Goal: Information Seeking & Learning: Check status

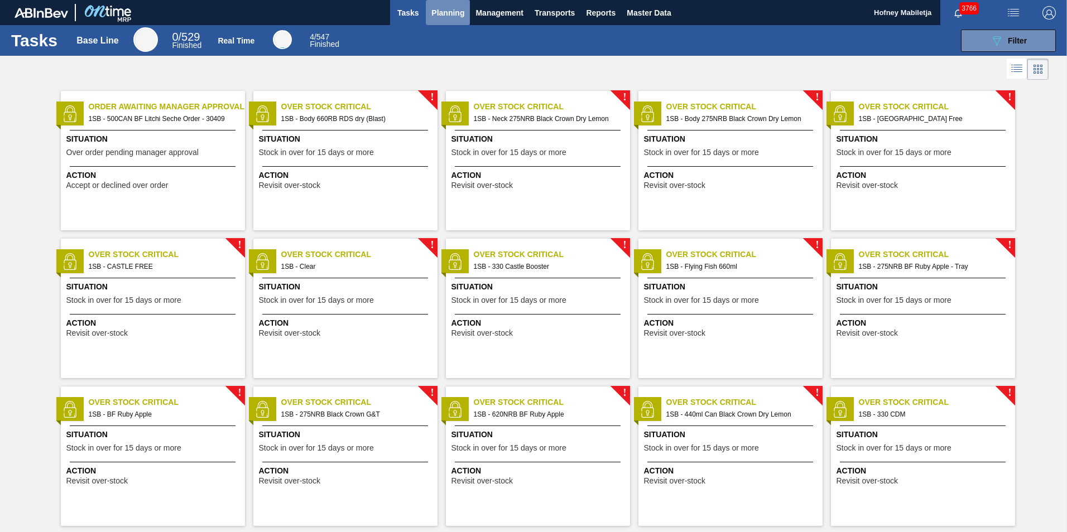
click at [449, 16] on span "Planning" at bounding box center [447, 12] width 33 height 13
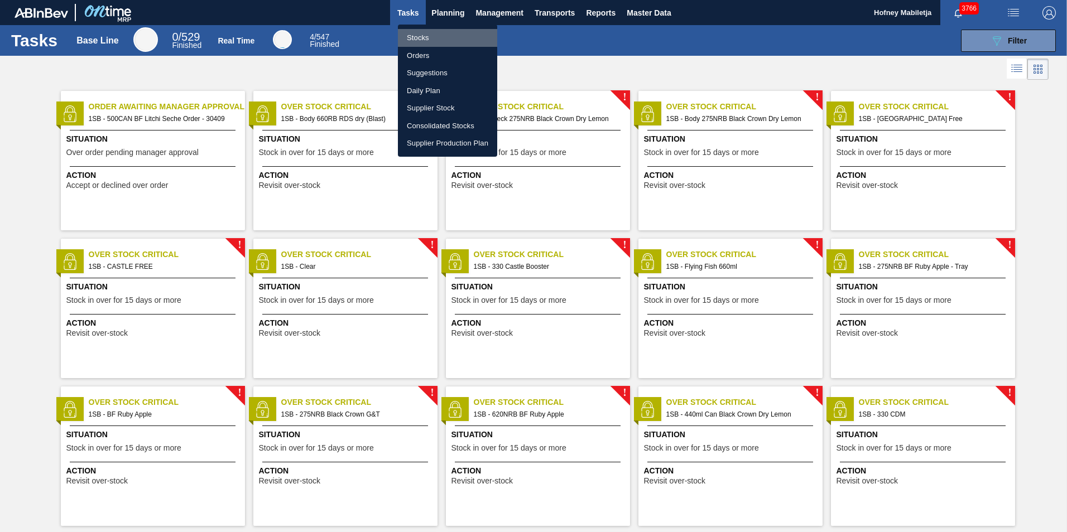
click at [421, 41] on li "Stocks" at bounding box center [447, 38] width 99 height 18
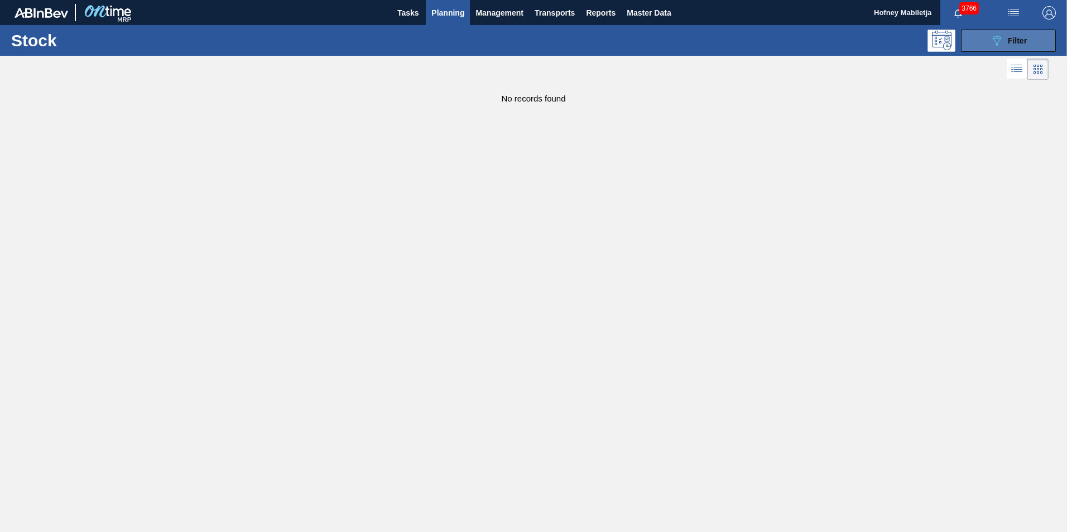
click at [1025, 37] on span "Filter" at bounding box center [1017, 40] width 19 height 9
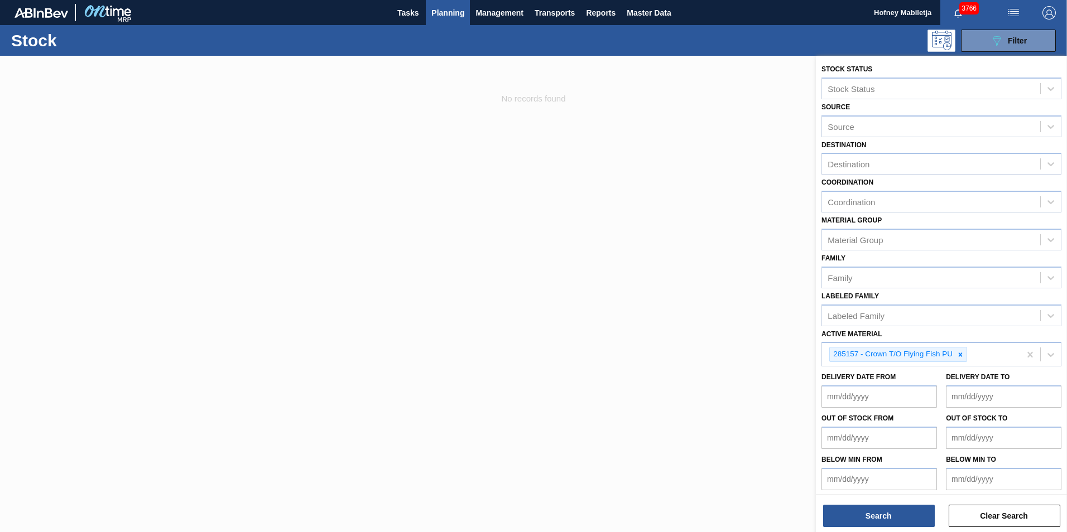
click at [442, 220] on div at bounding box center [533, 322] width 1067 height 532
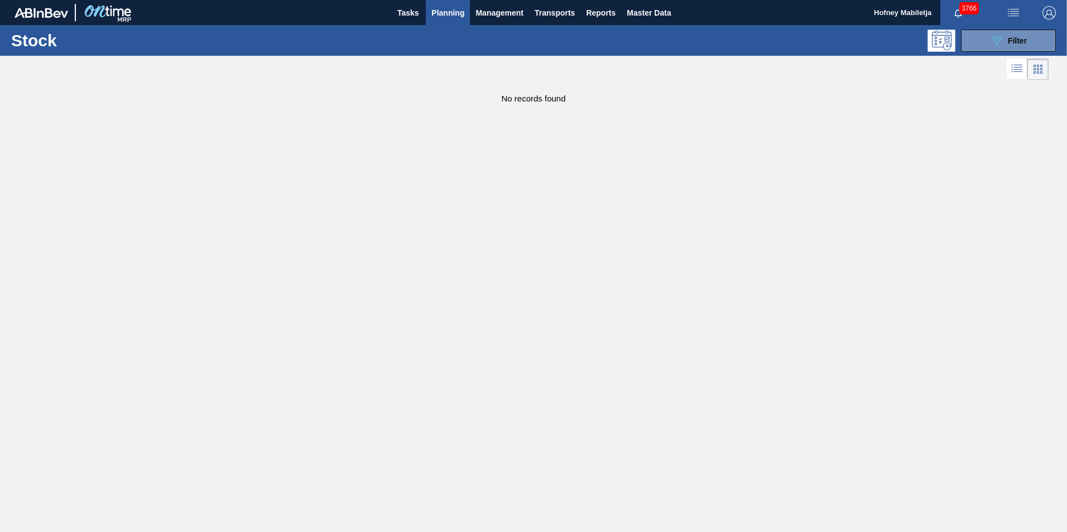
drag, startPoint x: 738, startPoint y: 395, endPoint x: 733, endPoint y: 385, distance: 10.7
click at [737, 393] on main "Tasks Planning Management Transports Reports Master Data Hofney Mabiletja 3766 …" at bounding box center [533, 266] width 1067 height 532
click at [447, 13] on span "Planning" at bounding box center [447, 12] width 33 height 13
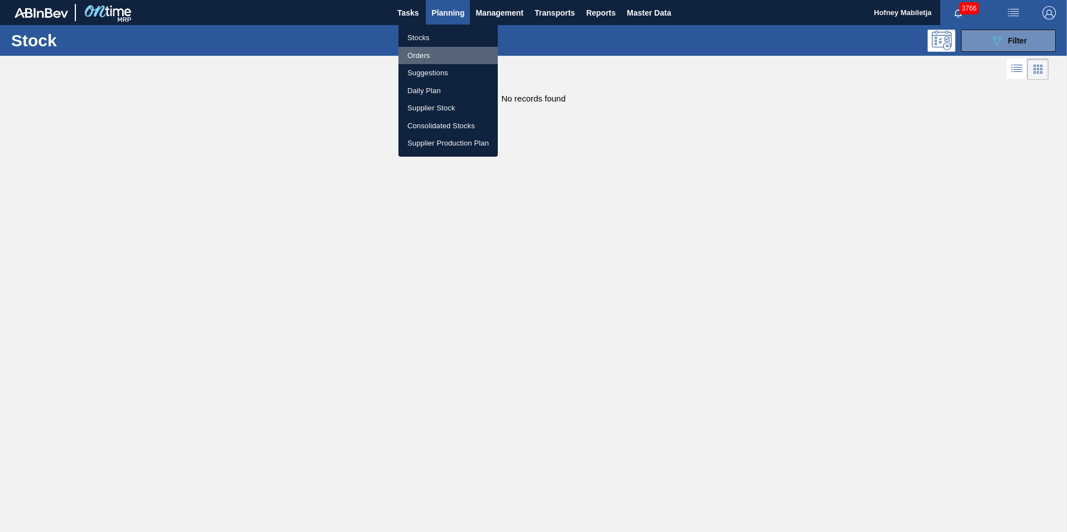
click at [419, 54] on li "Orders" at bounding box center [447, 56] width 99 height 18
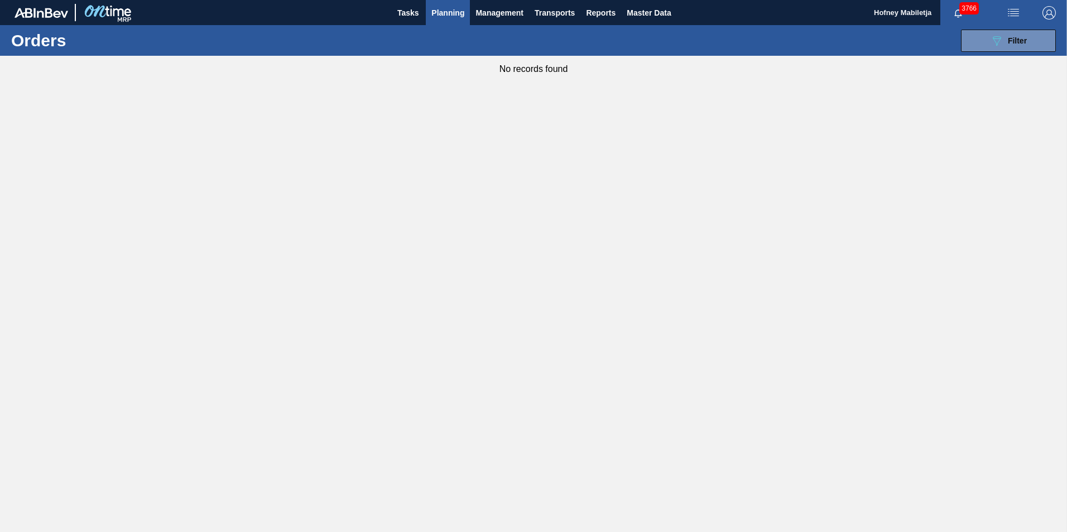
click at [457, 15] on span "Planning" at bounding box center [447, 12] width 33 height 13
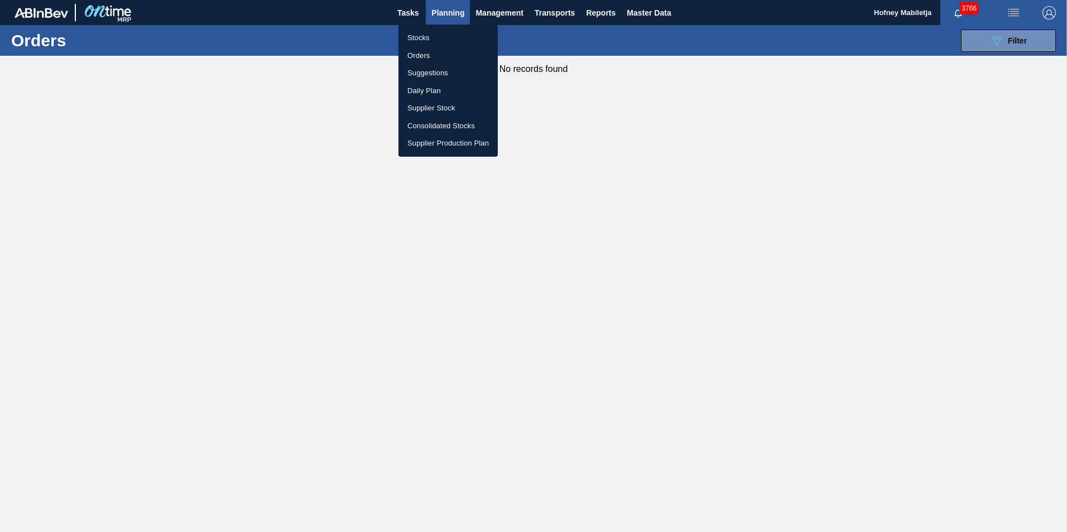
click at [425, 38] on li "Stocks" at bounding box center [447, 38] width 99 height 18
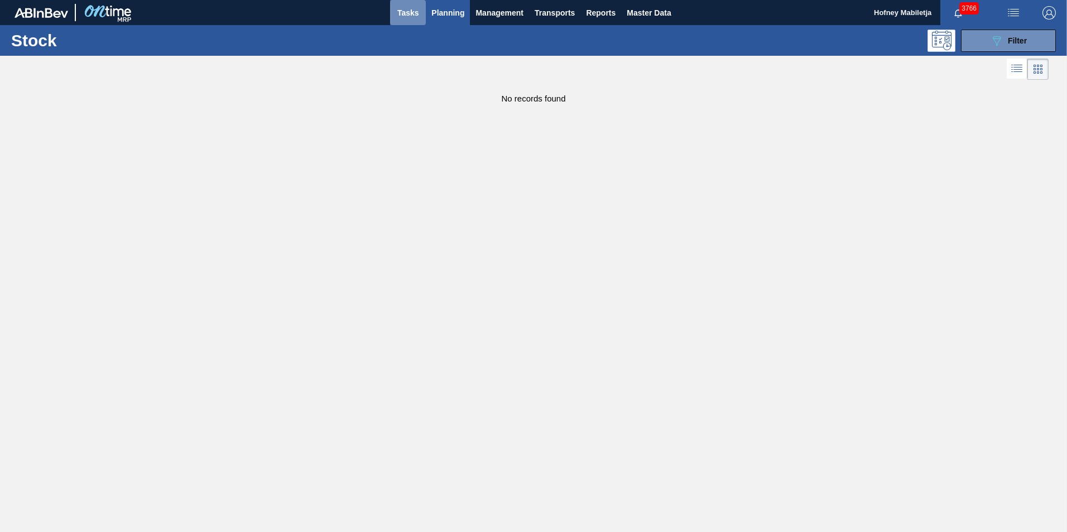
click at [411, 16] on span "Tasks" at bounding box center [408, 12] width 25 height 13
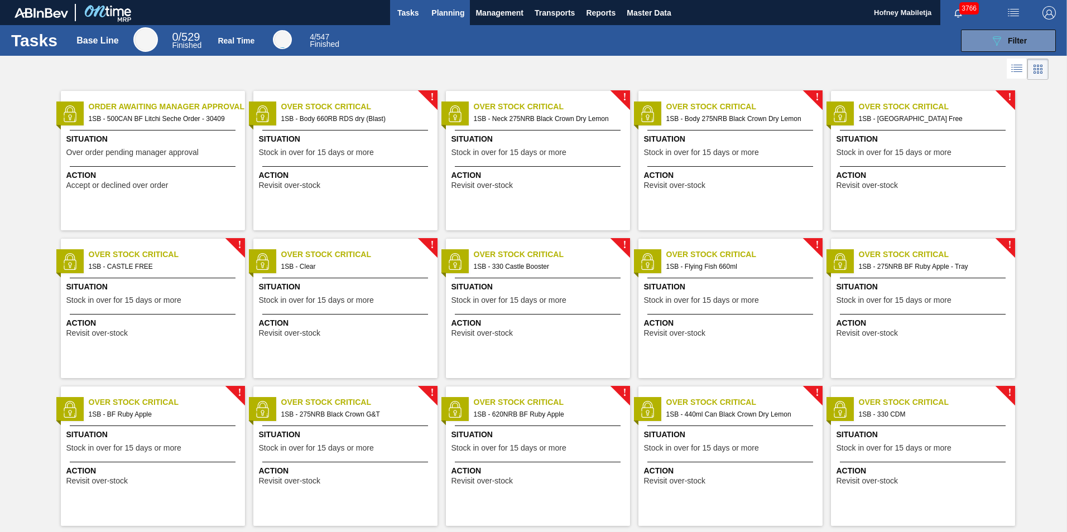
click at [443, 12] on span "Planning" at bounding box center [447, 12] width 33 height 13
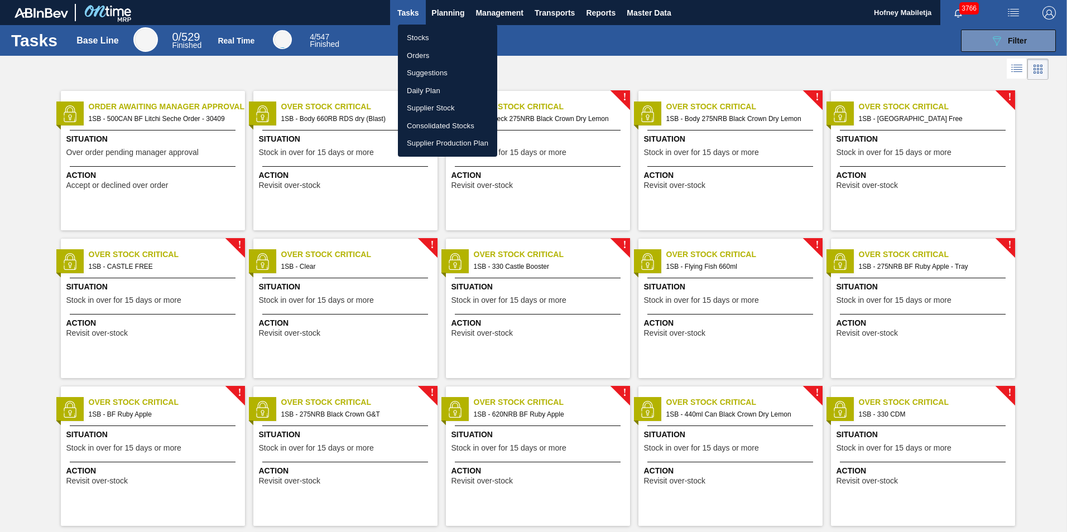
click at [425, 55] on li "Orders" at bounding box center [447, 56] width 99 height 18
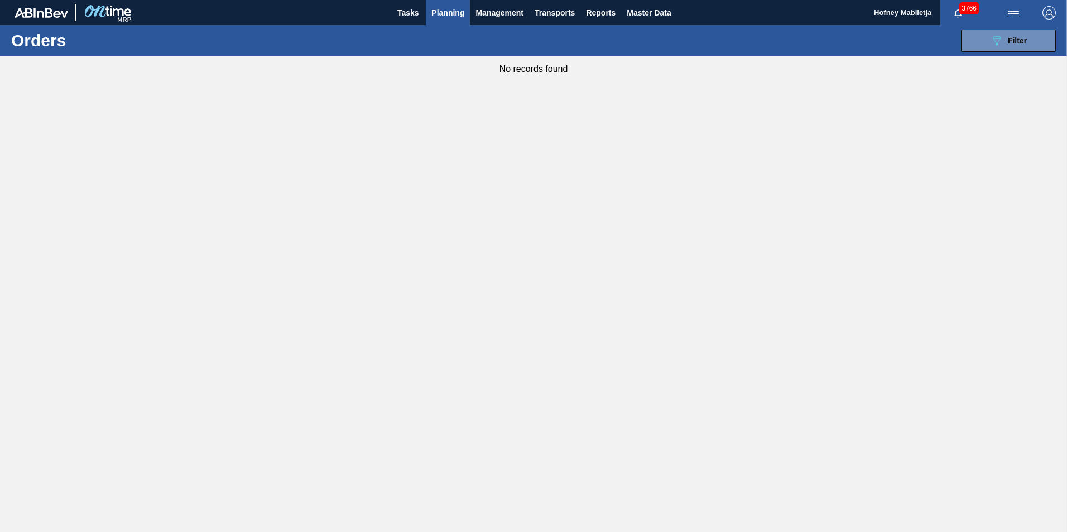
click at [446, 14] on span "Planning" at bounding box center [447, 12] width 33 height 13
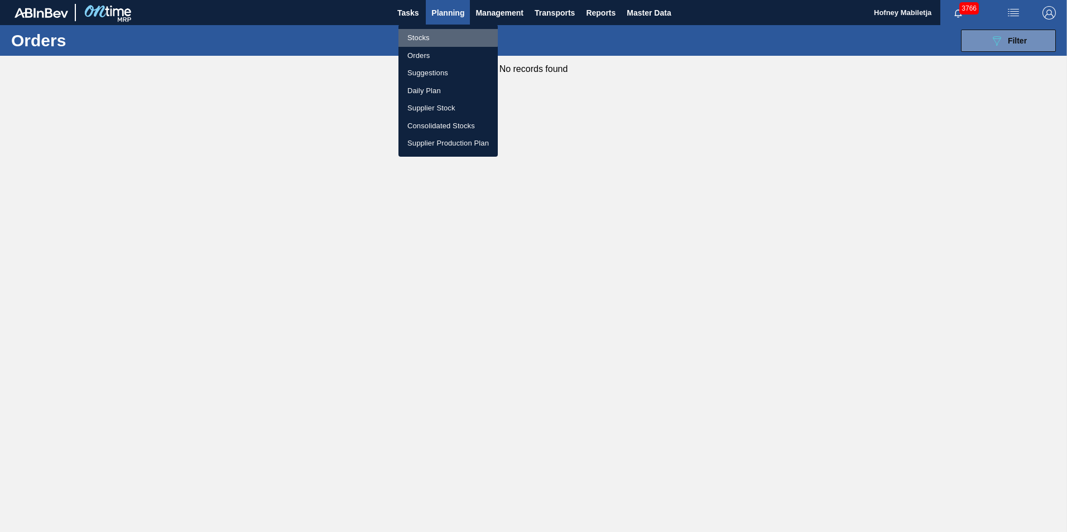
click at [420, 37] on li "Stocks" at bounding box center [447, 38] width 99 height 18
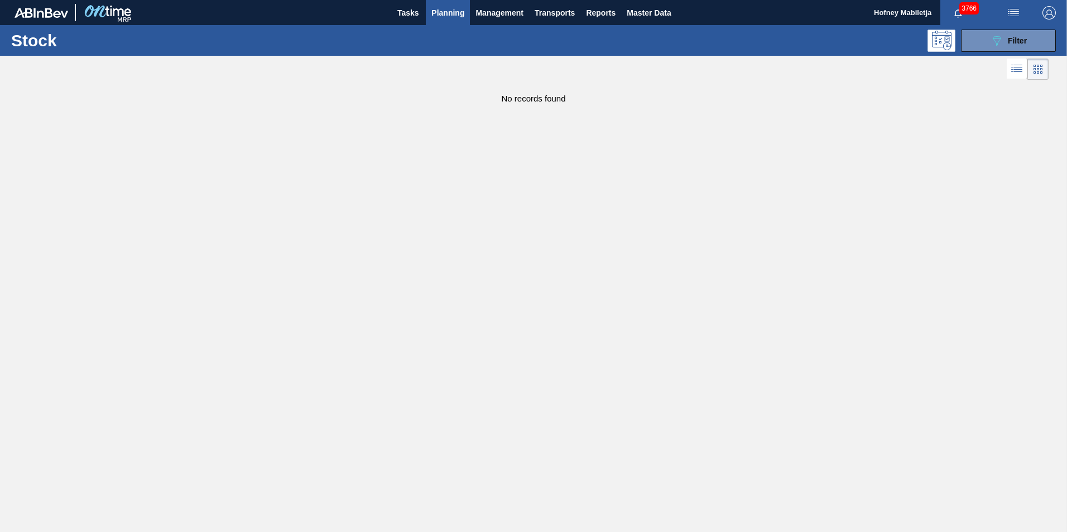
click at [142, 232] on main "Tasks Planning Management Transports Reports Master Data Hofney Mabiletja 3766 …" at bounding box center [533, 266] width 1067 height 532
click at [454, 16] on span "Planning" at bounding box center [447, 12] width 33 height 13
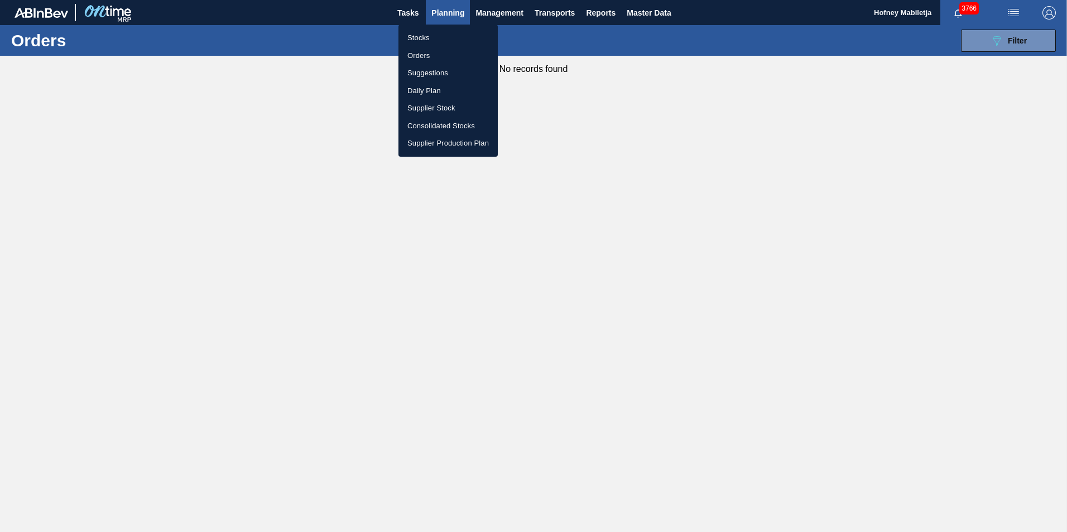
click at [434, 39] on li "Stocks" at bounding box center [447, 38] width 99 height 18
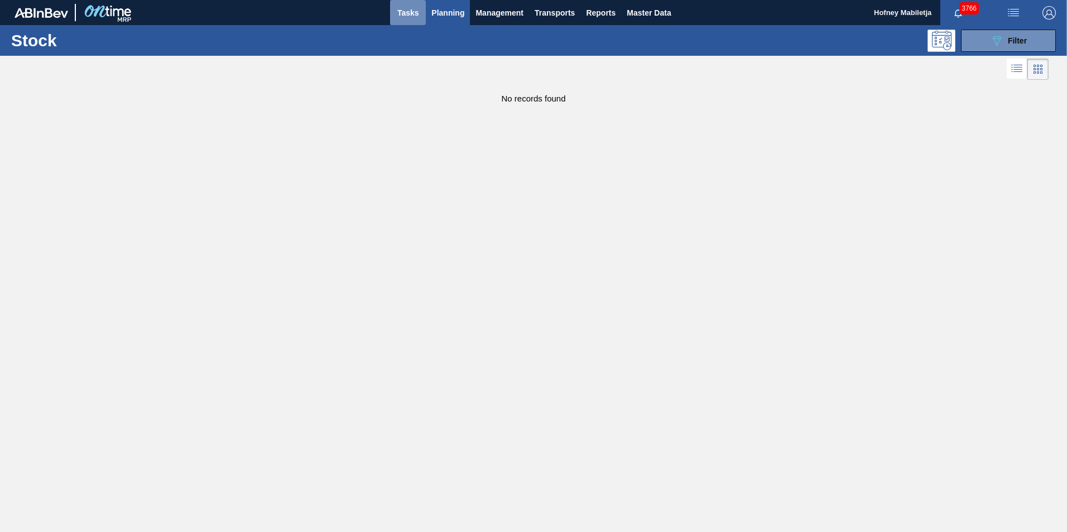
click at [411, 16] on span "Tasks" at bounding box center [408, 12] width 25 height 13
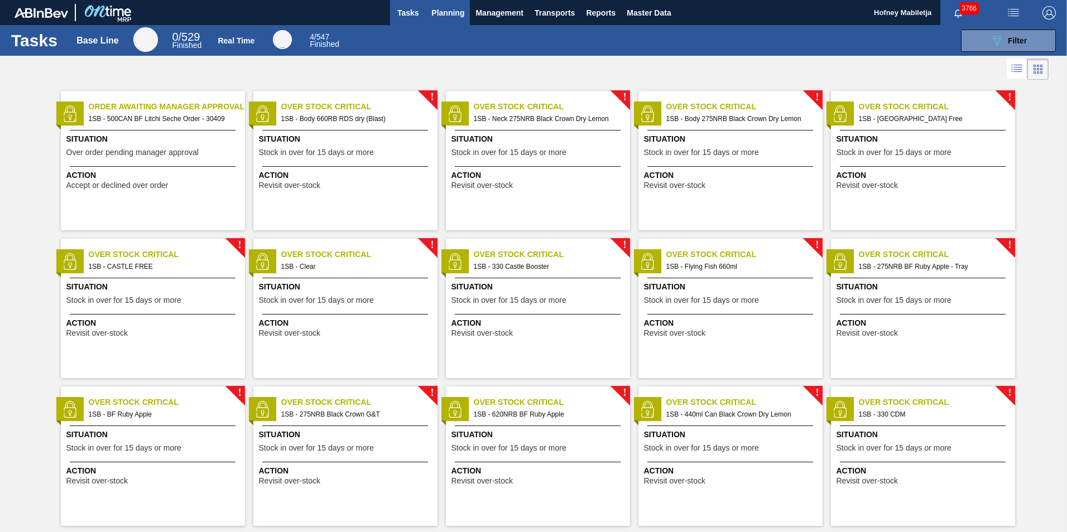
click at [458, 11] on span "Planning" at bounding box center [447, 12] width 33 height 13
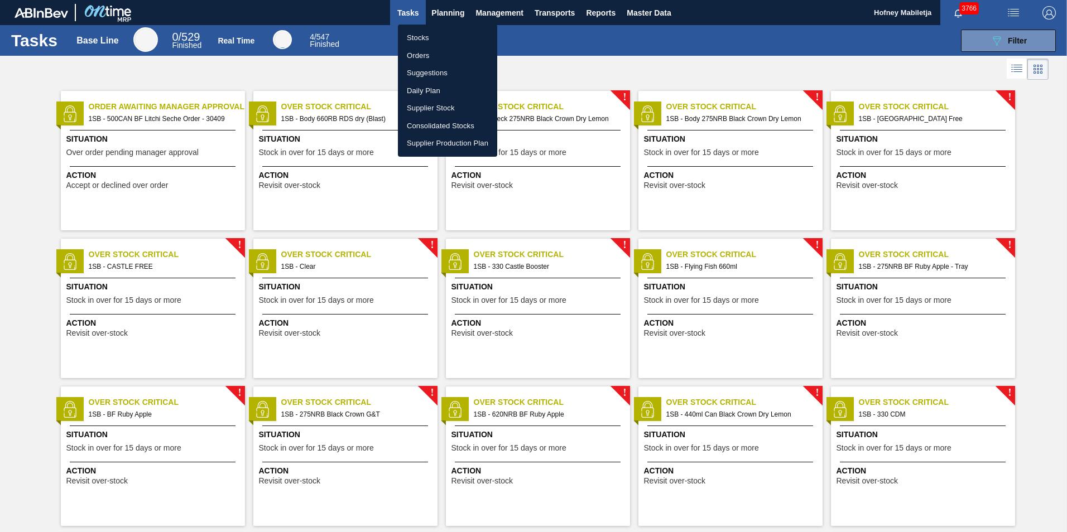
click at [422, 39] on li "Stocks" at bounding box center [447, 38] width 99 height 18
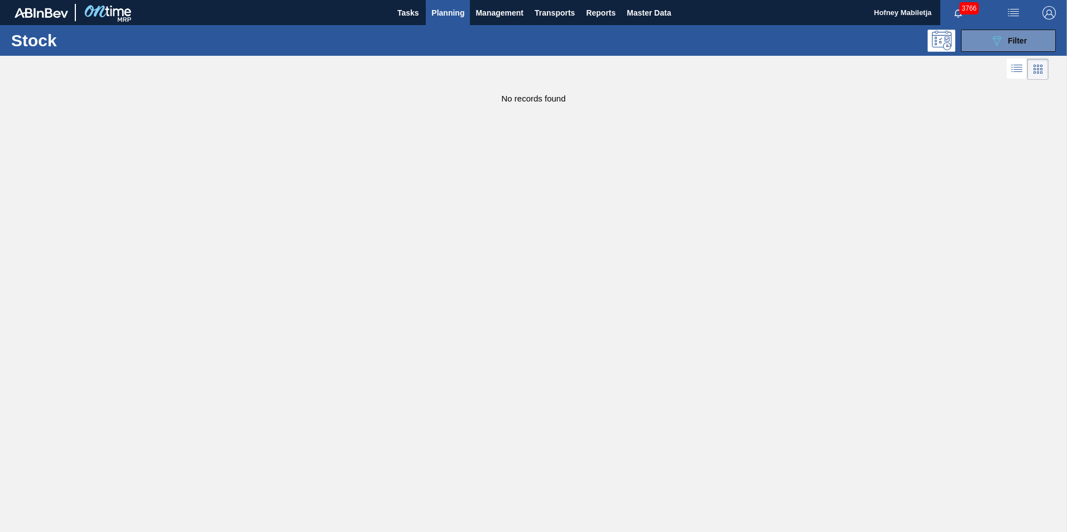
click at [439, 9] on span "Planning" at bounding box center [447, 12] width 33 height 13
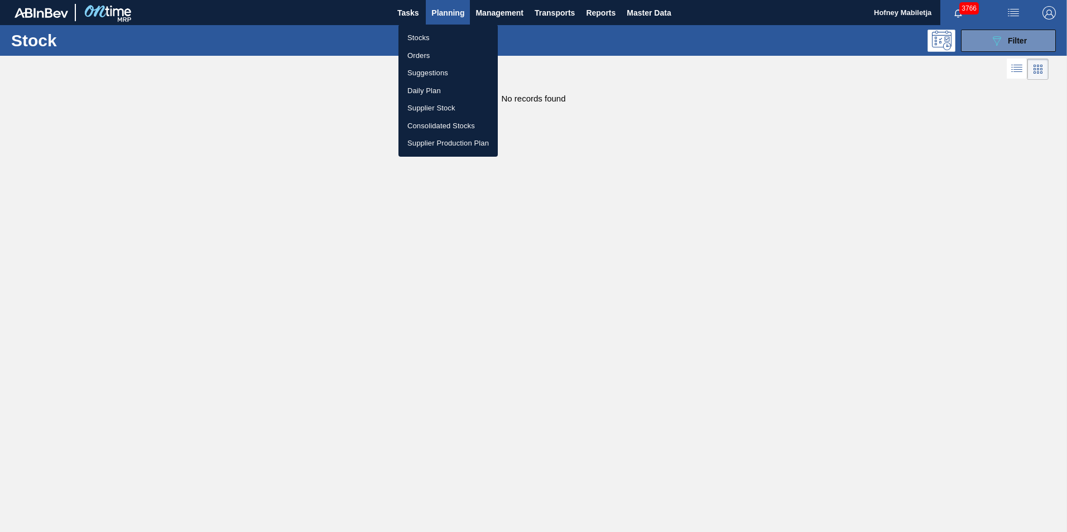
click at [428, 54] on li "Orders" at bounding box center [447, 56] width 99 height 18
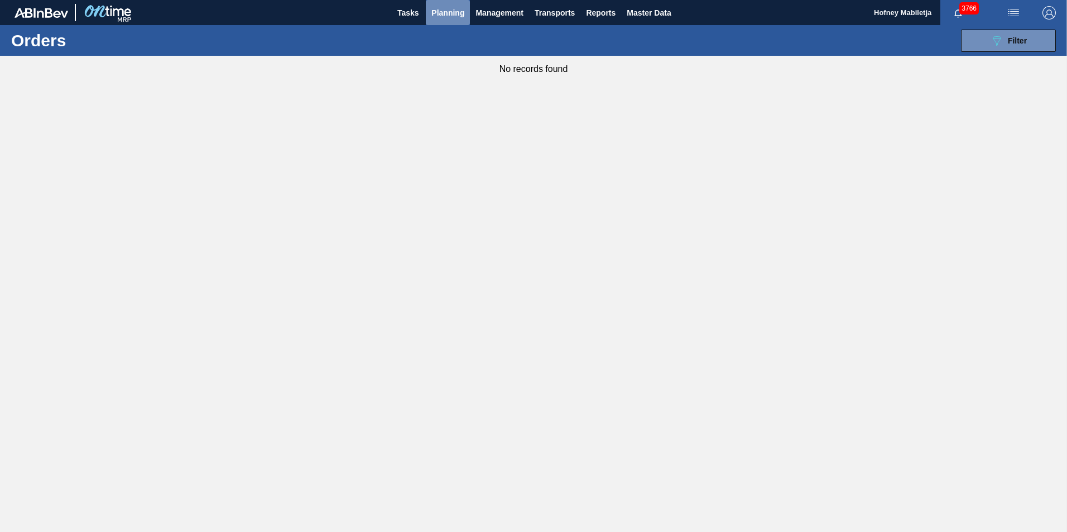
click at [445, 13] on span "Planning" at bounding box center [447, 12] width 33 height 13
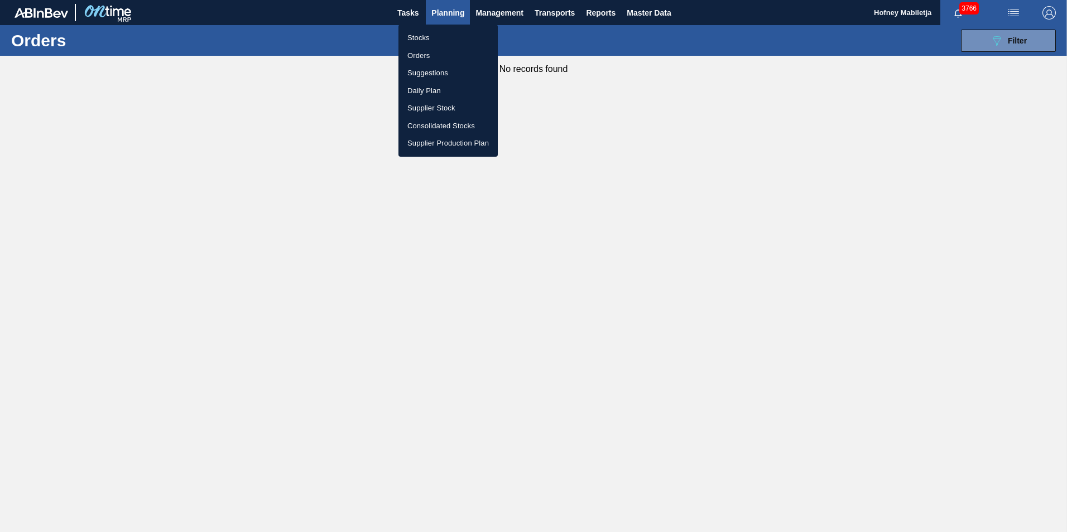
click at [417, 39] on li "Stocks" at bounding box center [447, 38] width 99 height 18
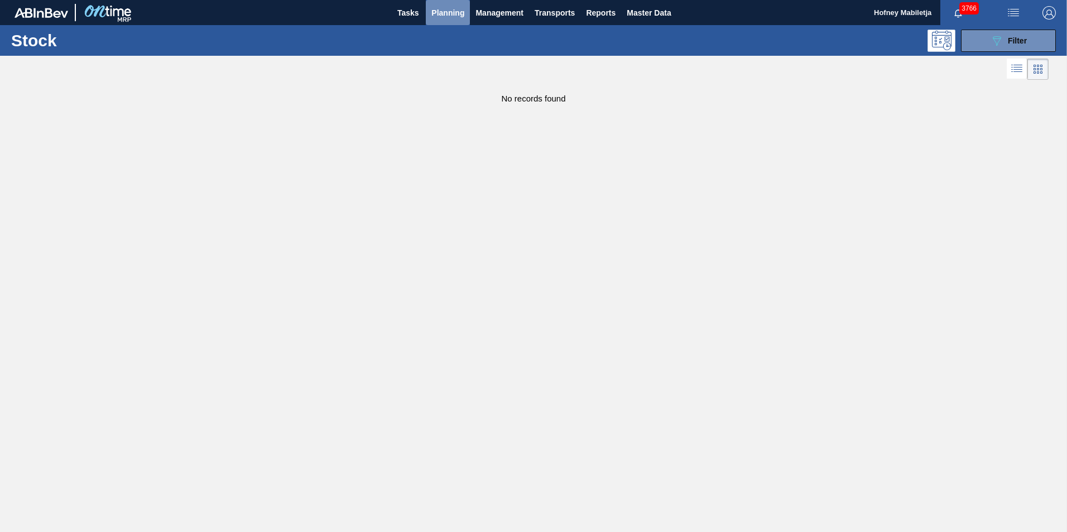
click at [436, 10] on span "Planning" at bounding box center [447, 12] width 33 height 13
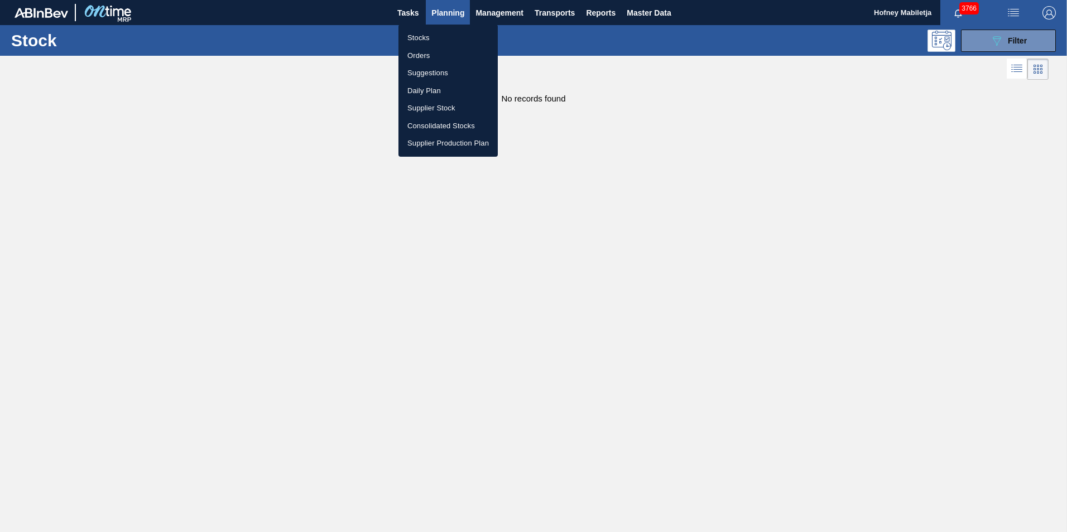
click at [420, 56] on li "Orders" at bounding box center [447, 56] width 99 height 18
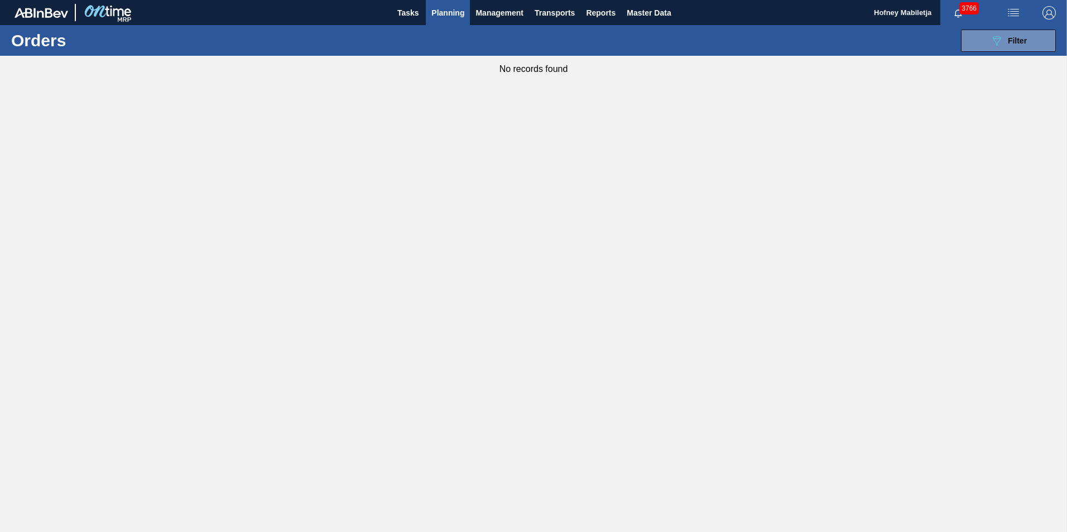
click at [441, 9] on span "Planning" at bounding box center [447, 12] width 33 height 13
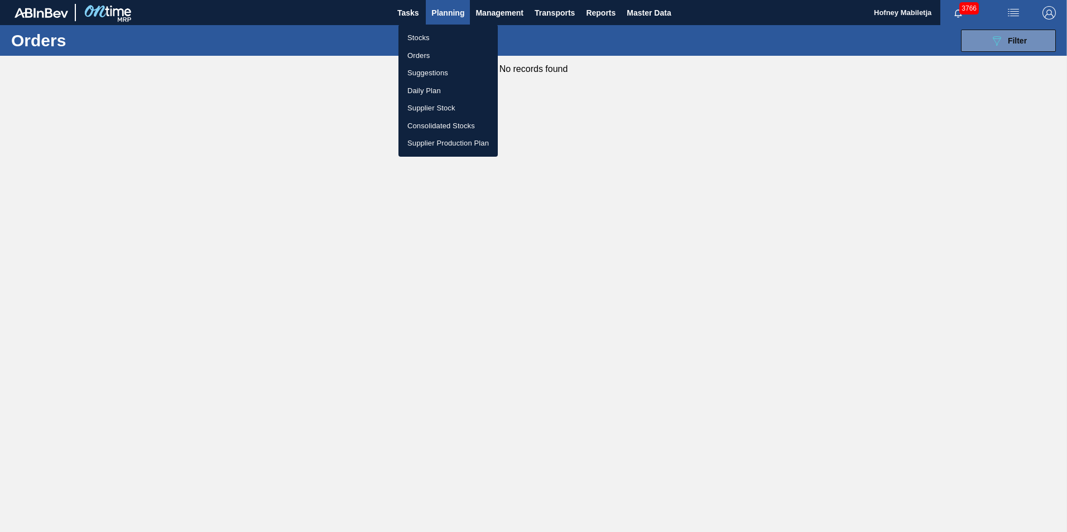
click at [421, 52] on li "Orders" at bounding box center [447, 56] width 99 height 18
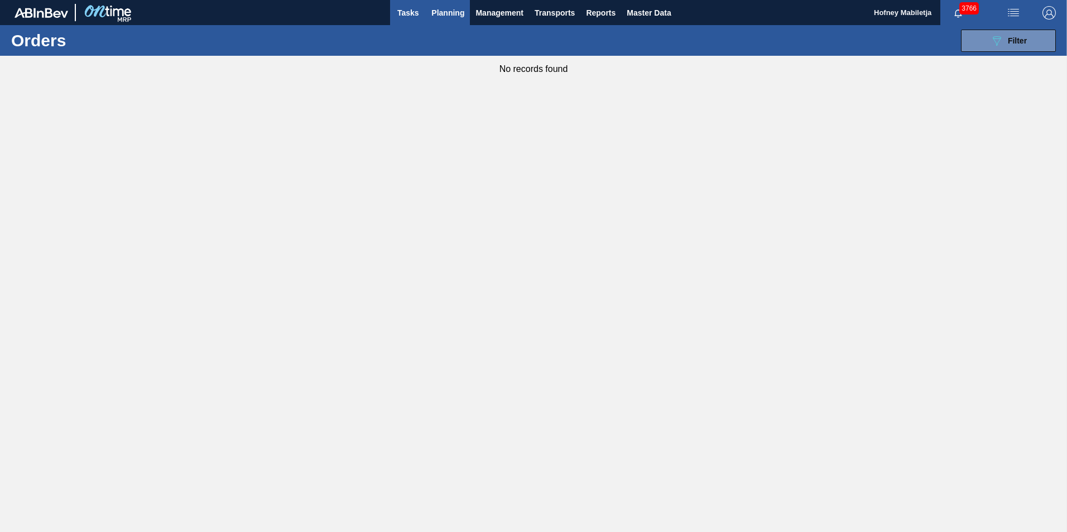
click at [401, 15] on span "Tasks" at bounding box center [408, 12] width 25 height 13
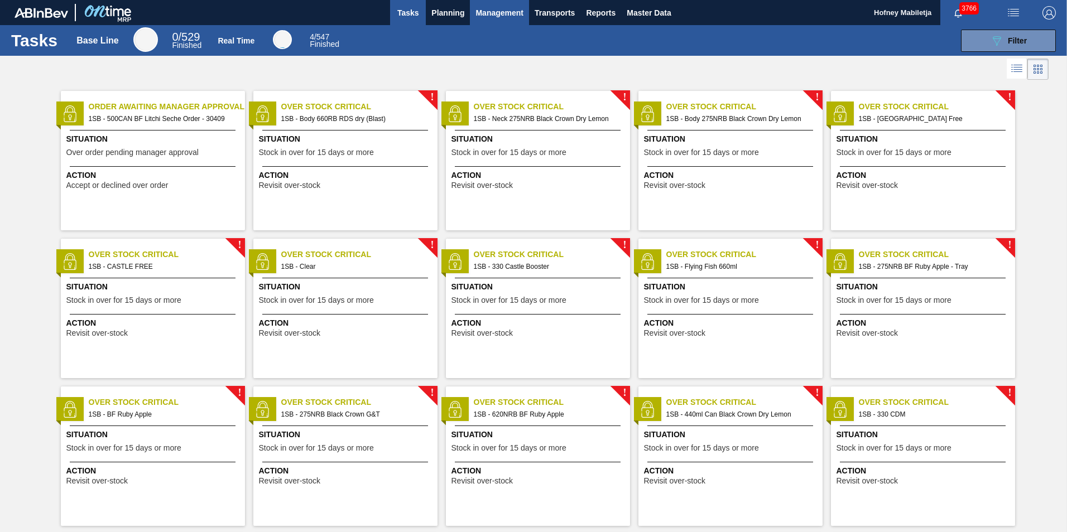
click at [501, 8] on span "Management" at bounding box center [500, 12] width 48 height 13
click at [453, 13] on div at bounding box center [533, 266] width 1067 height 532
click at [453, 13] on span "Planning" at bounding box center [447, 12] width 33 height 13
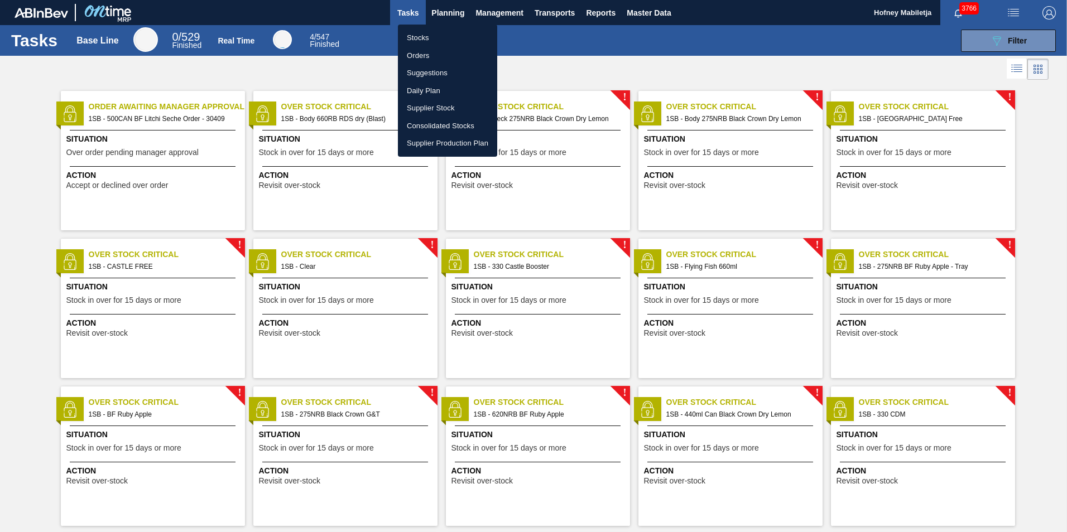
click at [432, 37] on li "Stocks" at bounding box center [447, 38] width 99 height 18
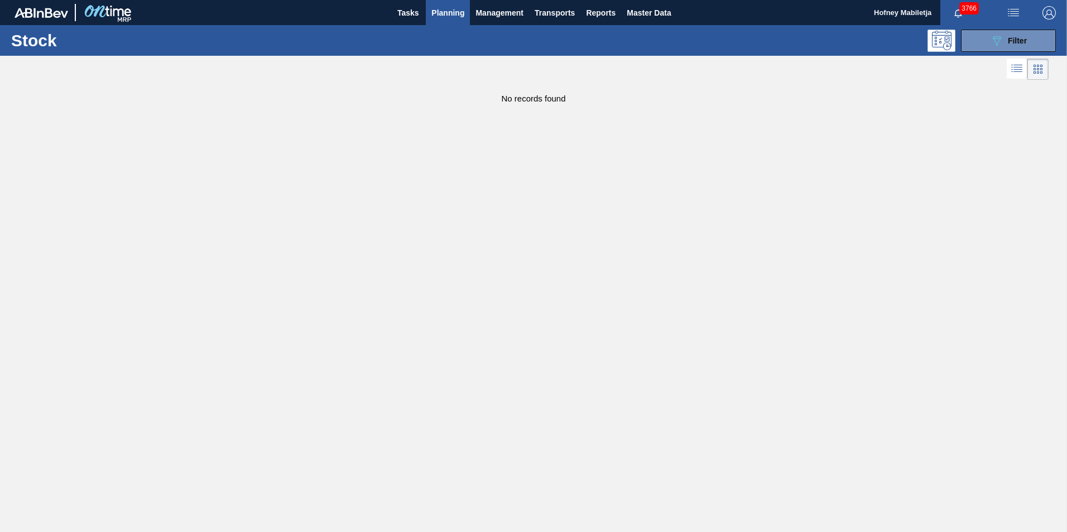
click at [442, 7] on span "Planning" at bounding box center [447, 12] width 33 height 13
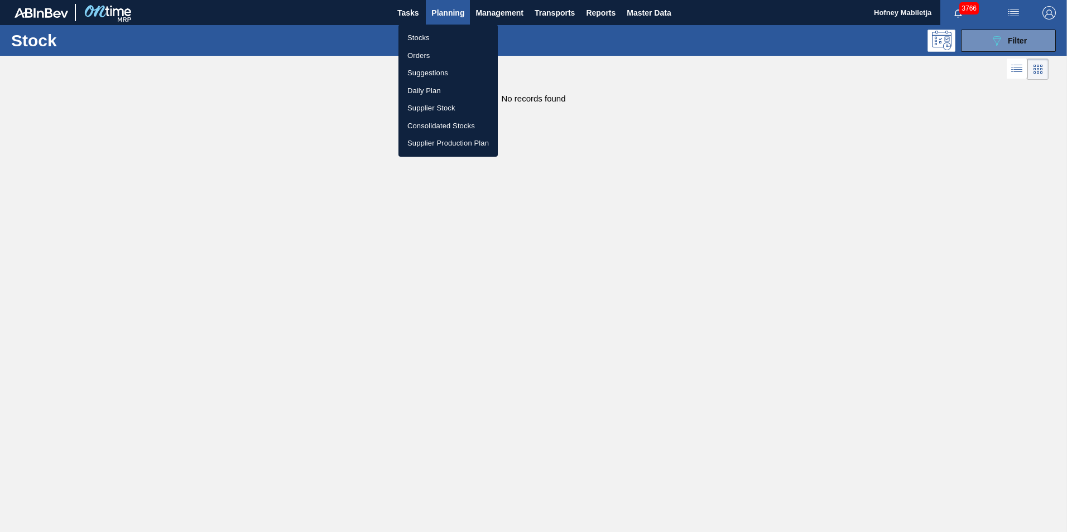
click at [428, 58] on li "Orders" at bounding box center [447, 56] width 99 height 18
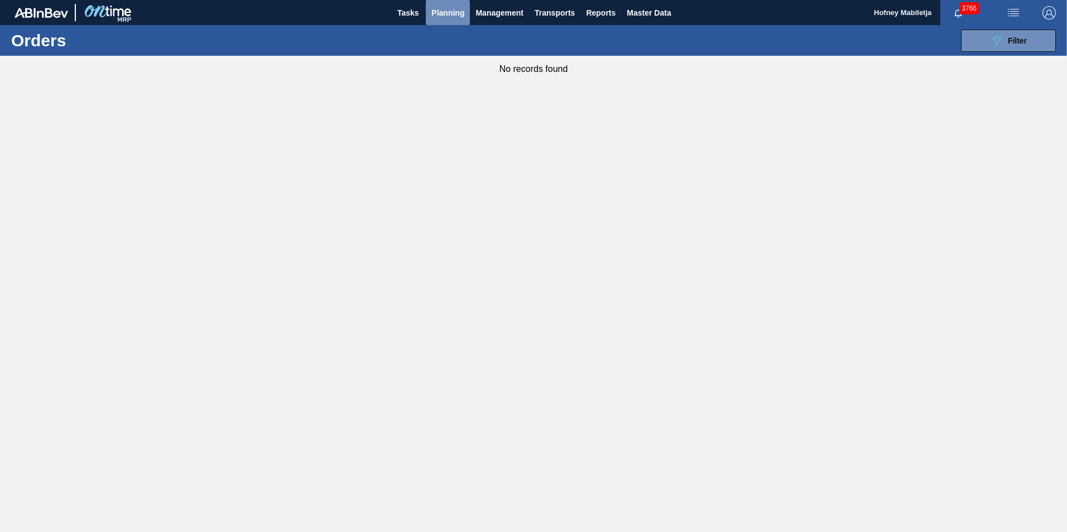
click at [452, 17] on span "Planning" at bounding box center [447, 12] width 33 height 13
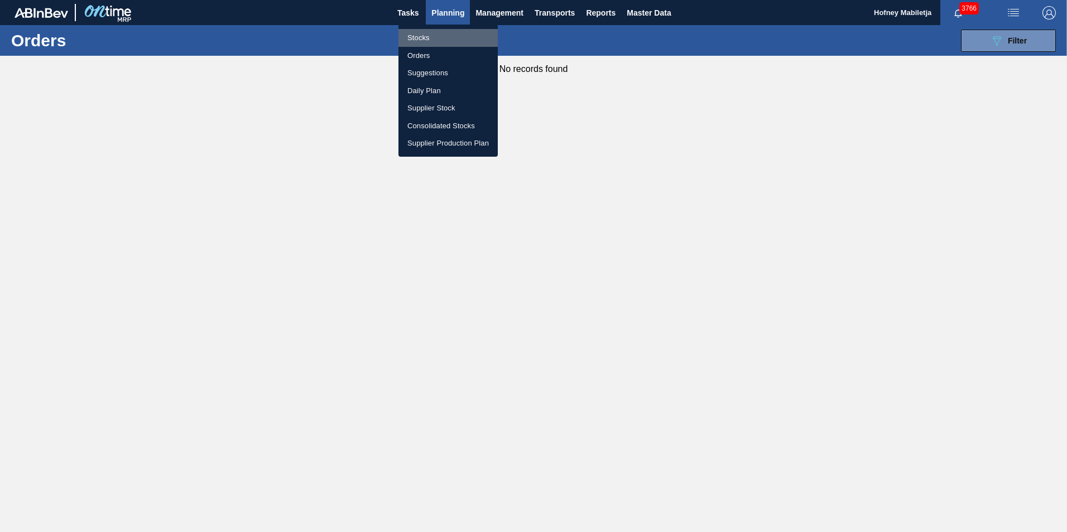
click at [426, 37] on li "Stocks" at bounding box center [447, 38] width 99 height 18
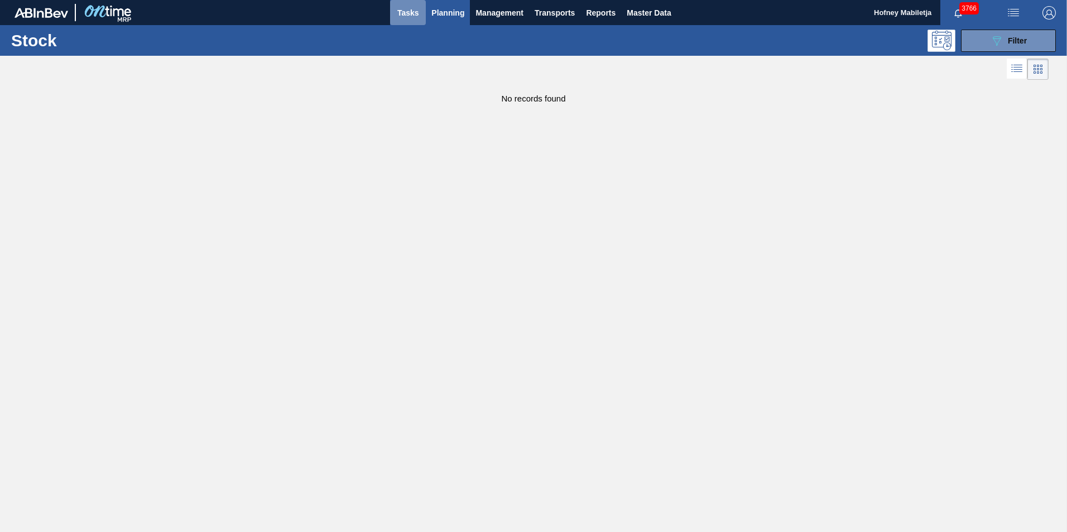
click at [397, 13] on span "Tasks" at bounding box center [408, 12] width 25 height 13
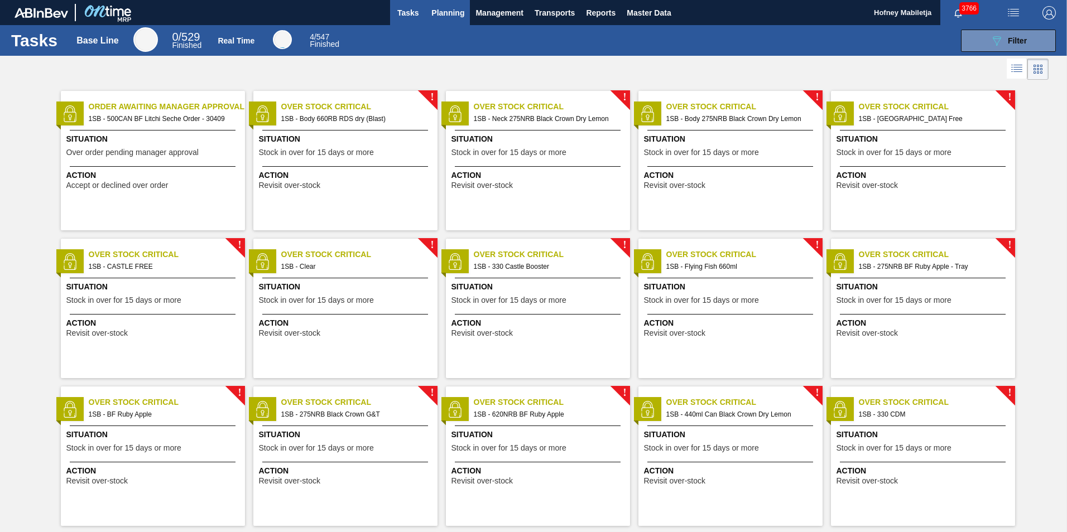
click at [453, 11] on span "Planning" at bounding box center [447, 12] width 33 height 13
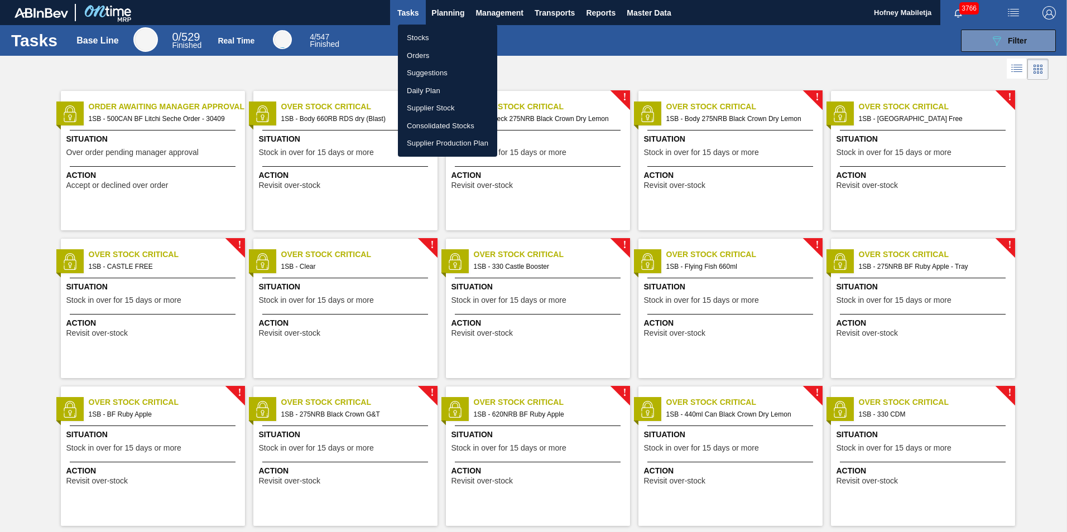
click at [424, 56] on li "Orders" at bounding box center [447, 56] width 99 height 18
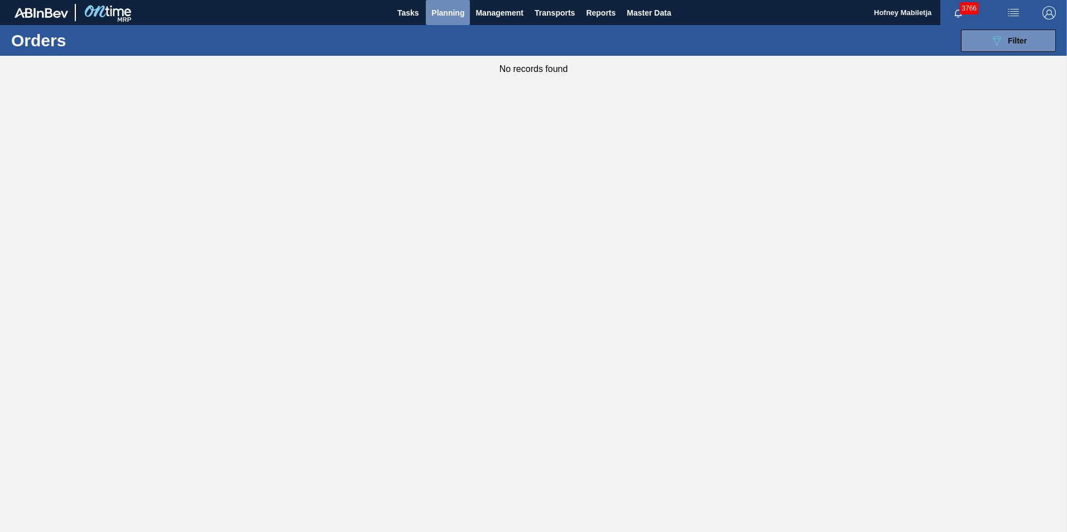
click at [439, 10] on span "Planning" at bounding box center [447, 12] width 33 height 13
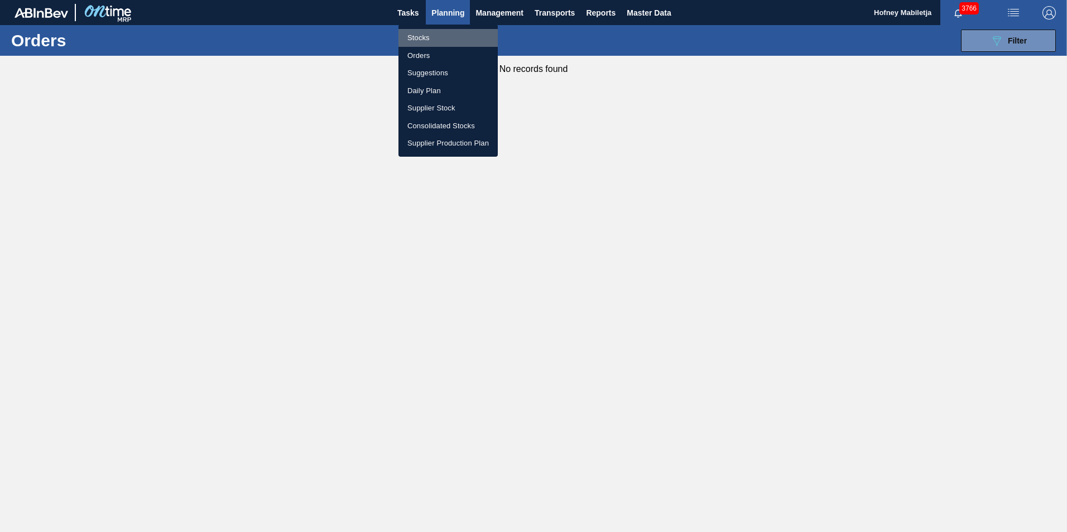
click at [428, 36] on li "Stocks" at bounding box center [447, 38] width 99 height 18
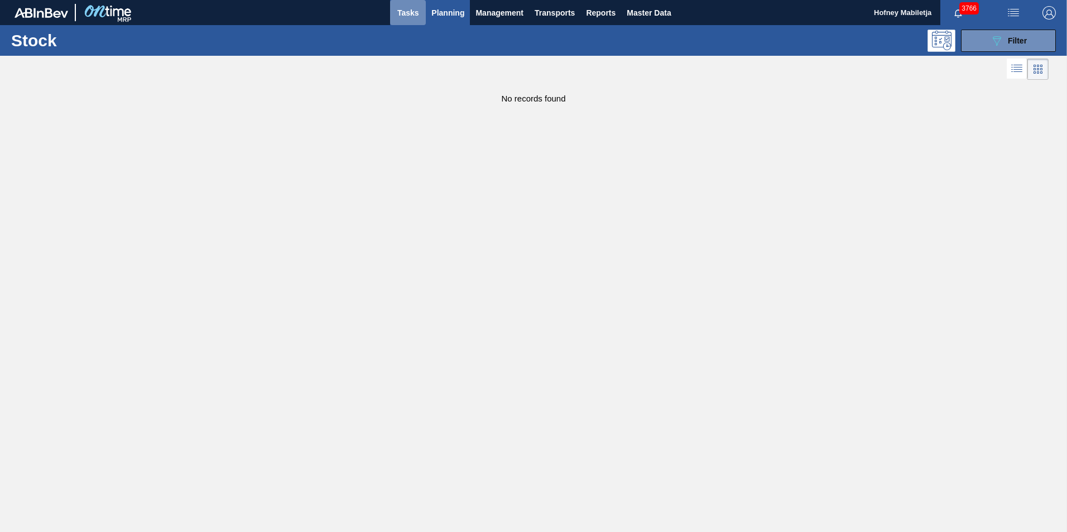
click at [402, 13] on span "Tasks" at bounding box center [408, 12] width 25 height 13
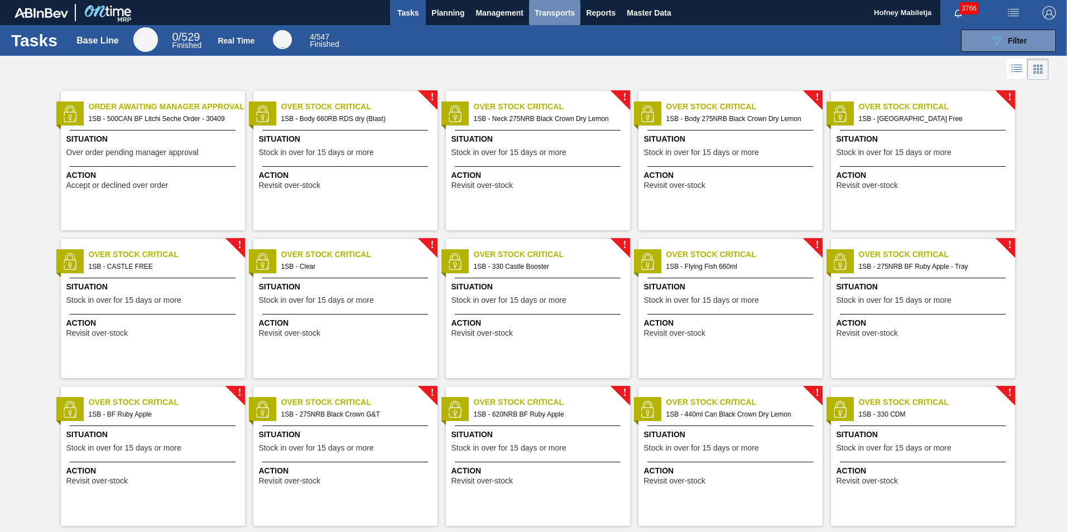
click at [558, 15] on span "Transports" at bounding box center [555, 12] width 40 height 13
click at [491, 17] on div at bounding box center [533, 266] width 1067 height 532
click at [489, 14] on span "Management" at bounding box center [500, 12] width 48 height 13
click at [560, 15] on div at bounding box center [533, 266] width 1067 height 532
click at [558, 10] on span "Transports" at bounding box center [555, 12] width 40 height 13
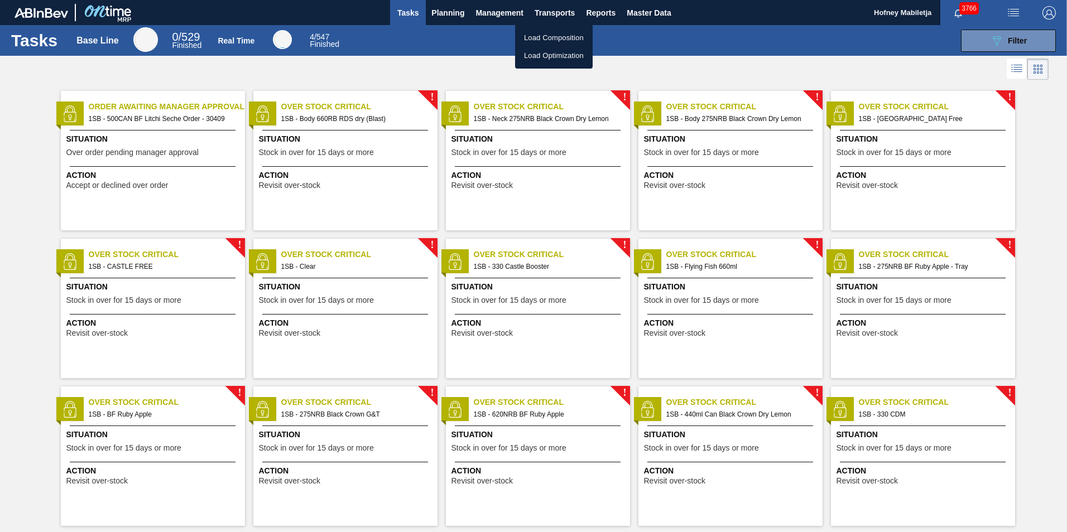
click at [604, 13] on div at bounding box center [533, 266] width 1067 height 532
click at [604, 13] on span "Reports" at bounding box center [601, 12] width 30 height 13
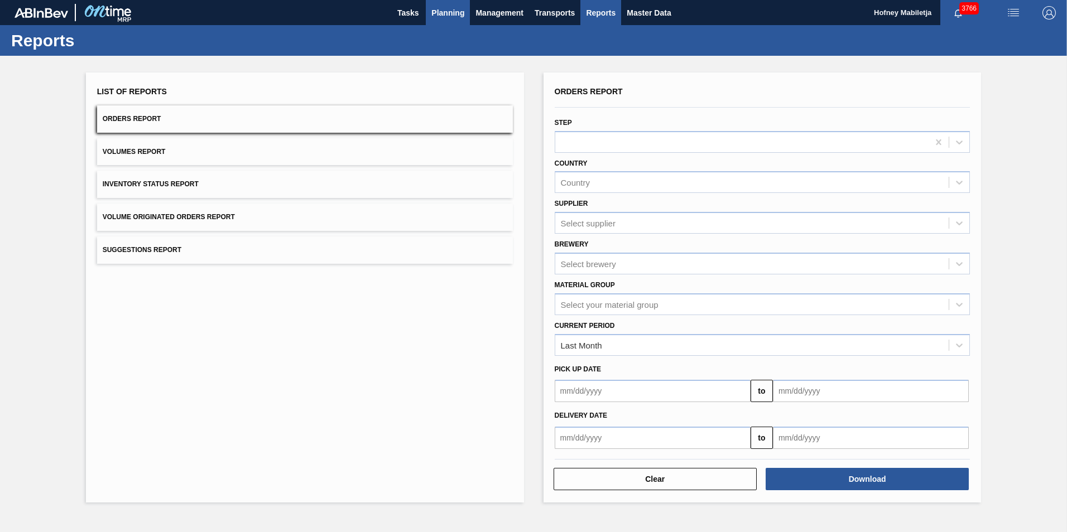
click at [447, 12] on span "Planning" at bounding box center [447, 12] width 33 height 13
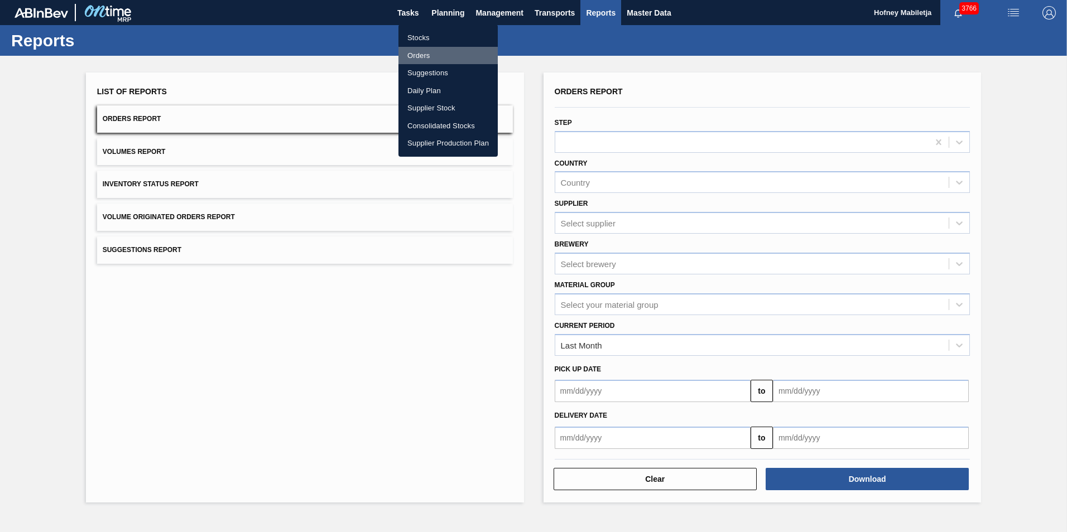
click at [417, 55] on li "Orders" at bounding box center [447, 56] width 99 height 18
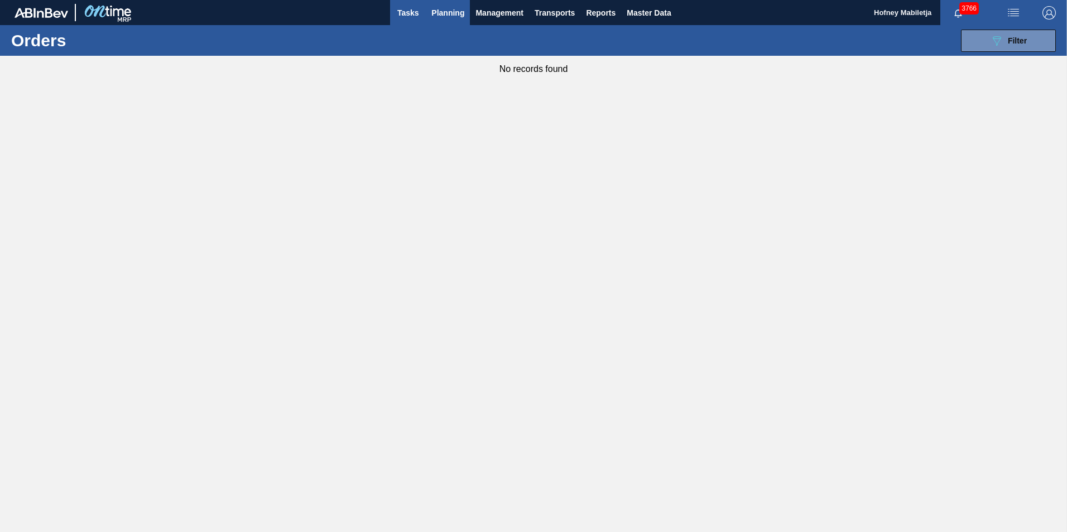
click at [410, 13] on span "Tasks" at bounding box center [408, 12] width 25 height 13
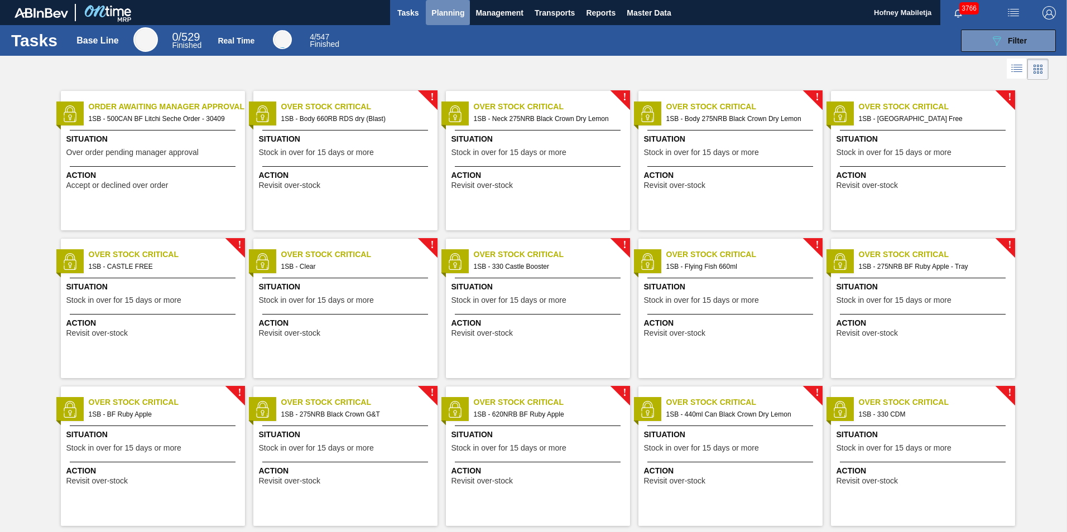
click at [448, 11] on span "Planning" at bounding box center [447, 12] width 33 height 13
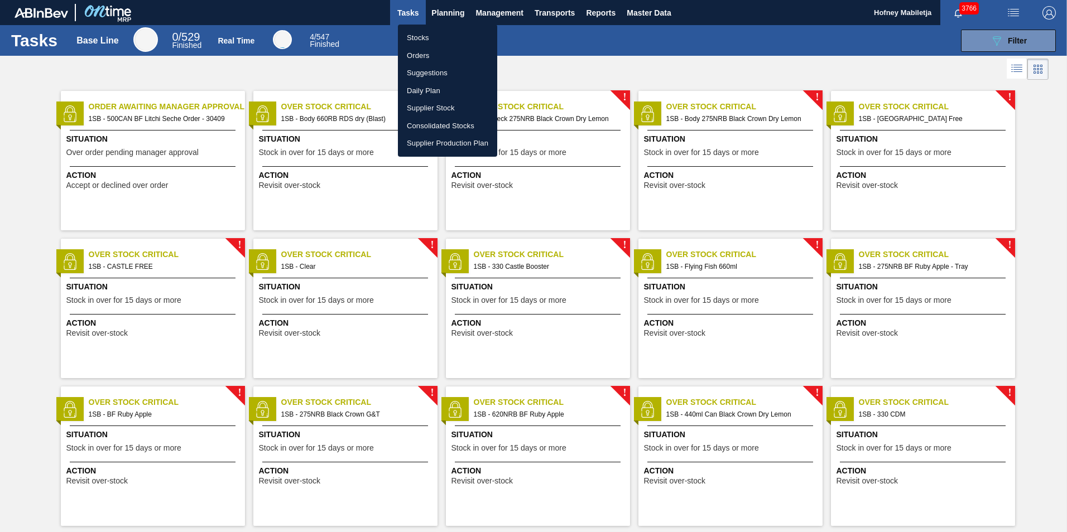
click at [413, 35] on li "Stocks" at bounding box center [447, 38] width 99 height 18
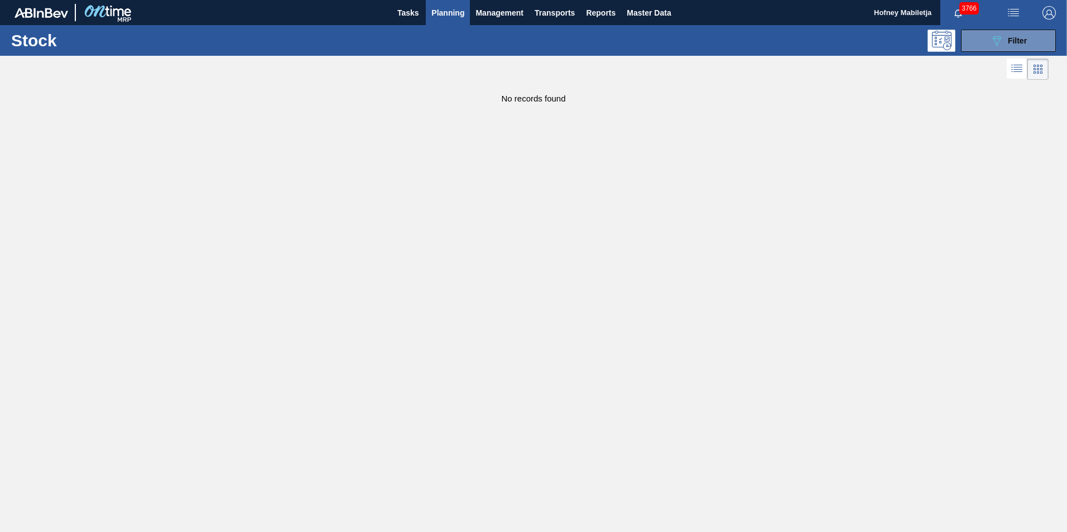
click at [447, 12] on span "Planning" at bounding box center [447, 12] width 33 height 13
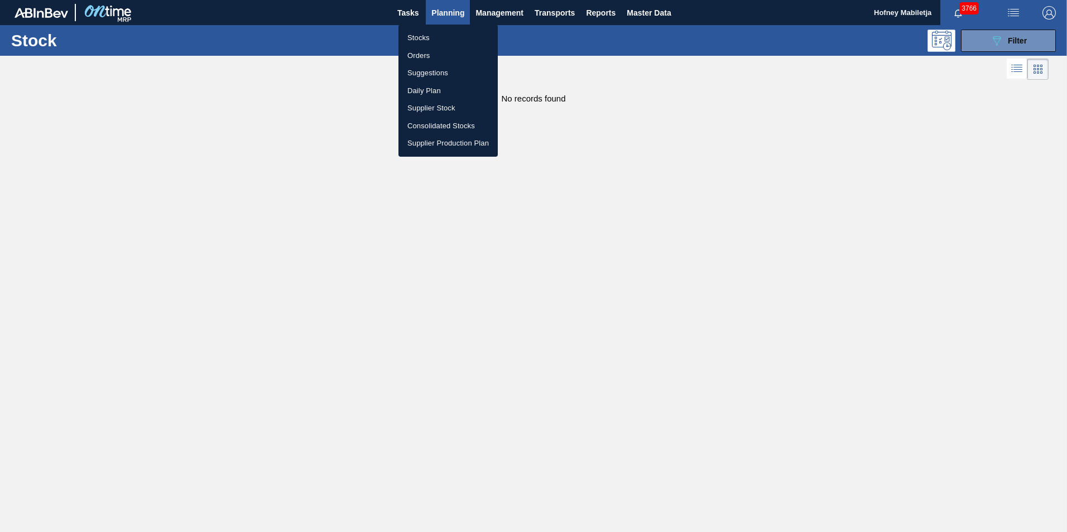
click at [567, 247] on div at bounding box center [533, 266] width 1067 height 532
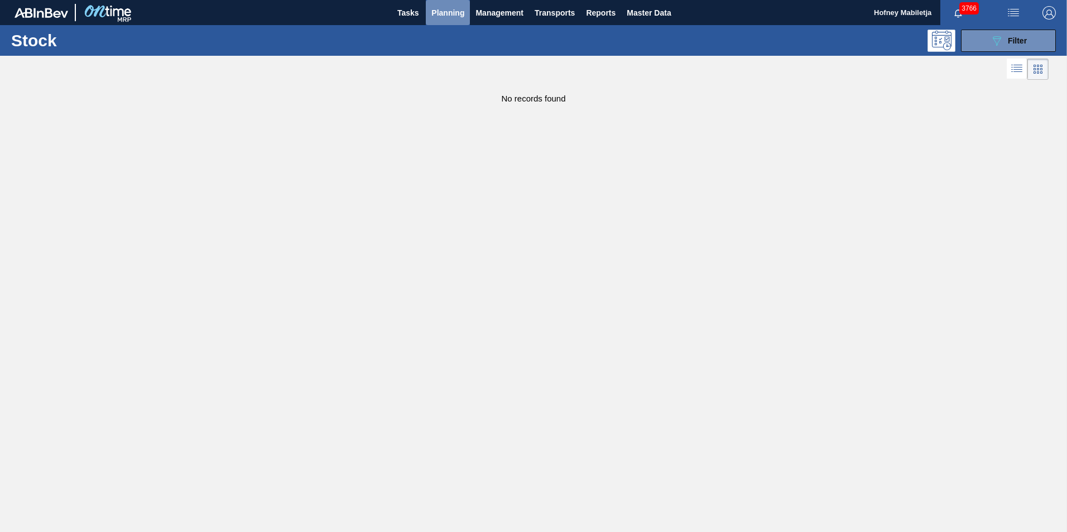
click at [448, 13] on span "Planning" at bounding box center [447, 12] width 33 height 13
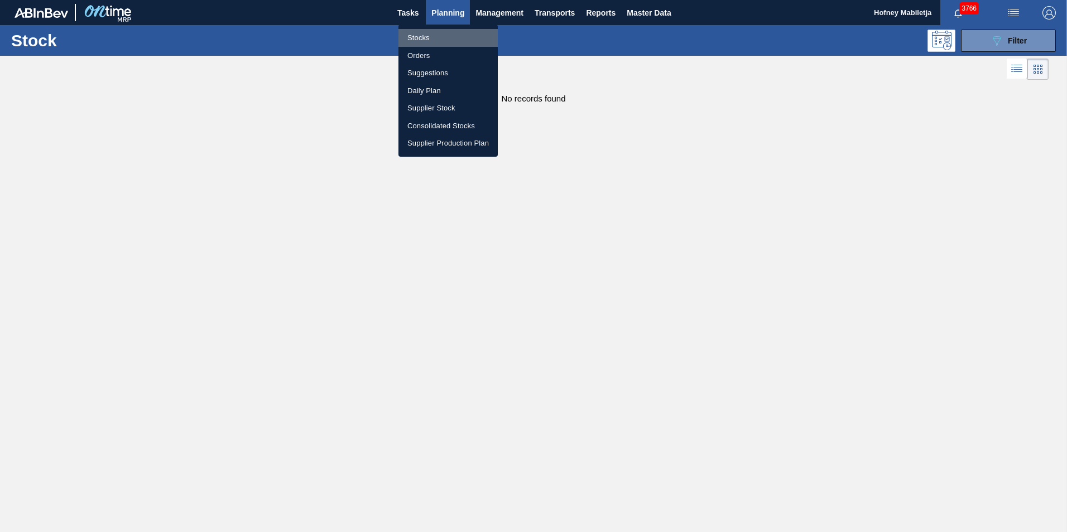
click at [417, 36] on li "Stocks" at bounding box center [447, 38] width 99 height 18
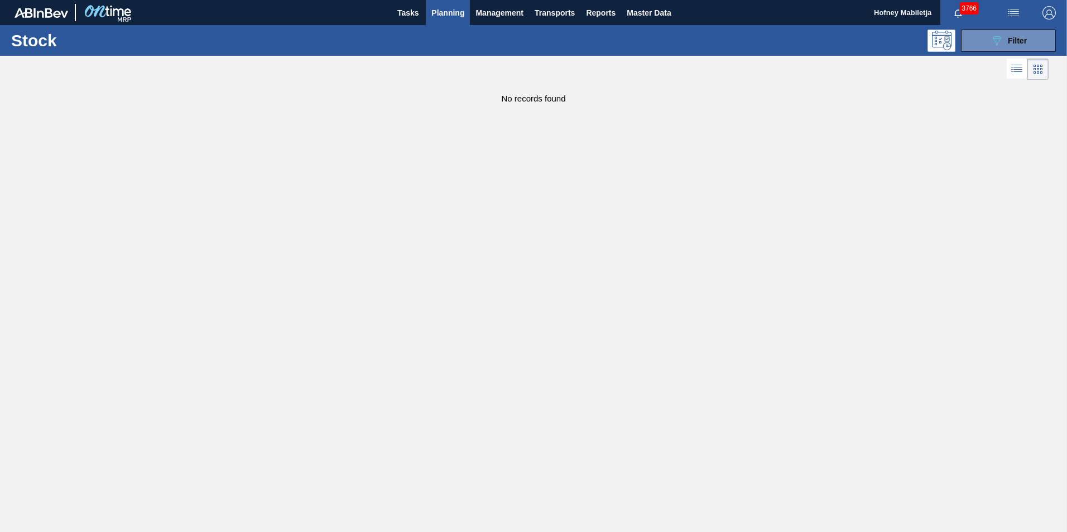
click at [446, 13] on span "Planning" at bounding box center [447, 12] width 33 height 13
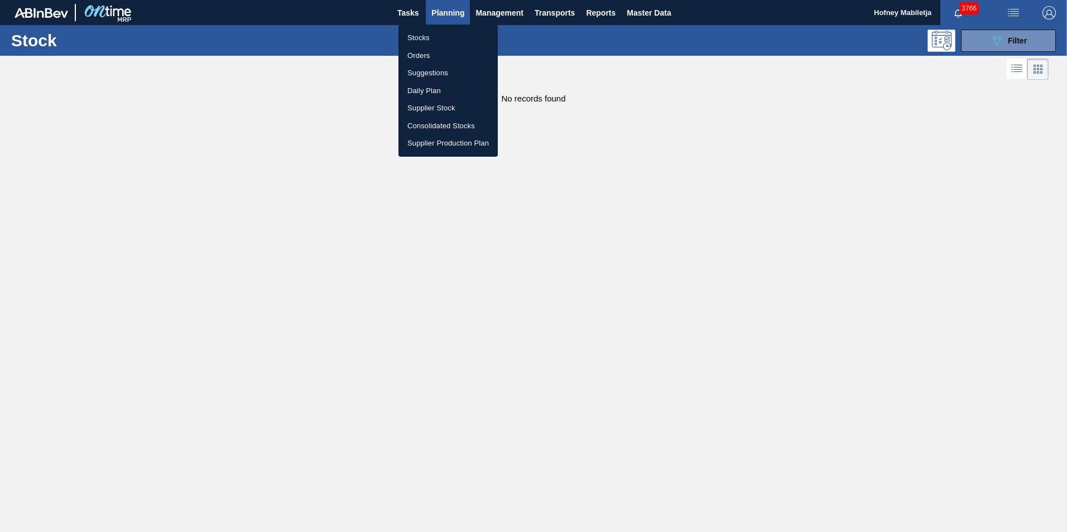
click at [424, 58] on li "Orders" at bounding box center [447, 56] width 99 height 18
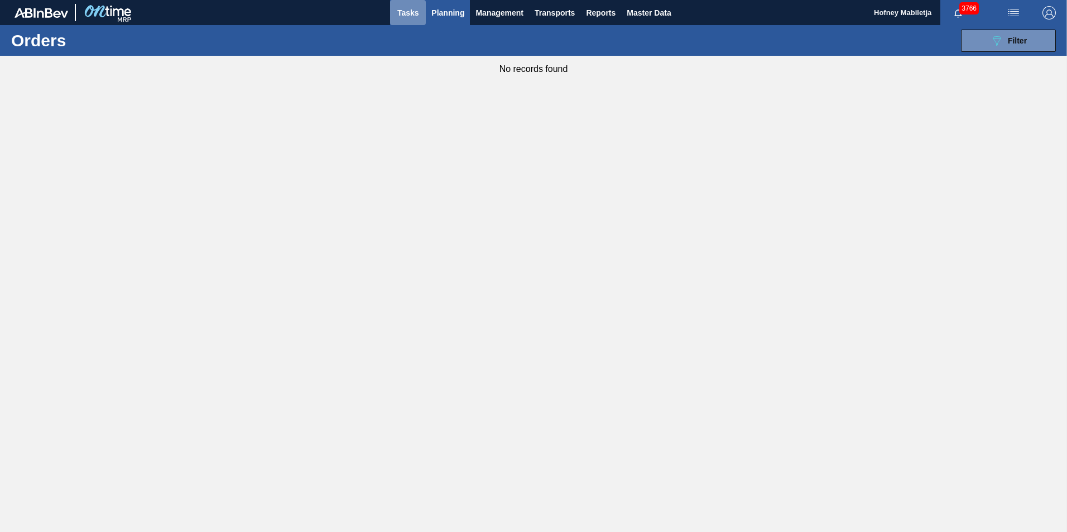
click at [410, 16] on span "Tasks" at bounding box center [408, 12] width 25 height 13
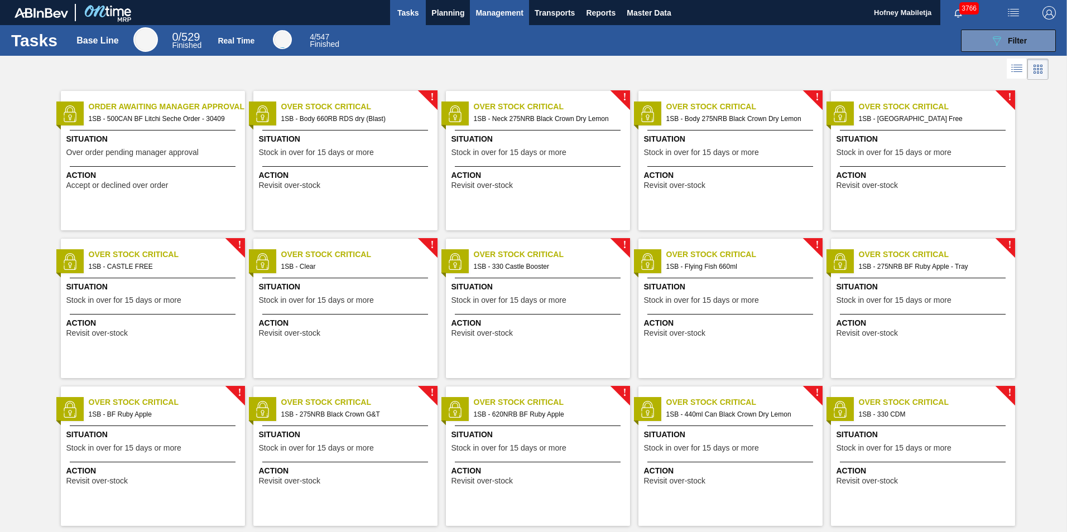
click at [507, 14] on span "Management" at bounding box center [500, 12] width 48 height 13
click at [596, 27] on div at bounding box center [533, 266] width 1067 height 532
click at [556, 14] on span "Transports" at bounding box center [555, 12] width 40 height 13
click at [700, 55] on div at bounding box center [533, 266] width 1067 height 532
click at [362, 146] on div "Situation Stock in over for 15 days or more" at bounding box center [347, 146] width 176 height 27
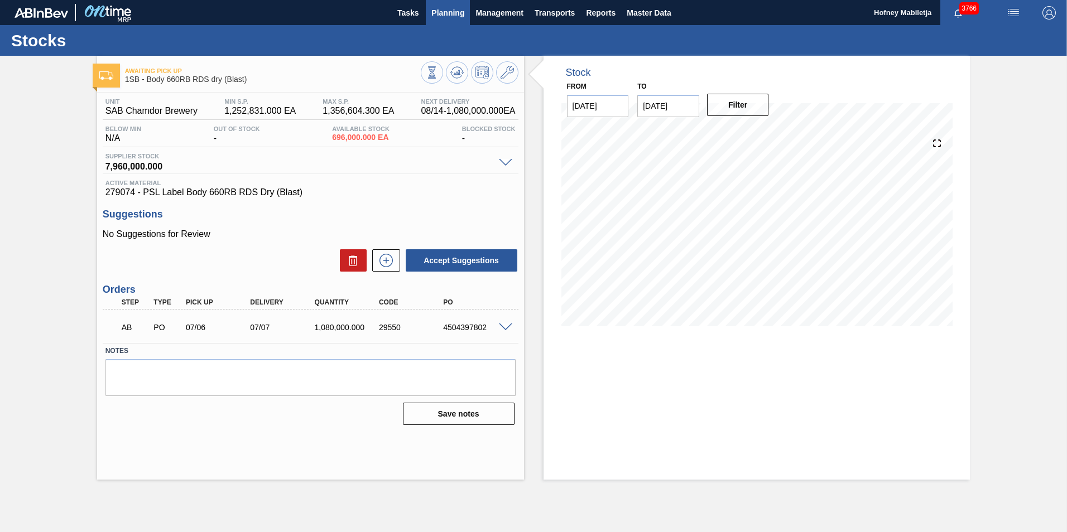
click at [448, 11] on span "Planning" at bounding box center [447, 12] width 33 height 13
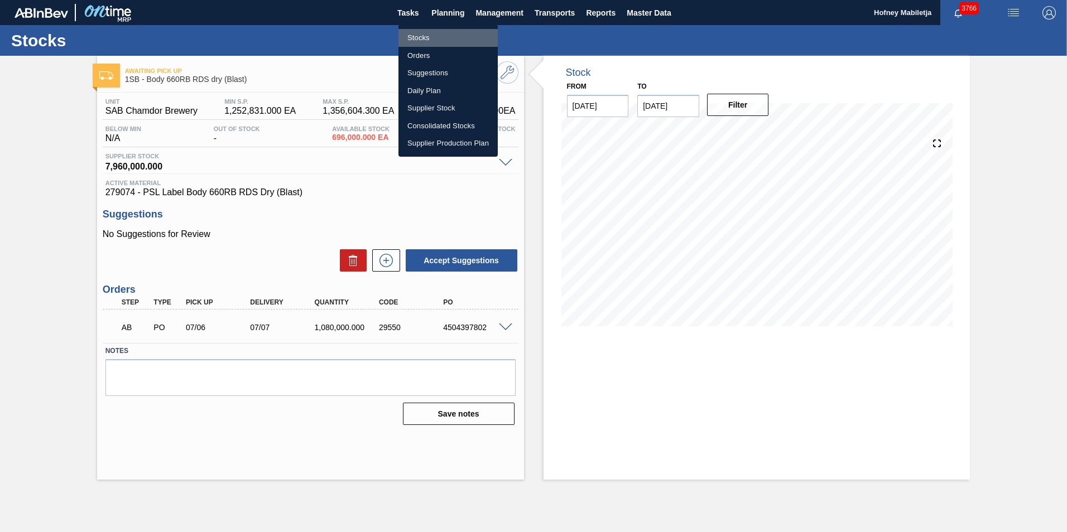
click at [430, 37] on li "Stocks" at bounding box center [447, 38] width 99 height 18
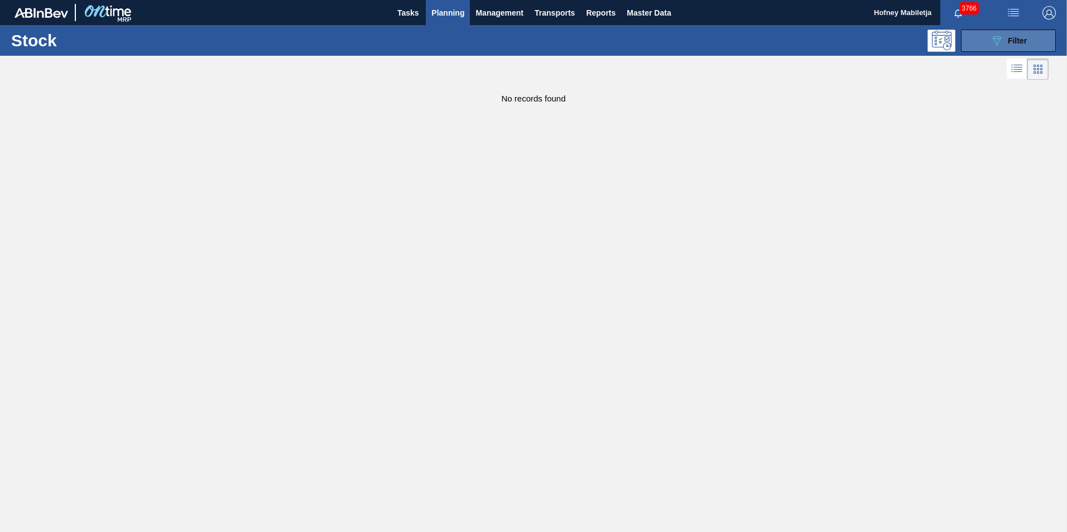
click at [1012, 38] on span "Filter" at bounding box center [1017, 40] width 19 height 9
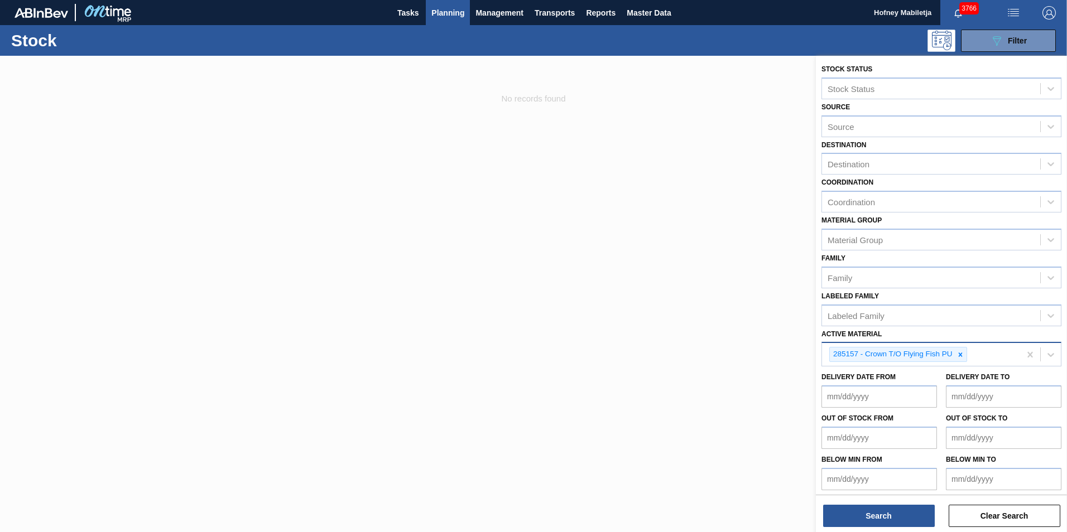
click at [961, 353] on icon at bounding box center [960, 355] width 4 height 4
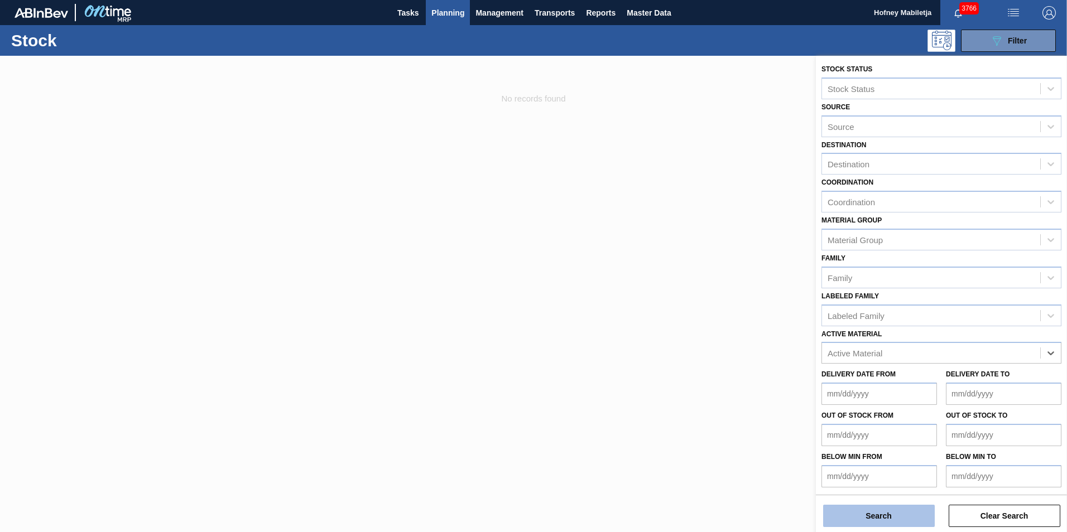
click at [877, 516] on button "Search" at bounding box center [879, 516] width 112 height 22
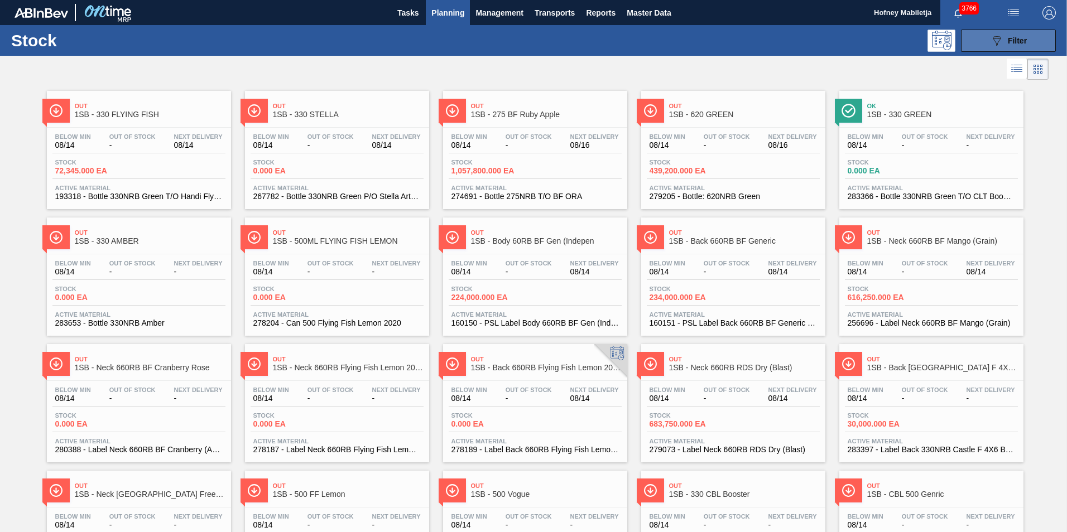
click at [1018, 40] on span "Filter" at bounding box center [1017, 40] width 19 height 9
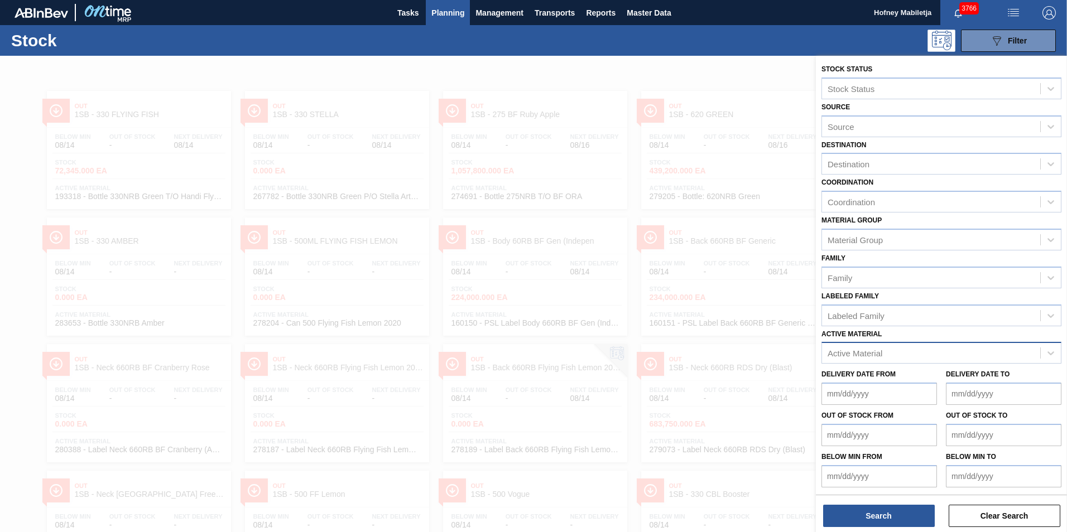
click at [914, 349] on div "Active Material" at bounding box center [931, 353] width 218 height 16
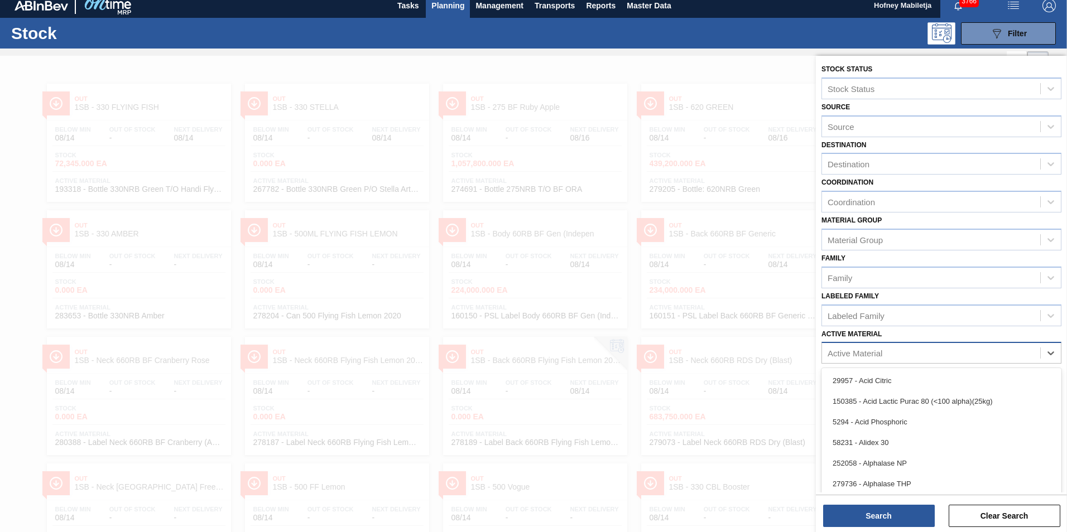
scroll to position [8, 0]
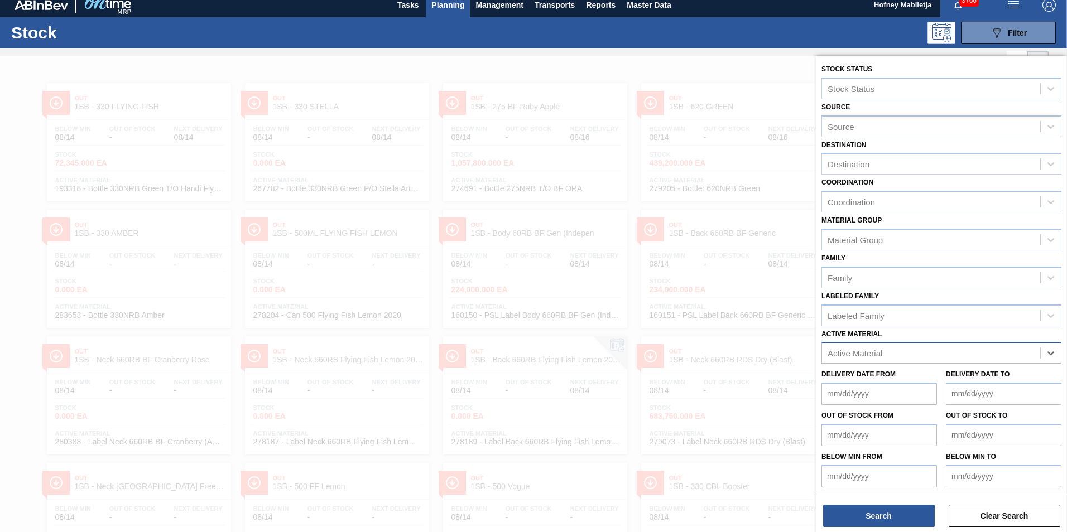
paste Material "283771"
type Material "283771"
click at [895, 382] on div "283771 - Label Body 620 NRB Stella Artois PU" at bounding box center [942, 381] width 240 height 21
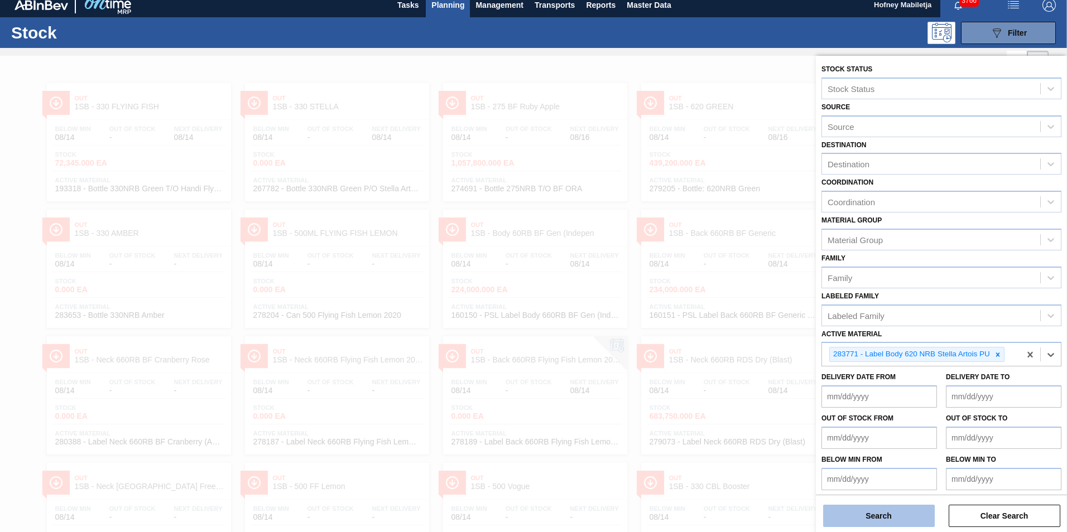
click at [889, 514] on button "Search" at bounding box center [879, 516] width 112 height 22
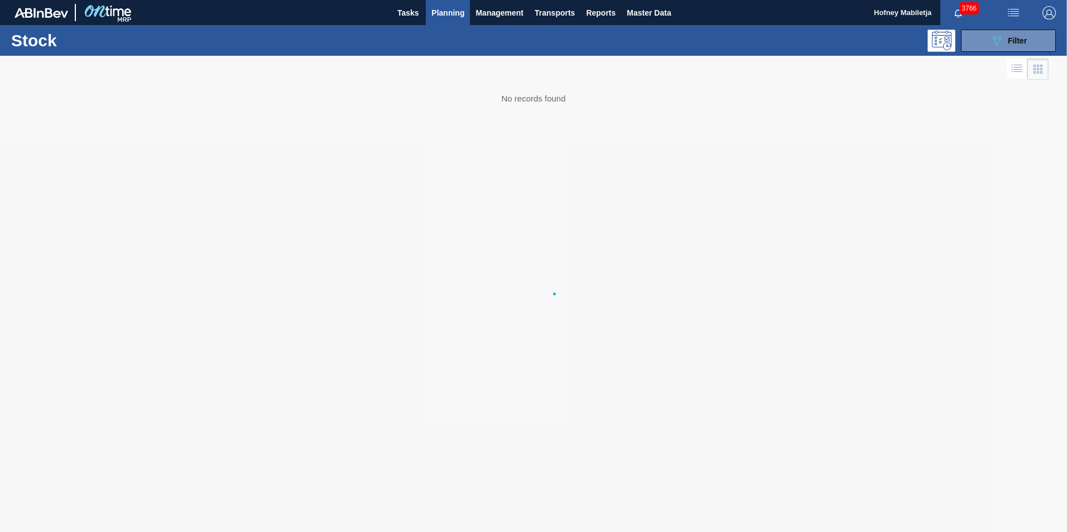
scroll to position [0, 0]
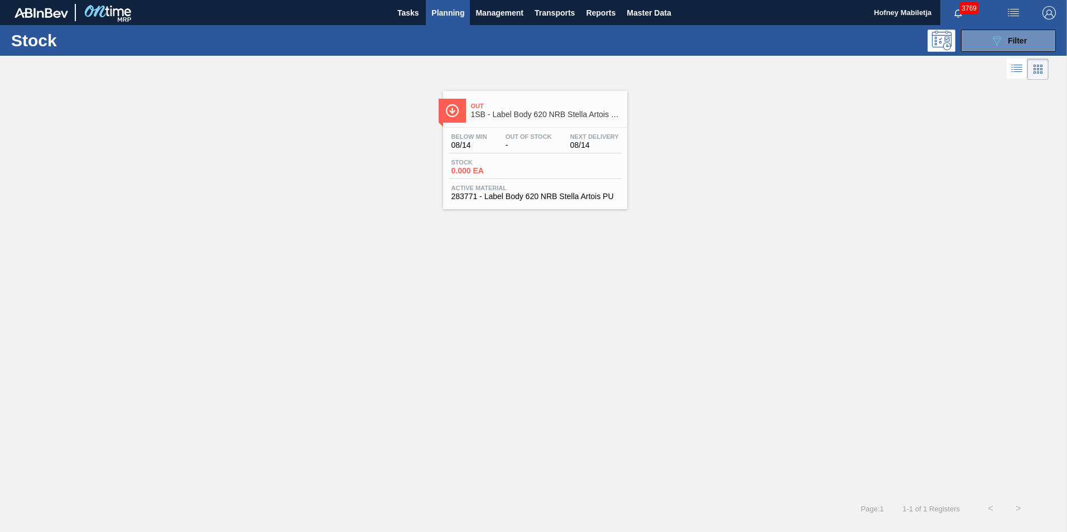
click at [569, 162] on div "Stock 0.000 EA" at bounding box center [535, 169] width 173 height 20
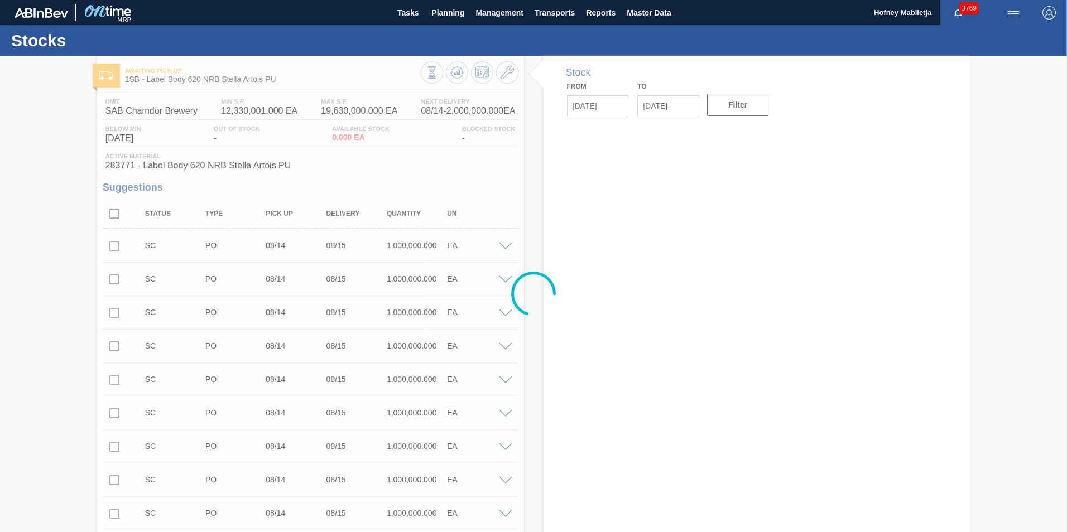
type input "[DATE]"
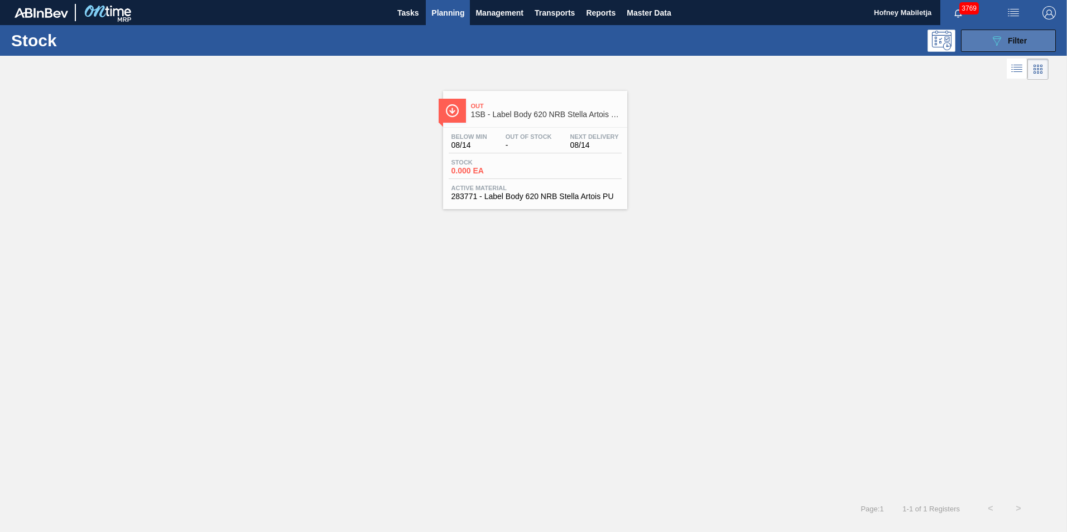
click at [1034, 40] on button "089F7B8B-B2A5-4AFE-B5C0-19BA573D28AC Filter" at bounding box center [1008, 41] width 95 height 22
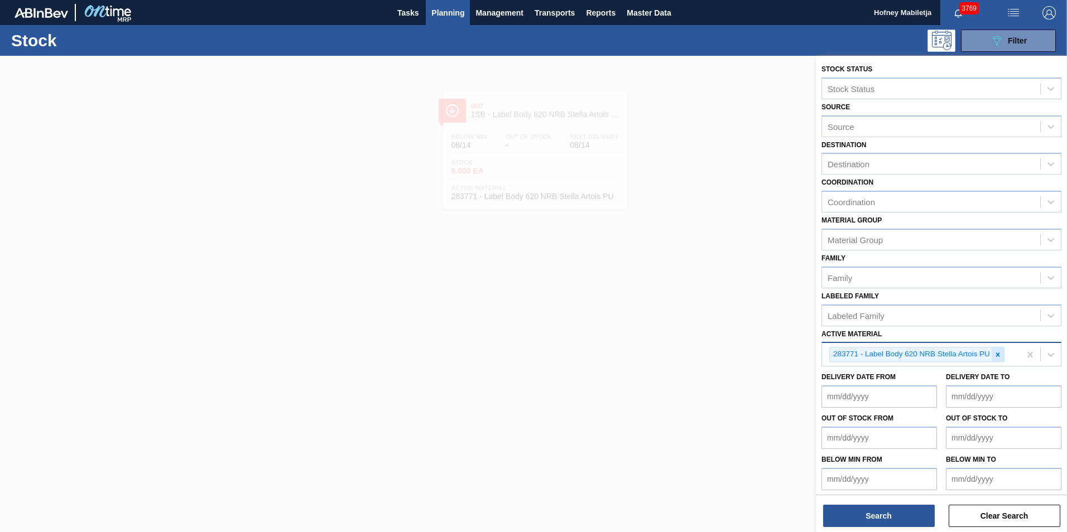
click at [1001, 354] on icon at bounding box center [998, 355] width 8 height 8
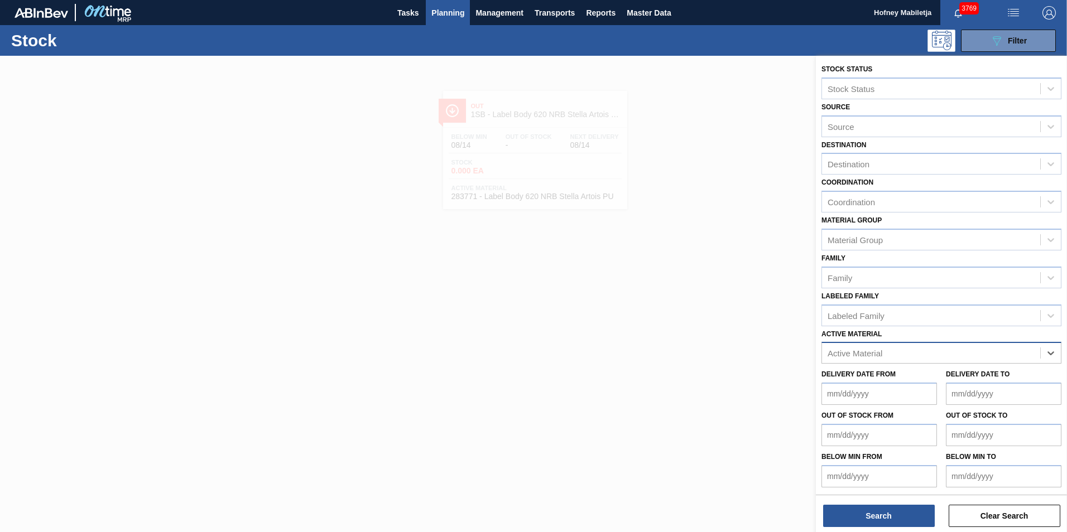
paste Material "283763"
type Material "283763"
click at [927, 378] on div "283763 - Label Back Stella Artois 620 PU" at bounding box center [942, 381] width 240 height 21
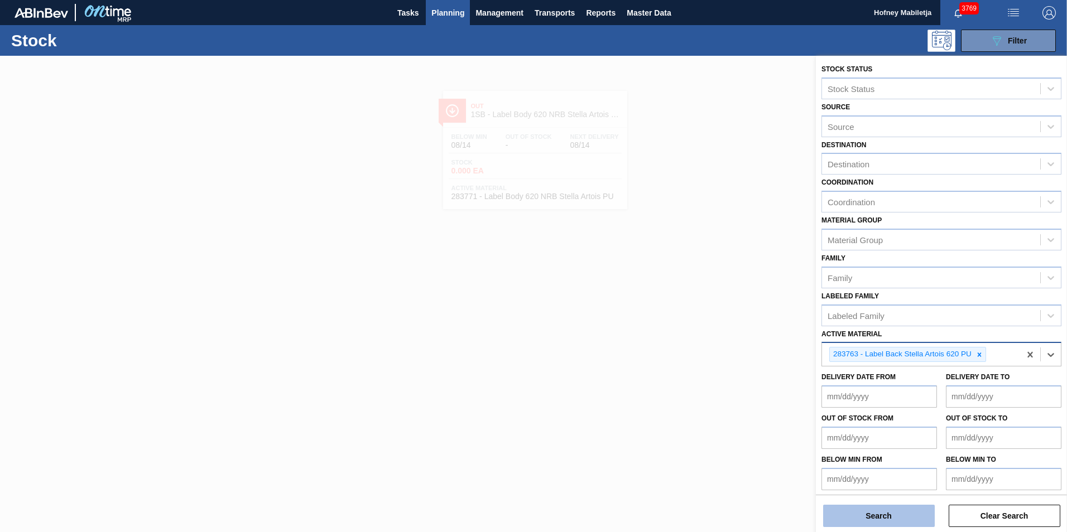
click at [894, 515] on button "Search" at bounding box center [879, 516] width 112 height 22
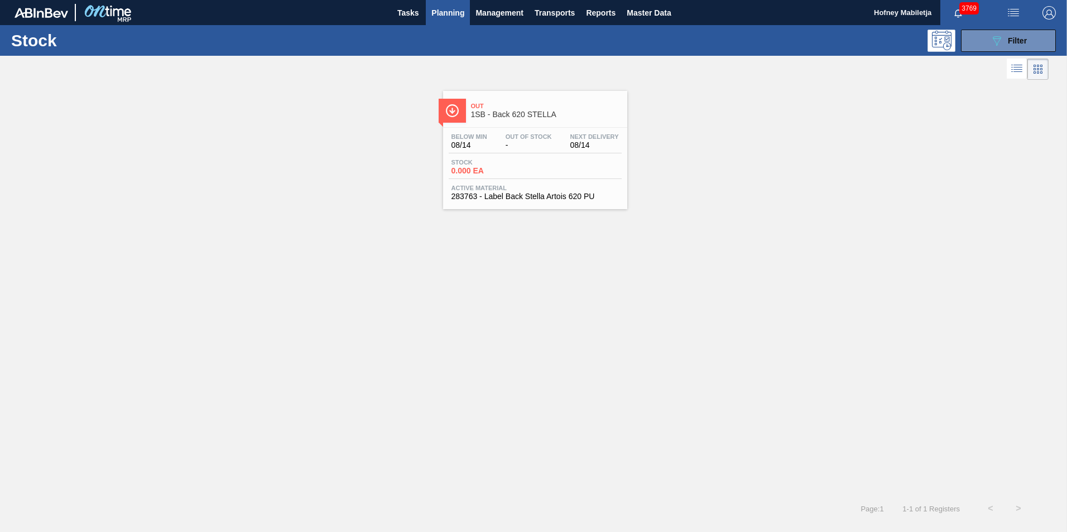
click at [528, 172] on span "0.000 EA" at bounding box center [491, 171] width 78 height 8
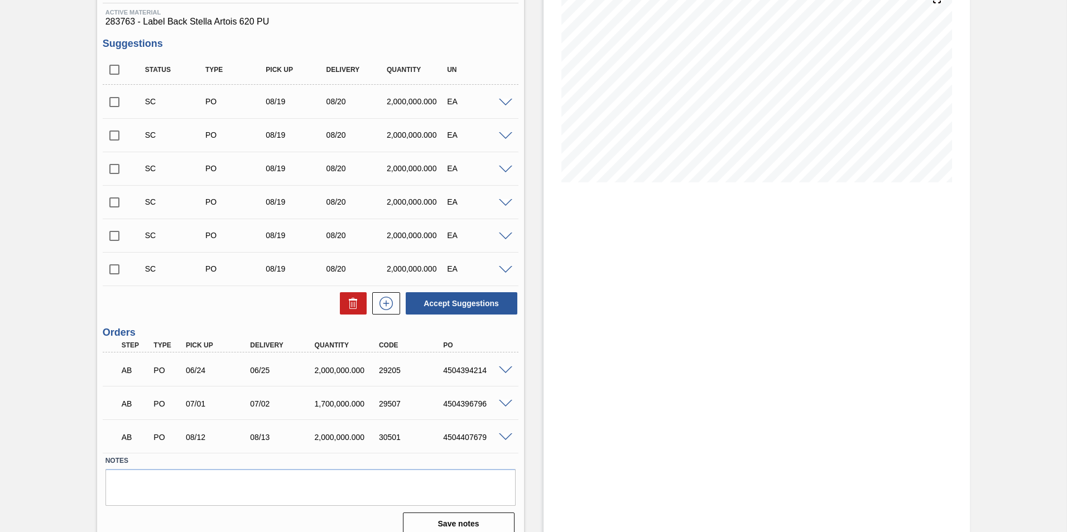
scroll to position [156, 0]
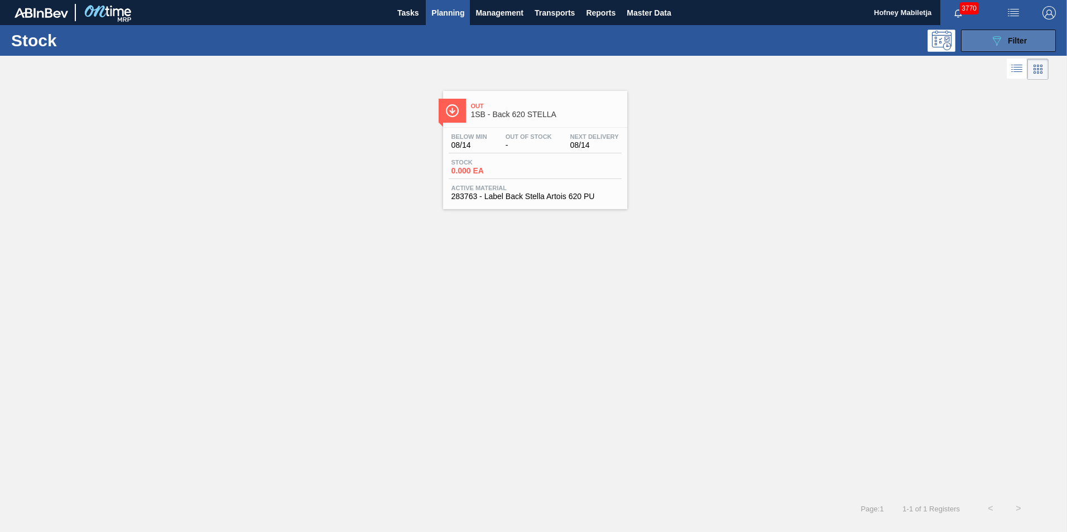
click at [1027, 44] on button "089F7B8B-B2A5-4AFE-B5C0-19BA573D28AC Filter" at bounding box center [1008, 41] width 95 height 22
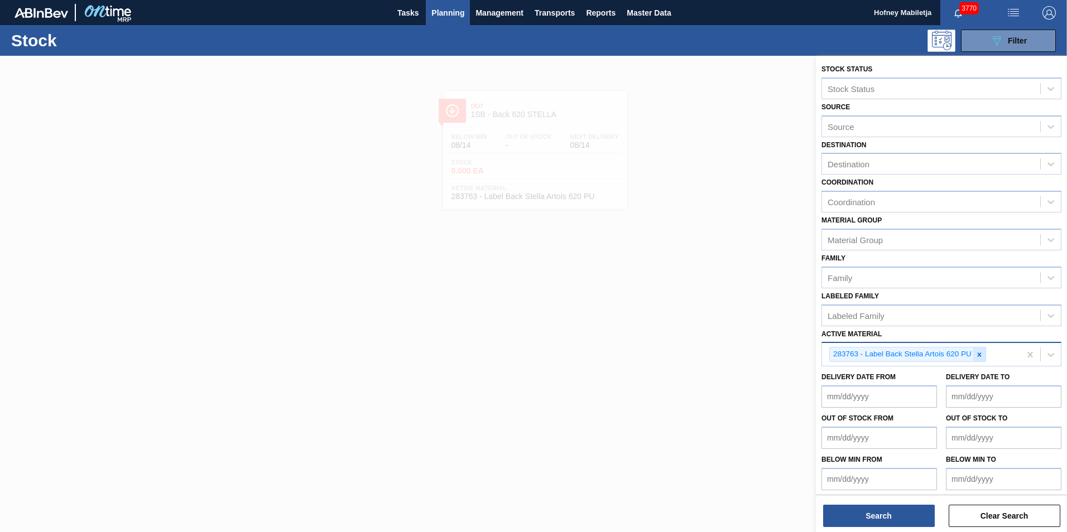
click at [983, 356] on icon at bounding box center [980, 355] width 8 height 8
paste Material "283771"
type Material "283771"
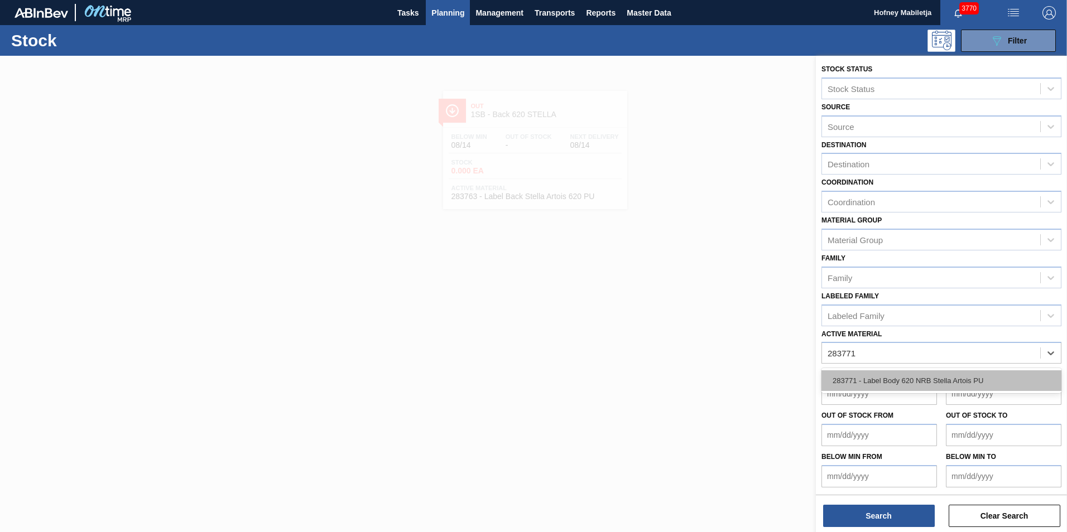
click at [899, 379] on div "283771 - Label Body 620 NRB Stella Artois PU" at bounding box center [942, 381] width 240 height 21
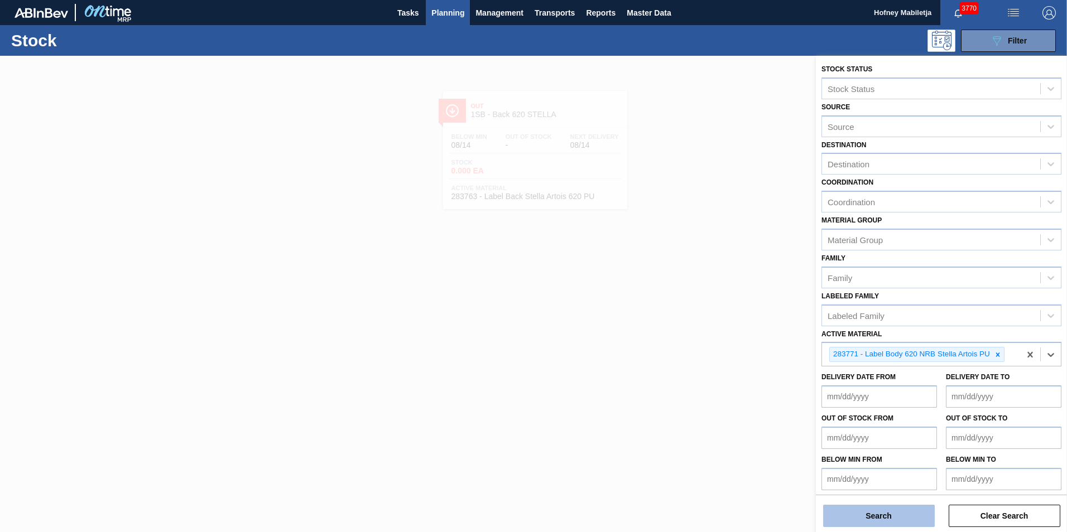
click at [894, 511] on button "Search" at bounding box center [879, 516] width 112 height 22
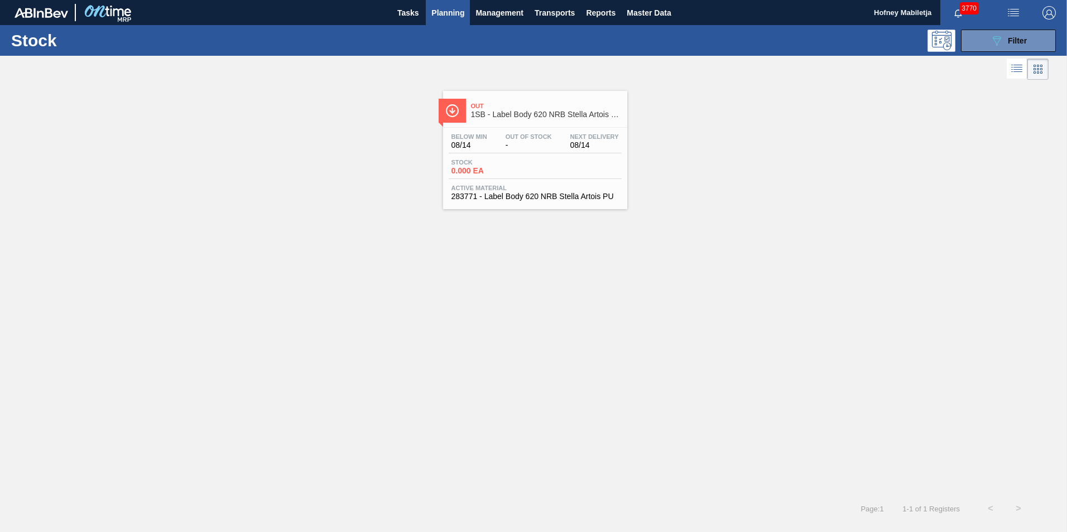
click at [527, 185] on span "Active Material" at bounding box center [535, 188] width 167 height 7
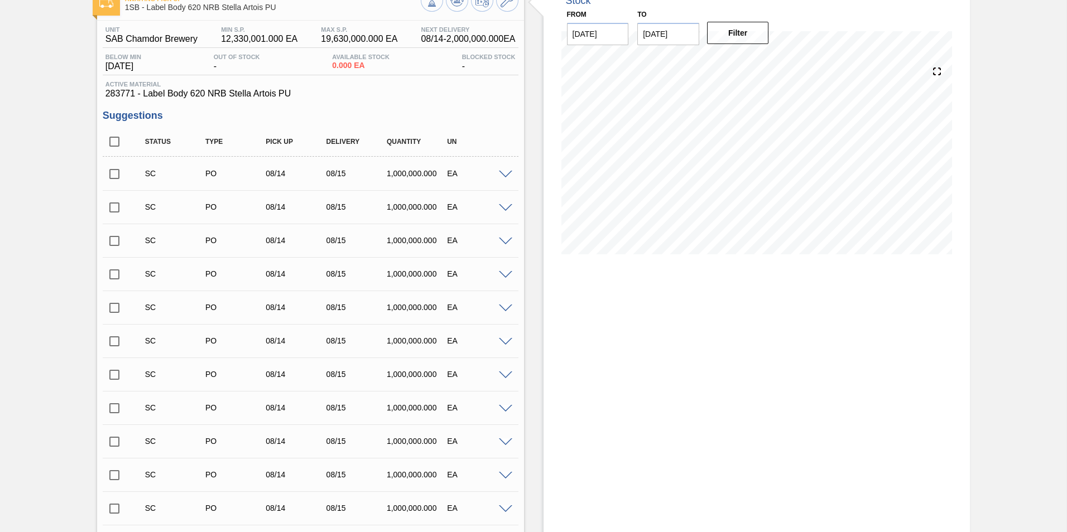
scroll to position [56, 0]
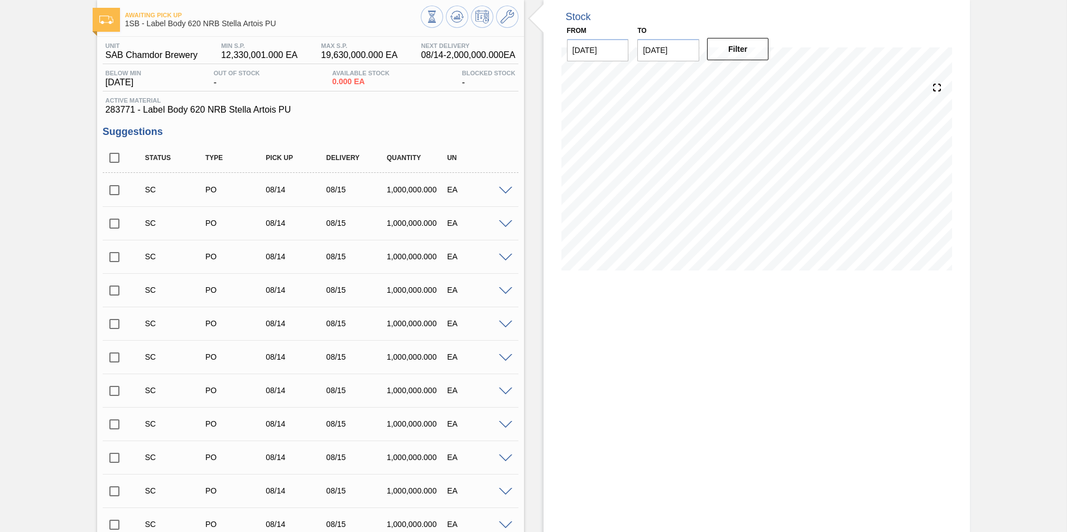
click at [118, 222] on input "checkbox" at bounding box center [114, 223] width 23 height 23
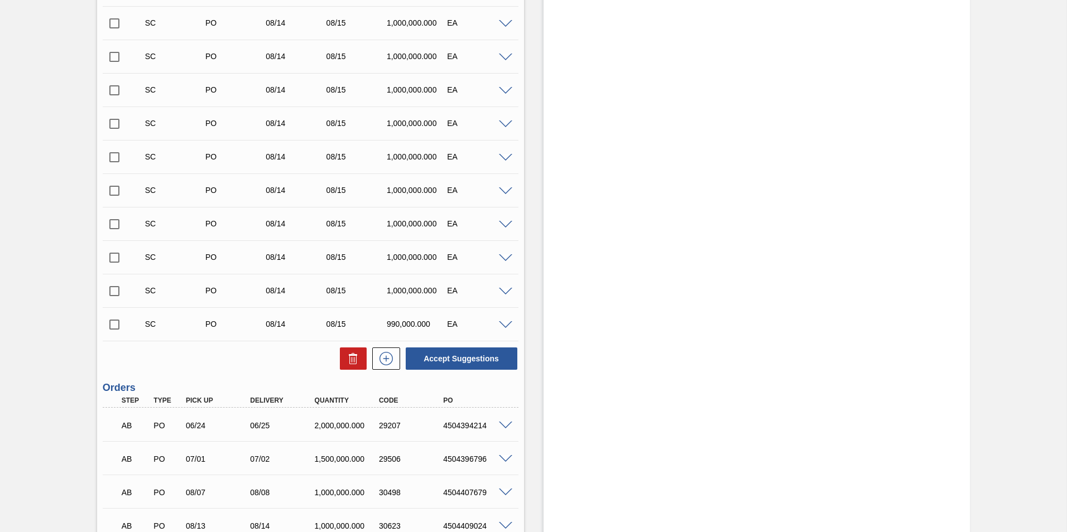
scroll to position [391, 0]
click at [464, 358] on button "Accept Suggestions" at bounding box center [462, 358] width 112 height 22
checkbox input "false"
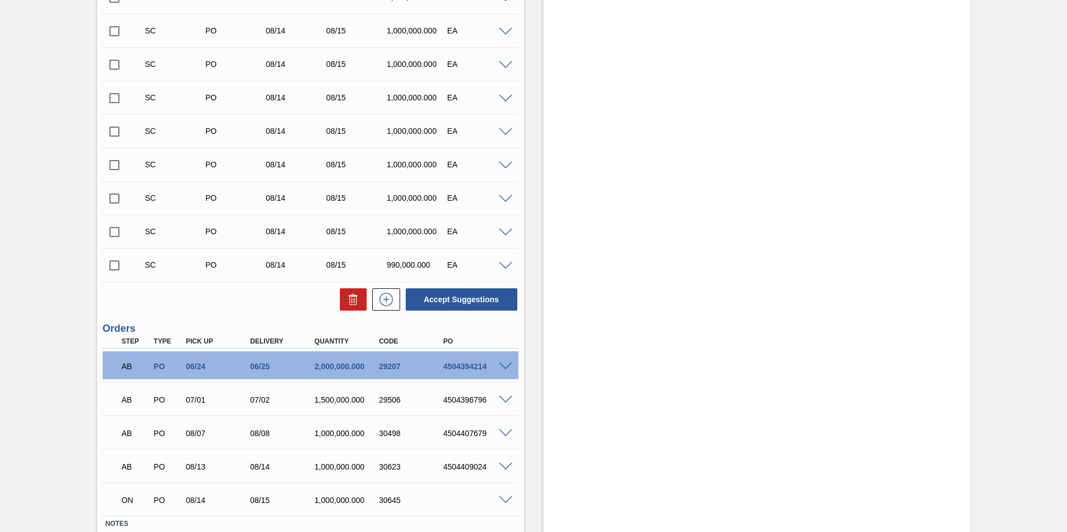
scroll to position [491, 0]
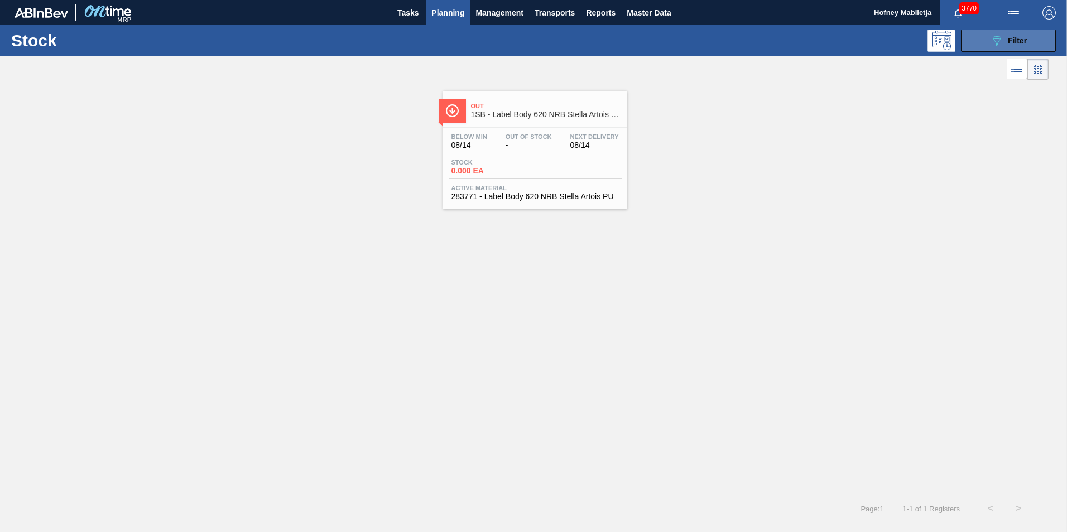
click at [1039, 41] on button "089F7B8B-B2A5-4AFE-B5C0-19BA573D28AC Filter" at bounding box center [1008, 41] width 95 height 22
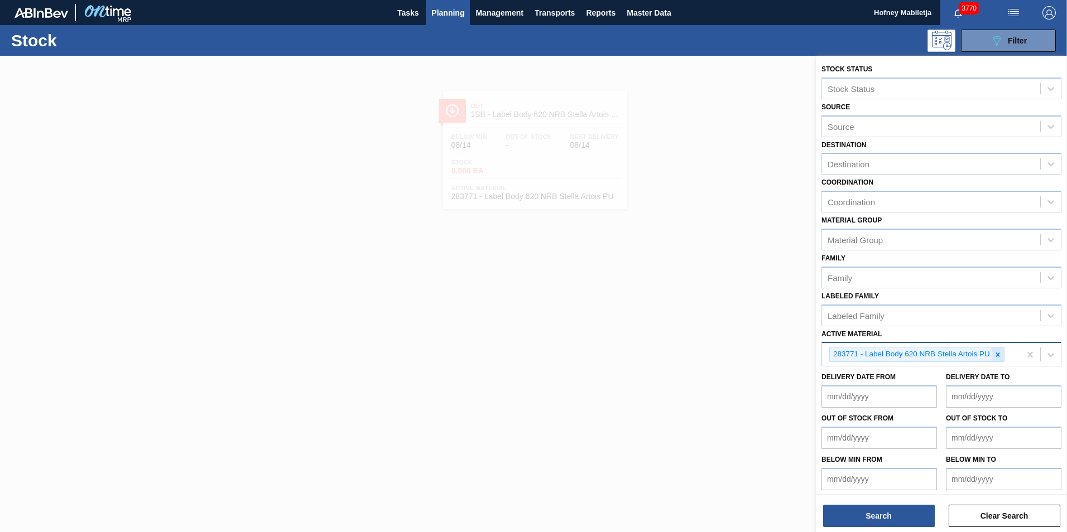
click at [998, 354] on icon at bounding box center [998, 355] width 4 height 4
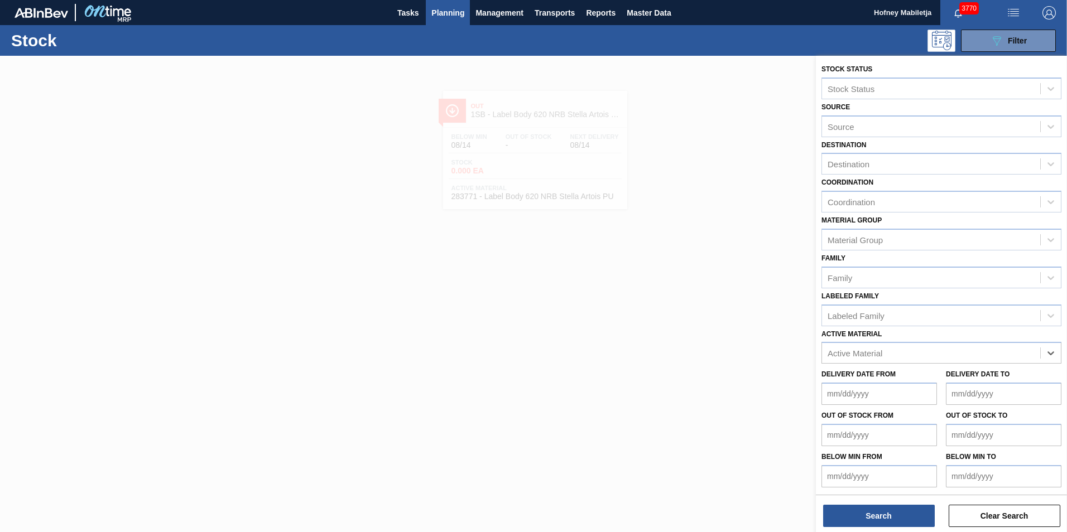
paste Material "283763"
type Material "283763"
click at [928, 378] on div "283763 - Label Back Stella Artois 620 PU" at bounding box center [942, 381] width 240 height 21
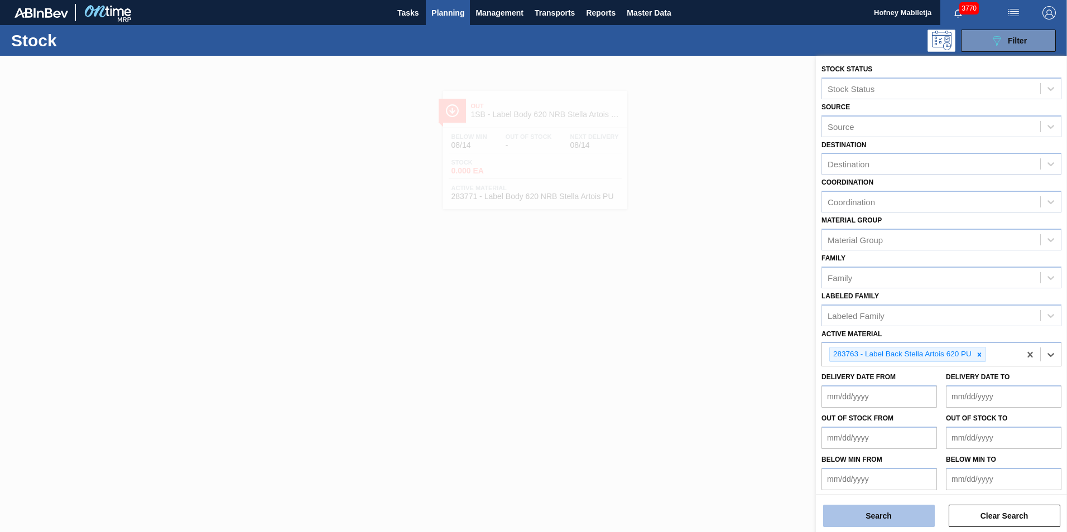
click at [896, 517] on button "Search" at bounding box center [879, 516] width 112 height 22
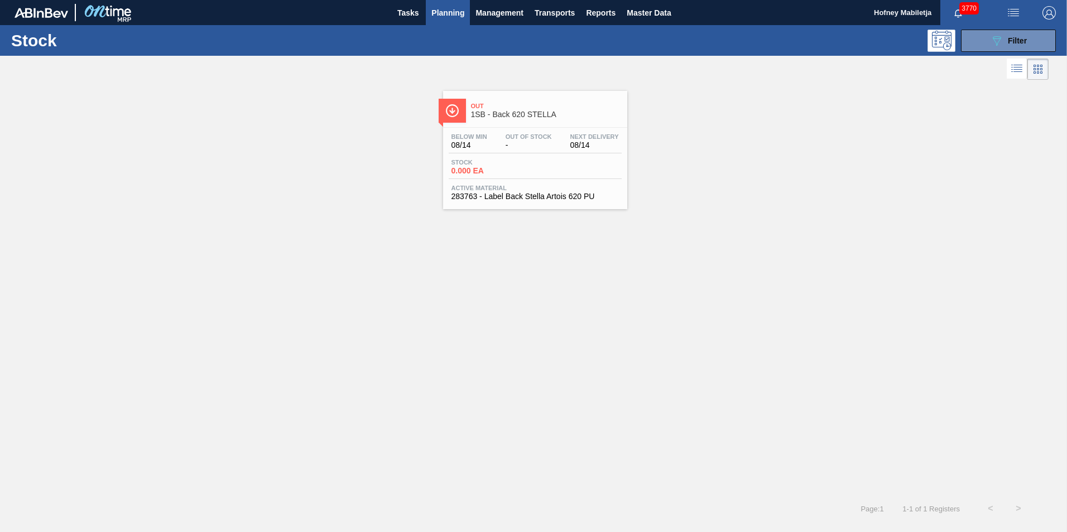
click at [532, 168] on div "Stock 0.000 EA" at bounding box center [535, 169] width 173 height 20
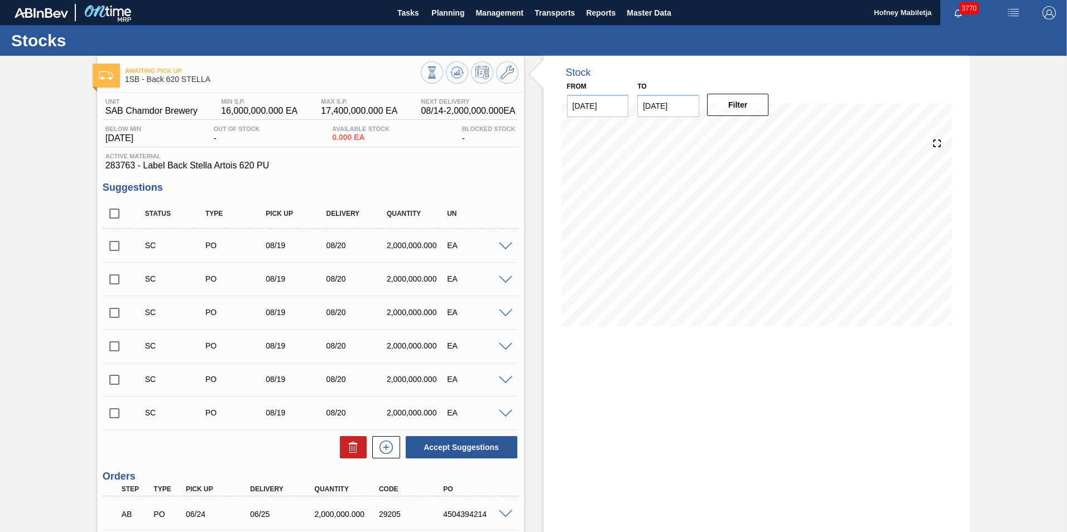
click at [113, 411] on input "checkbox" at bounding box center [114, 413] width 23 height 23
click at [439, 443] on button "Accept Suggestions" at bounding box center [462, 447] width 112 height 22
checkbox input "false"
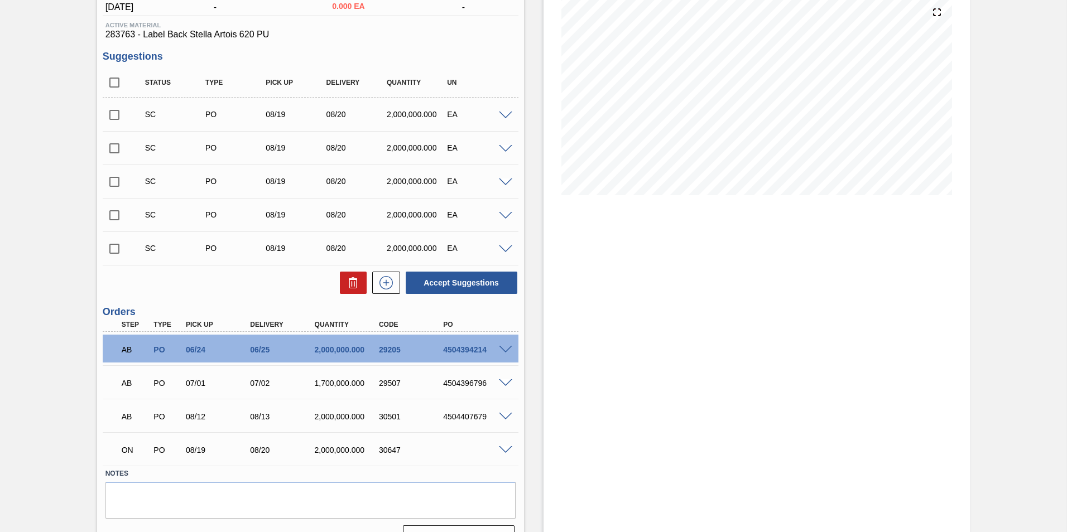
scroll to position [156, 0]
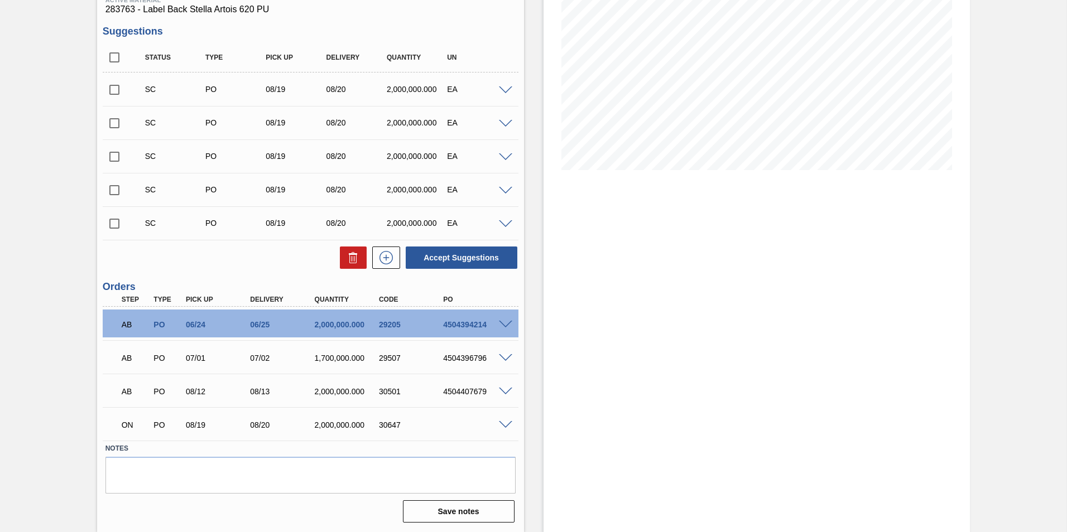
click at [505, 425] on span at bounding box center [505, 425] width 13 height 8
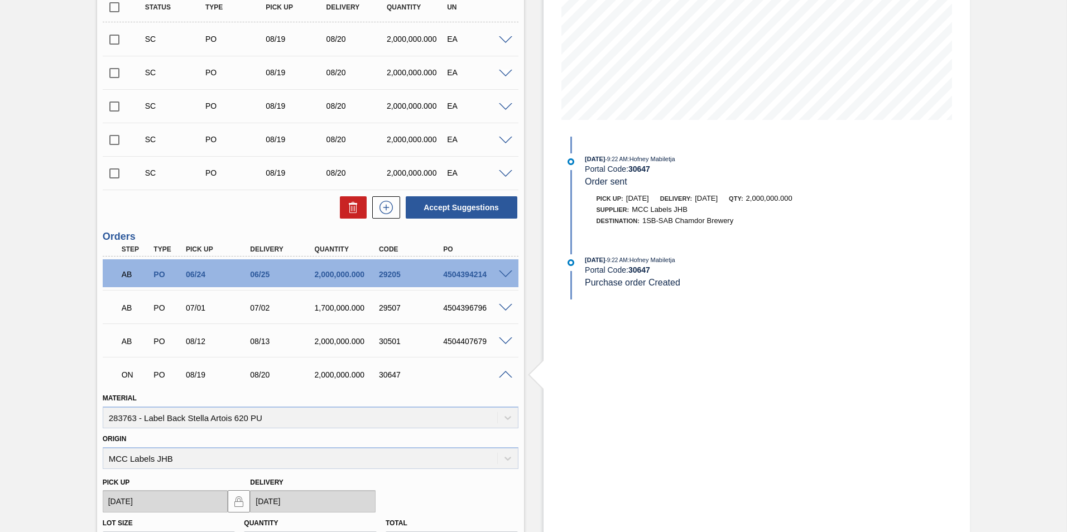
scroll to position [204, 0]
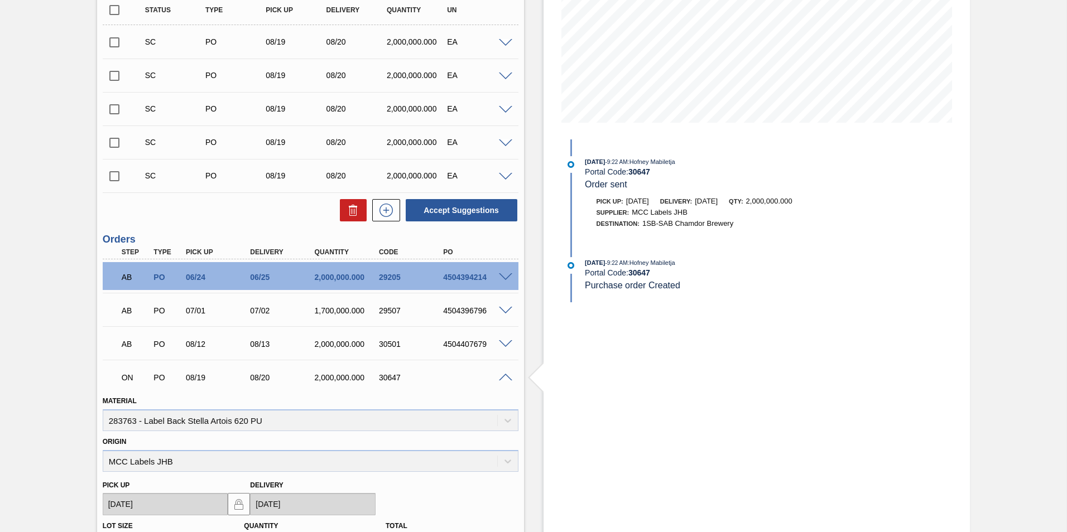
click at [503, 373] on div at bounding box center [507, 377] width 22 height 8
click at [506, 374] on span at bounding box center [505, 378] width 13 height 8
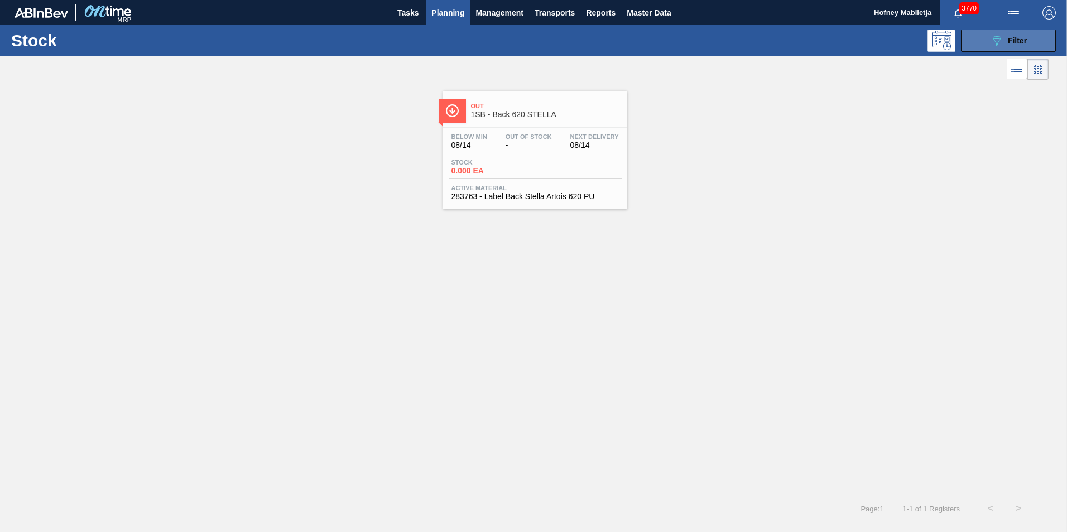
drag, startPoint x: 1020, startPoint y: 38, endPoint x: 1022, endPoint y: 49, distance: 10.8
click at [1021, 39] on span "Filter" at bounding box center [1017, 40] width 19 height 9
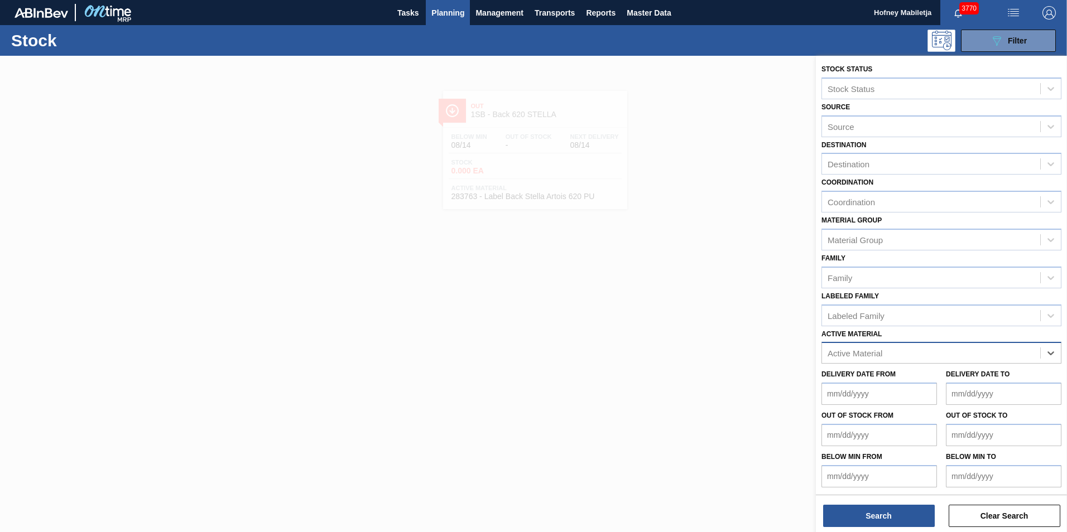
paste Material "283770"
type Material "283770"
click at [950, 377] on div "283770 - Label Neck 620NRB Stella Artois NRB PU" at bounding box center [942, 381] width 240 height 21
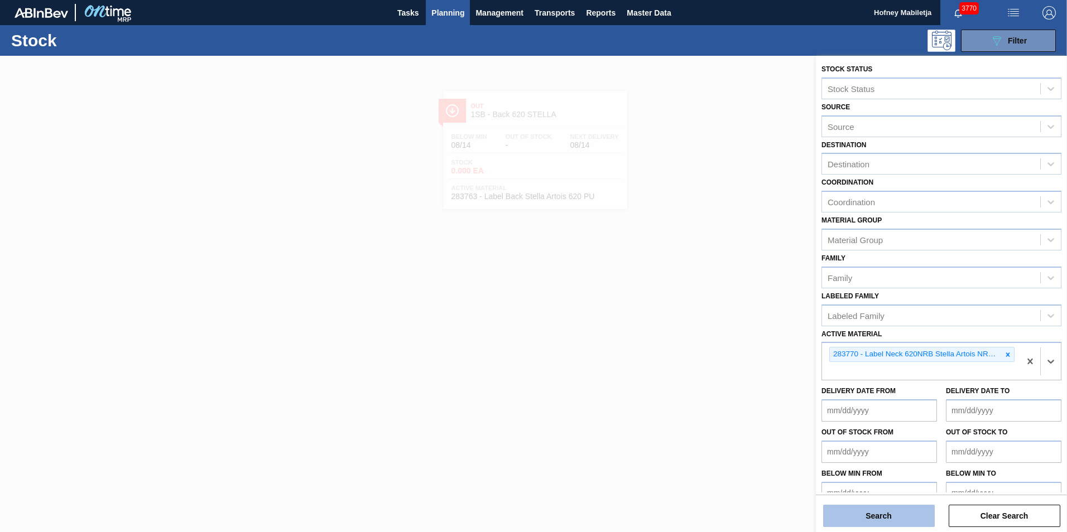
click at [894, 514] on button "Search" at bounding box center [879, 516] width 112 height 22
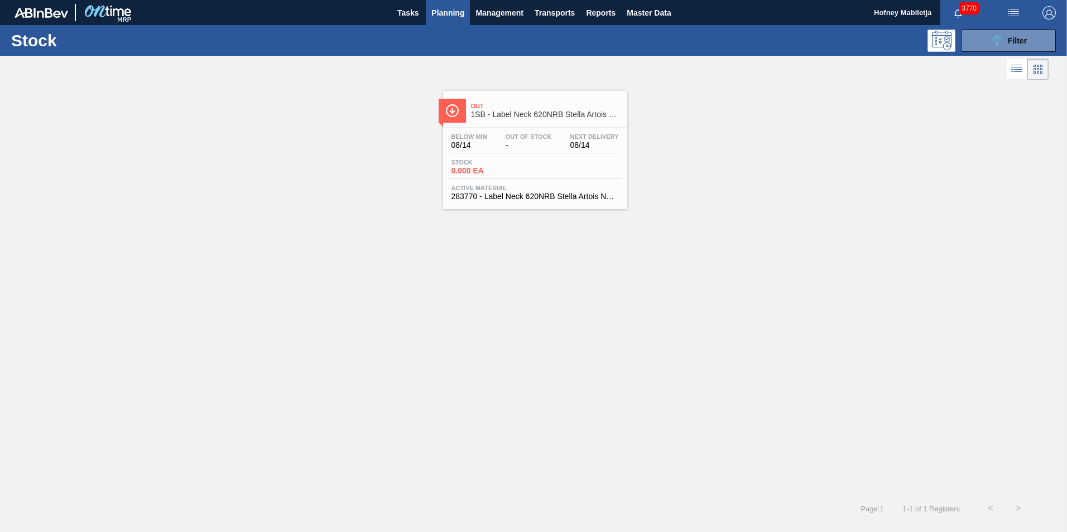
click at [535, 176] on div "Stock 0.000 EA" at bounding box center [535, 169] width 173 height 20
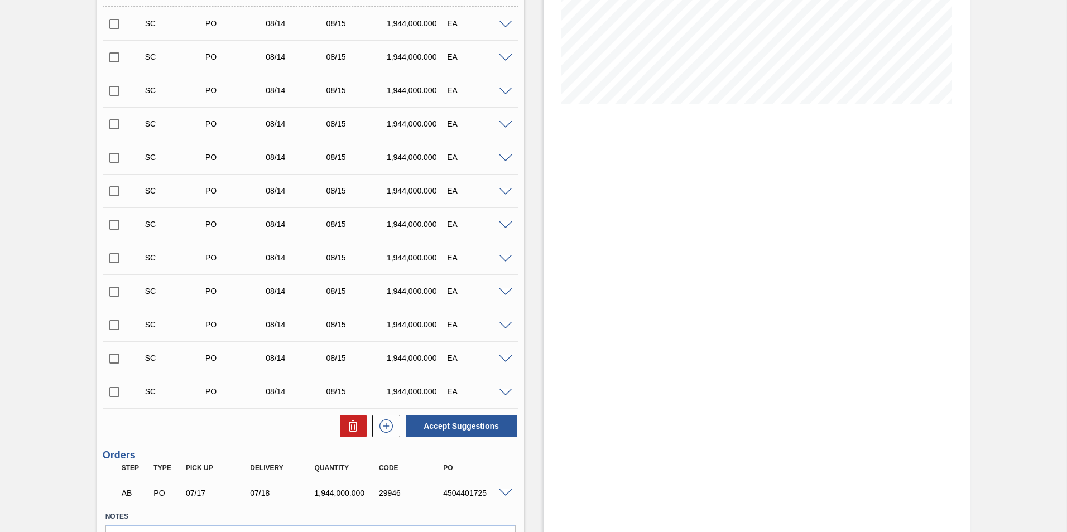
scroll to position [223, 0]
drag, startPoint x: 113, startPoint y: 388, endPoint x: 169, endPoint y: 383, distance: 56.0
click at [114, 387] on input "checkbox" at bounding box center [114, 391] width 23 height 23
click at [502, 393] on span at bounding box center [505, 392] width 13 height 8
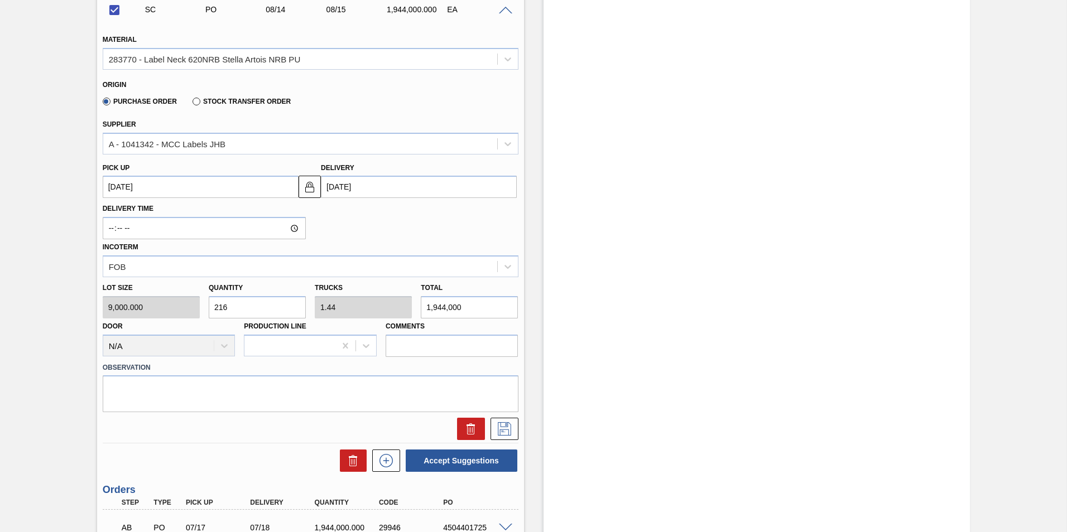
scroll to position [614, 0]
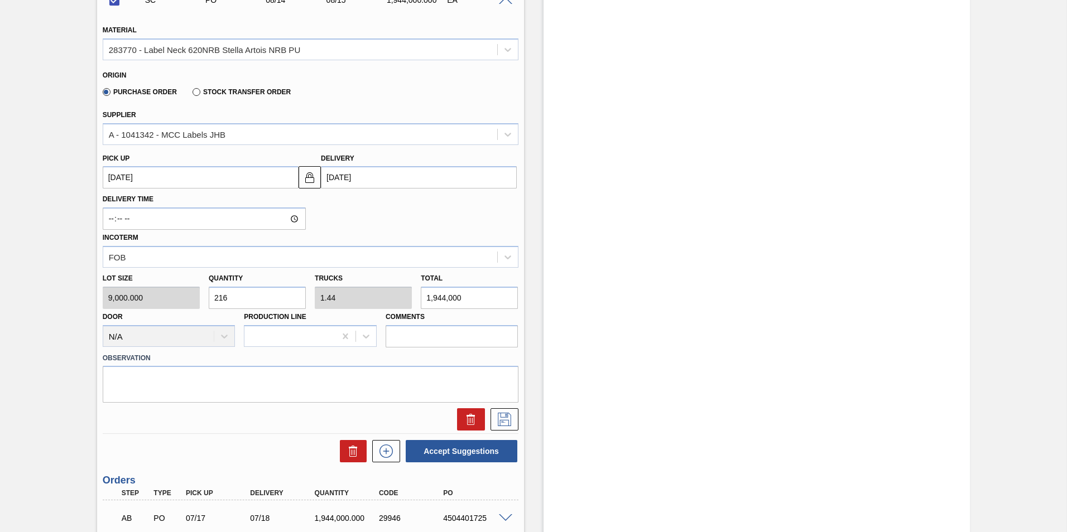
click at [381, 172] on input "[DATE]" at bounding box center [419, 177] width 196 height 22
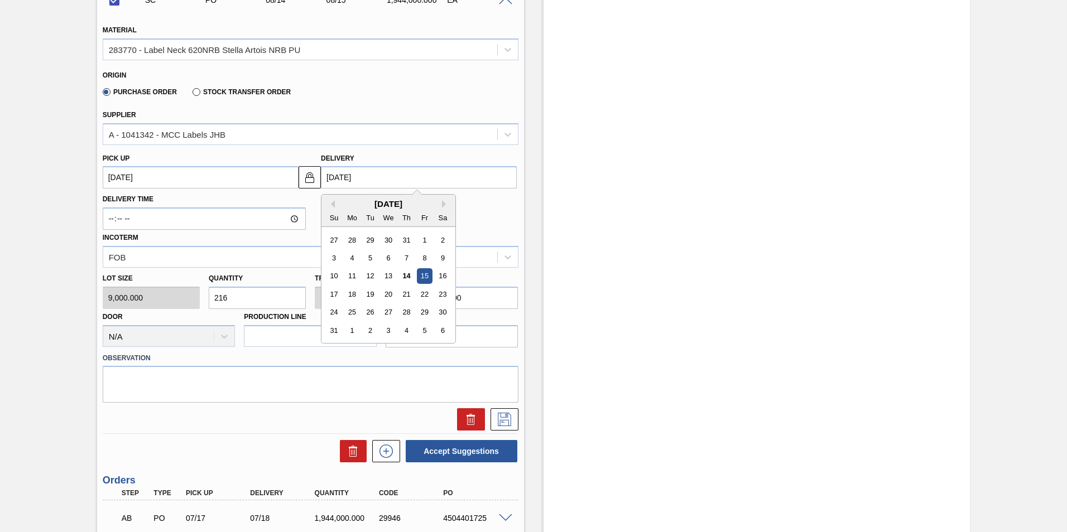
click at [423, 274] on div "15" at bounding box center [424, 276] width 15 height 15
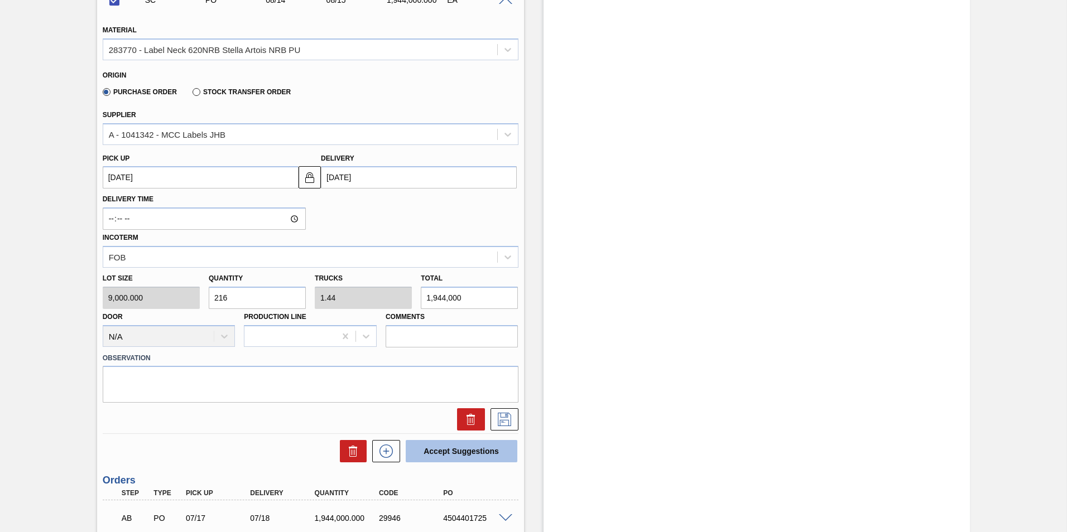
click at [486, 449] on button "Accept Suggestions" at bounding box center [462, 451] width 112 height 22
checkbox input "false"
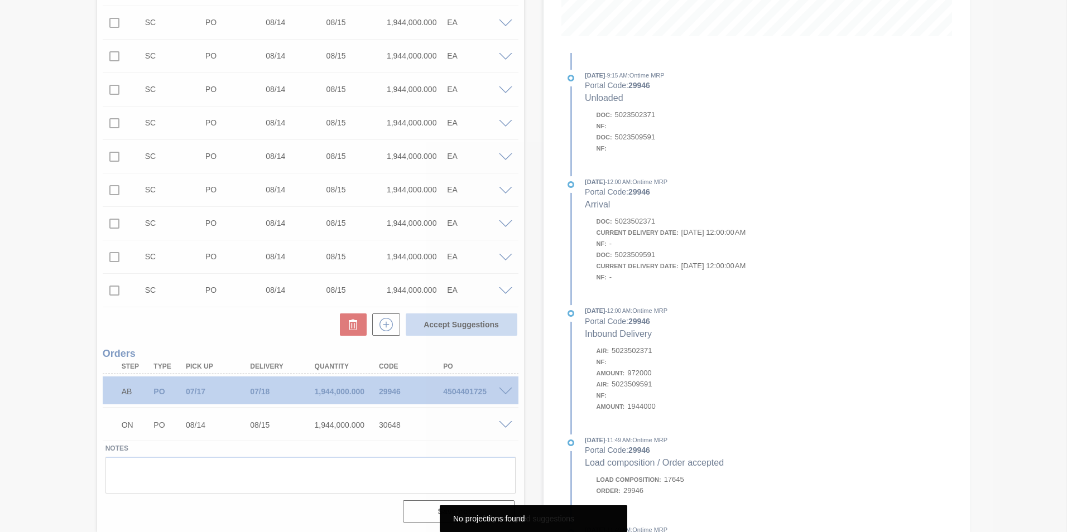
scroll to position [290, 0]
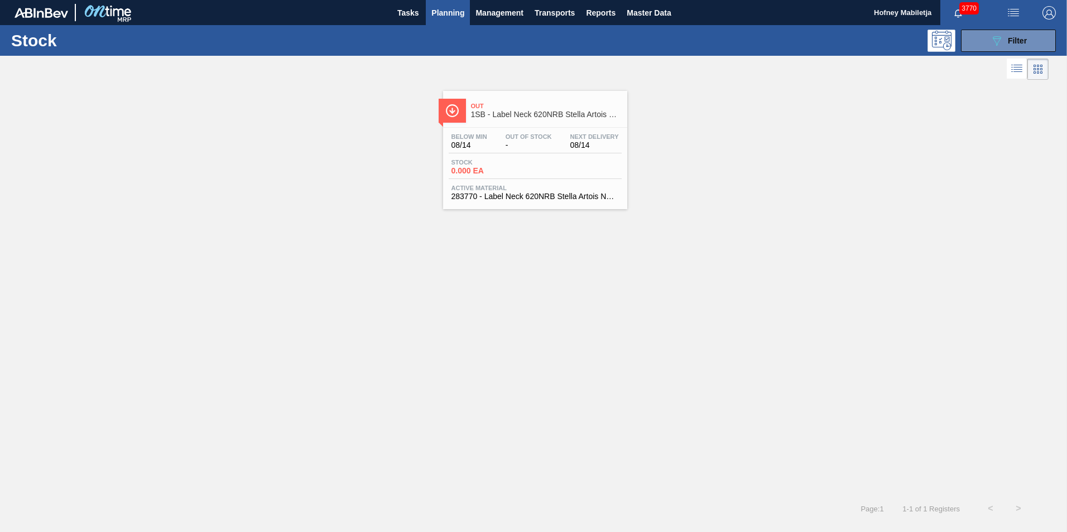
click at [520, 161] on span "Stock" at bounding box center [491, 162] width 78 height 7
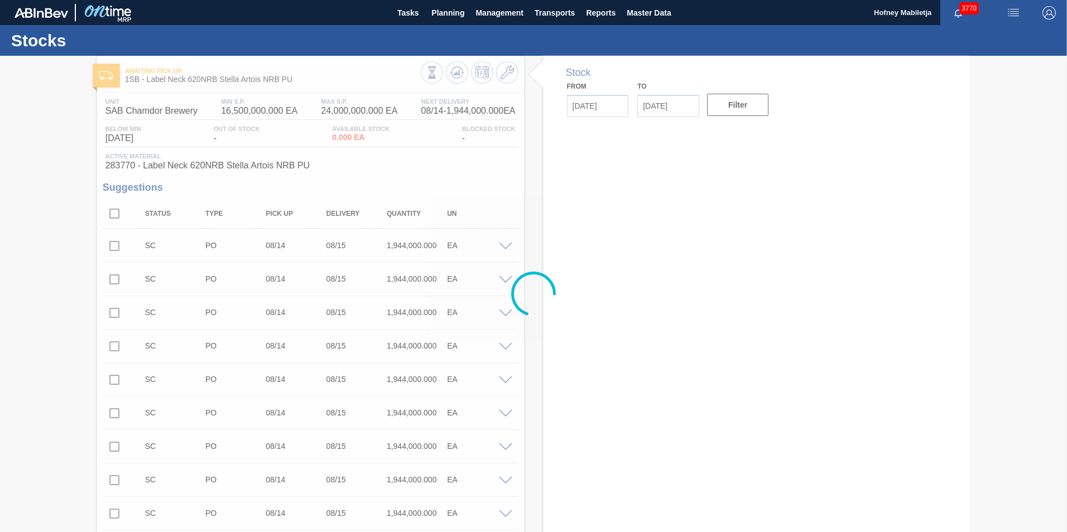
type input "[DATE]"
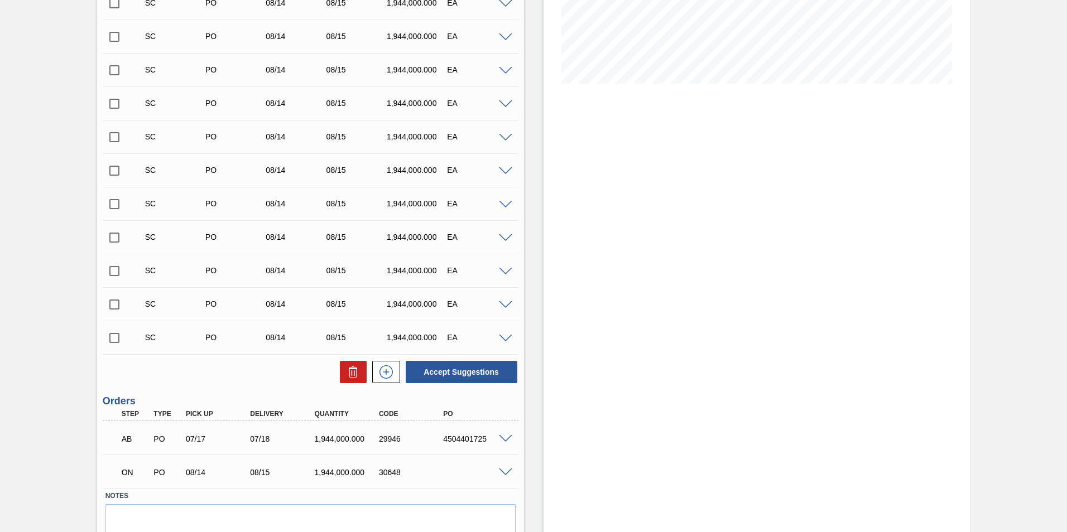
scroll to position [223, 0]
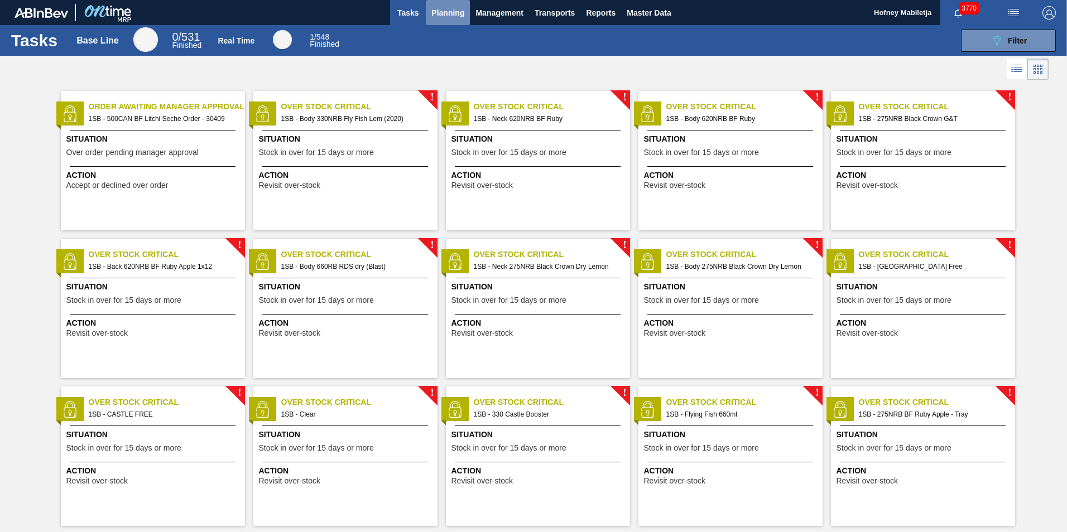
click at [453, 13] on span "Planning" at bounding box center [447, 12] width 33 height 13
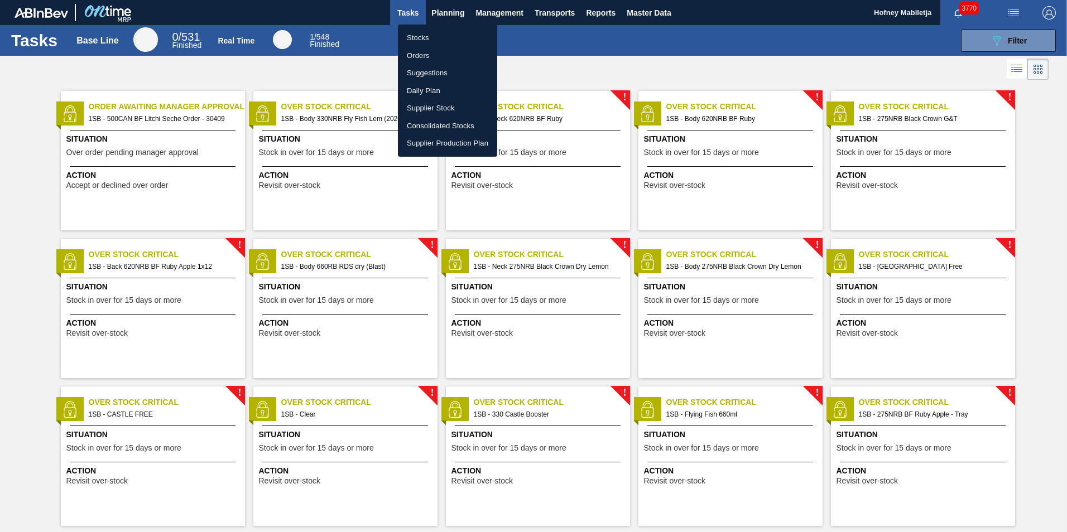
click at [434, 39] on li "Stocks" at bounding box center [447, 38] width 99 height 18
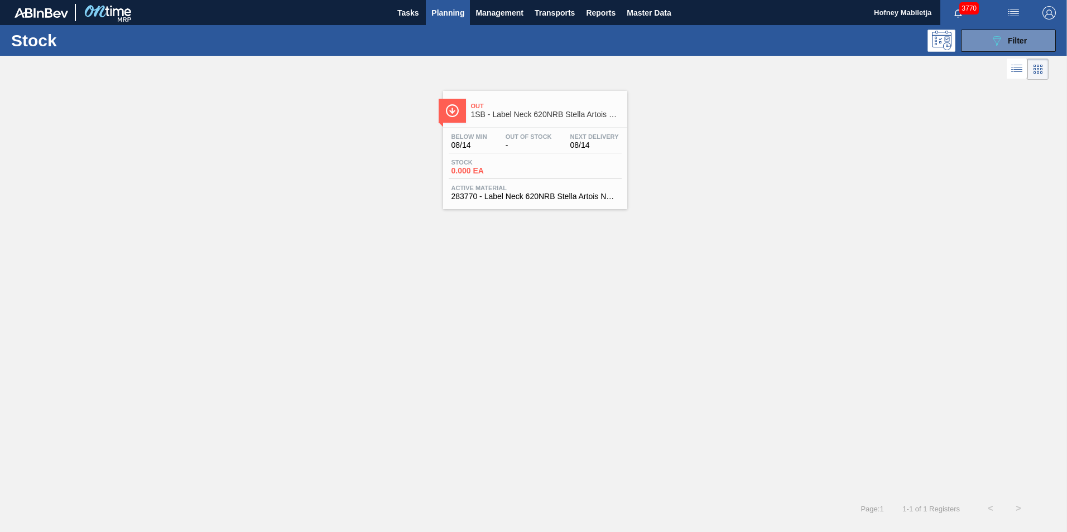
click at [558, 157] on div "Below Min 08/14 Out Of Stock - Next Delivery 08/14 Stock 0.000 EA Active Materi…" at bounding box center [535, 166] width 184 height 76
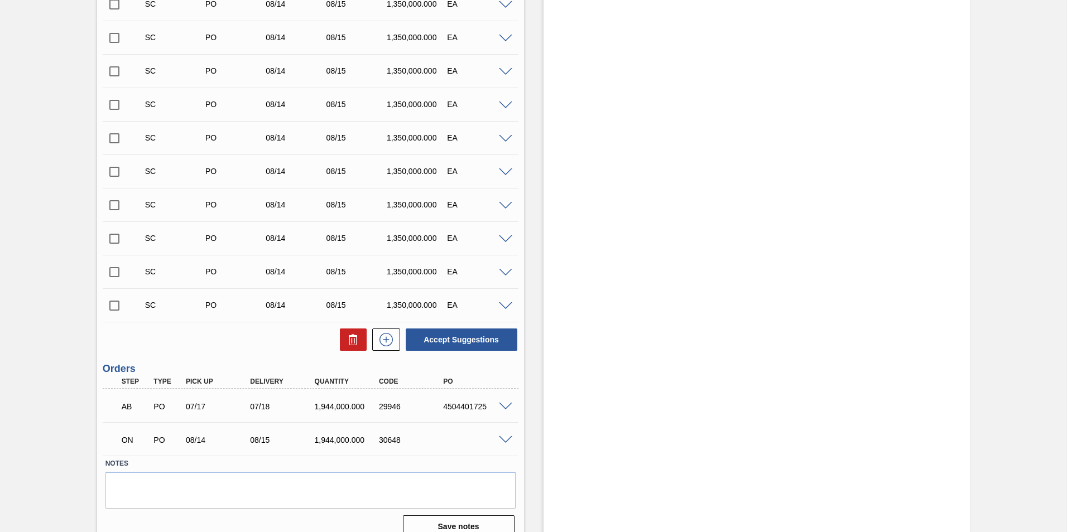
scroll to position [424, 0]
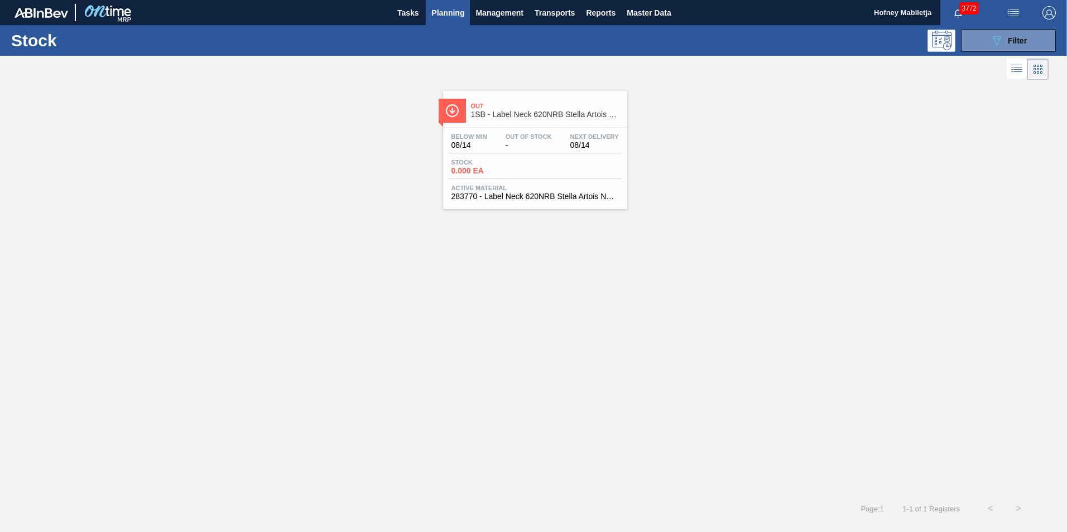
click at [522, 169] on span "0.000 EA" at bounding box center [491, 171] width 78 height 8
drag, startPoint x: 1023, startPoint y: 40, endPoint x: 1023, endPoint y: 46, distance: 6.1
click at [1023, 40] on span "Filter" at bounding box center [1017, 40] width 19 height 9
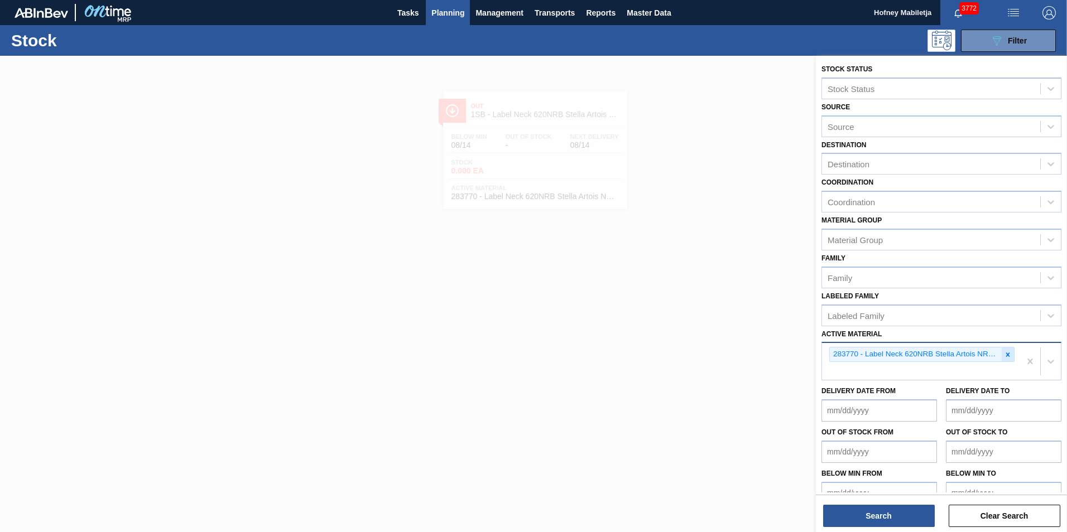
click at [1007, 356] on icon at bounding box center [1008, 355] width 4 height 4
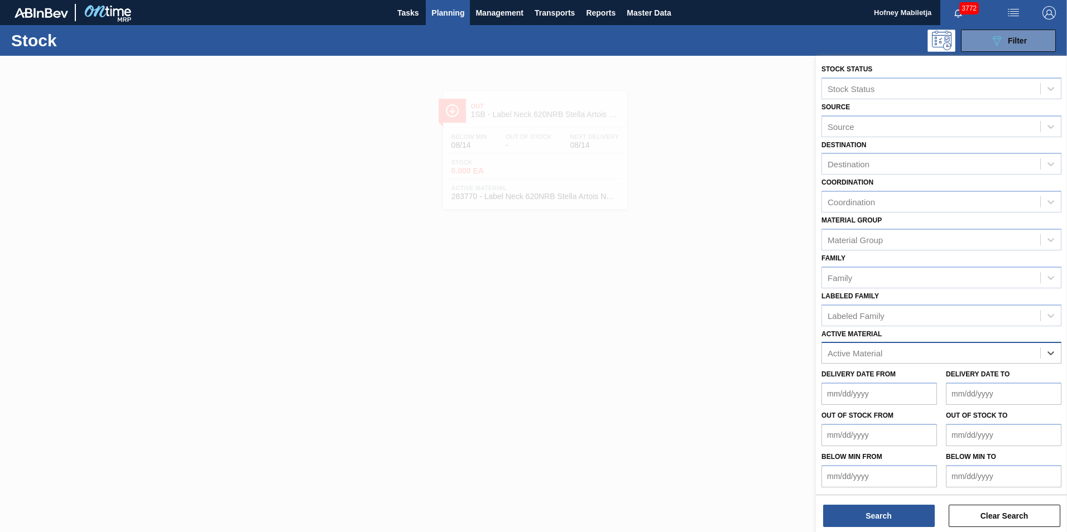
paste Material "283771"
type Material "283771"
click at [907, 381] on div "283771 - Label Body 620 NRB Stella Artois PU" at bounding box center [942, 381] width 240 height 21
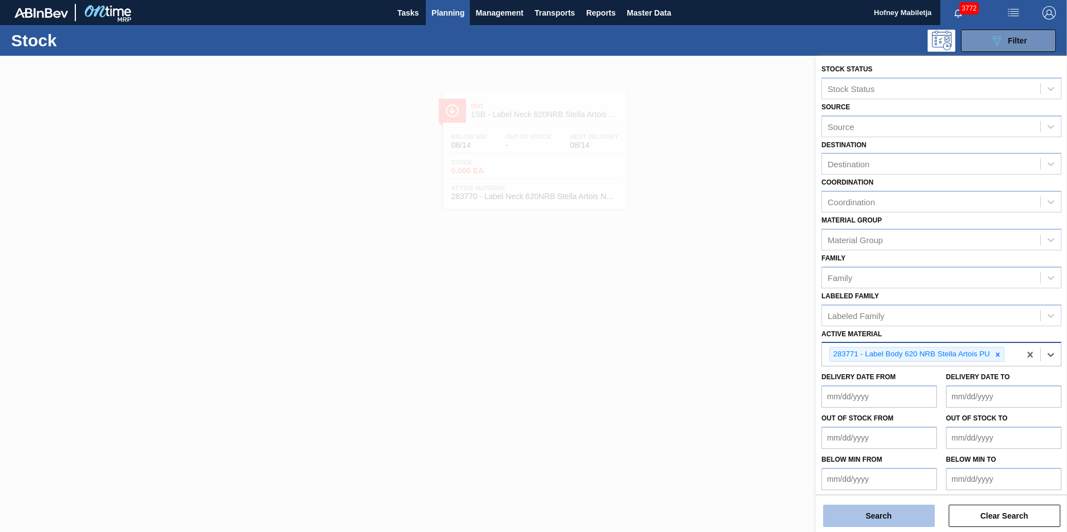
click at [900, 518] on button "Search" at bounding box center [879, 516] width 112 height 22
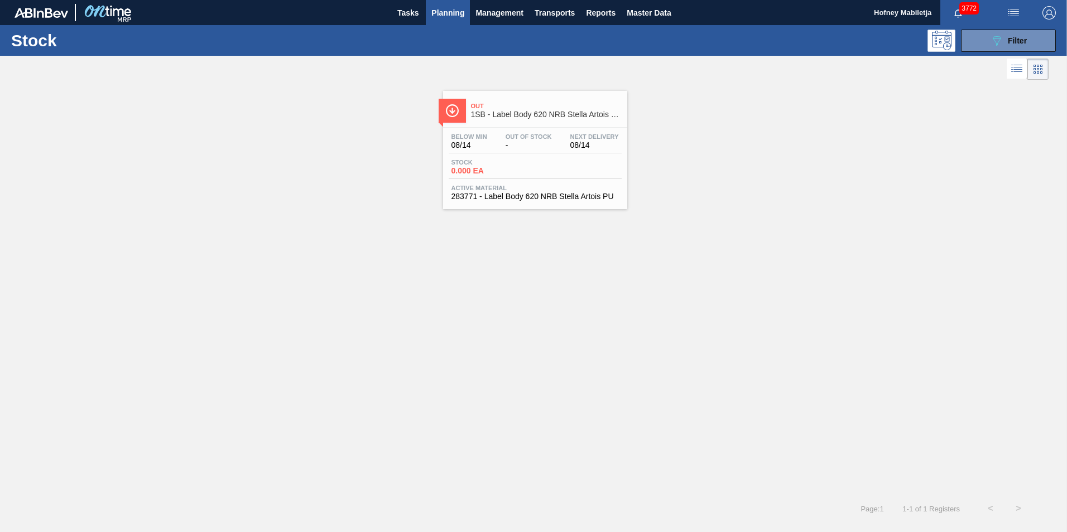
click at [534, 170] on div "Stock 0.000 EA" at bounding box center [535, 169] width 173 height 20
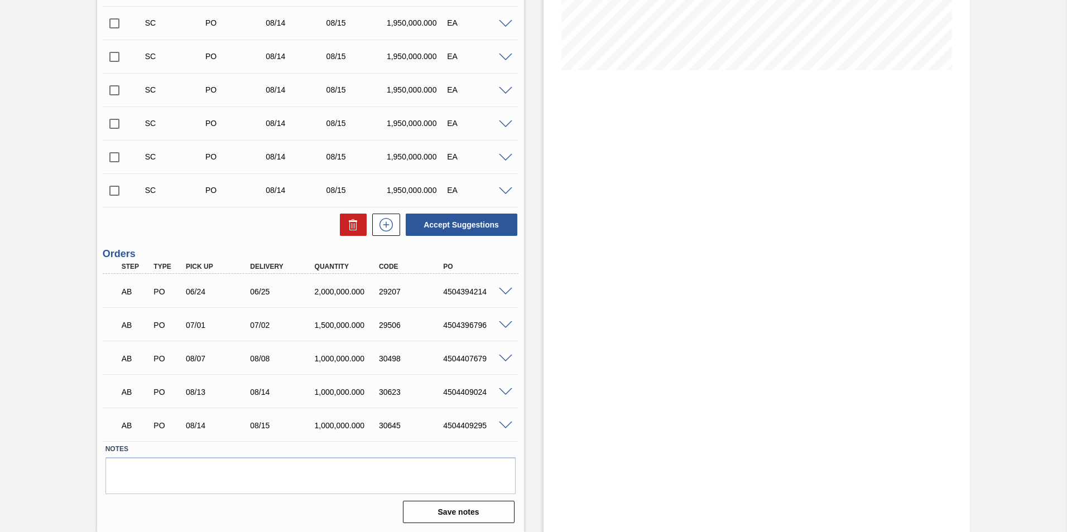
scroll to position [257, 0]
click at [840, 276] on div "Stock From [DATE] to [DATE] Filter" at bounding box center [757, 165] width 427 height 733
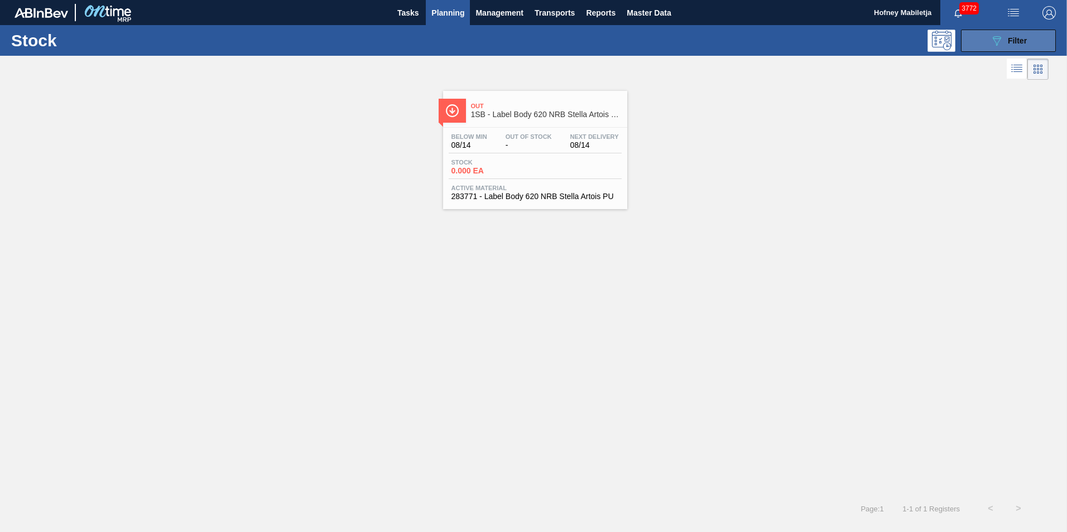
click at [1031, 40] on button "089F7B8B-B2A5-4AFE-B5C0-19BA573D28AC Filter" at bounding box center [1008, 41] width 95 height 22
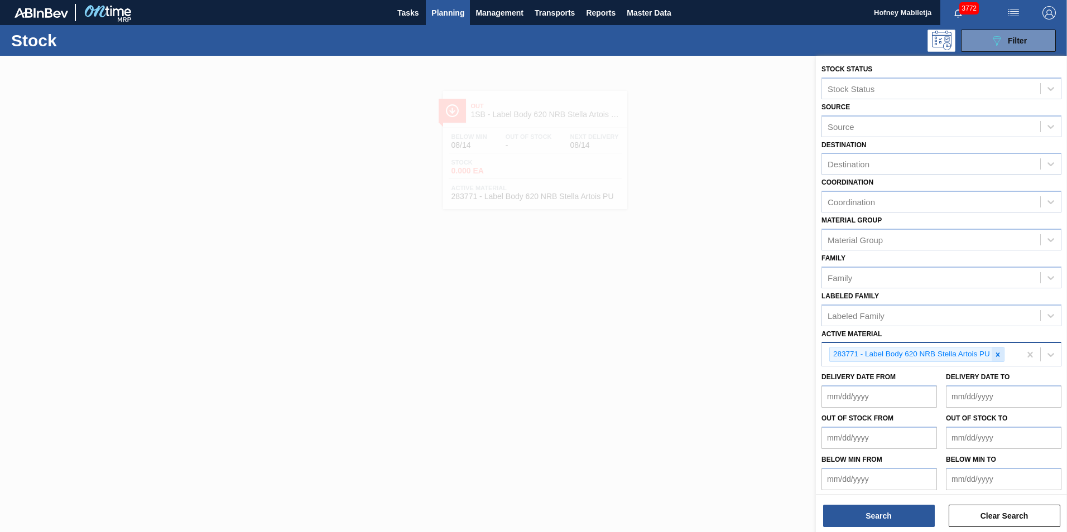
click at [998, 352] on icon at bounding box center [998, 355] width 8 height 8
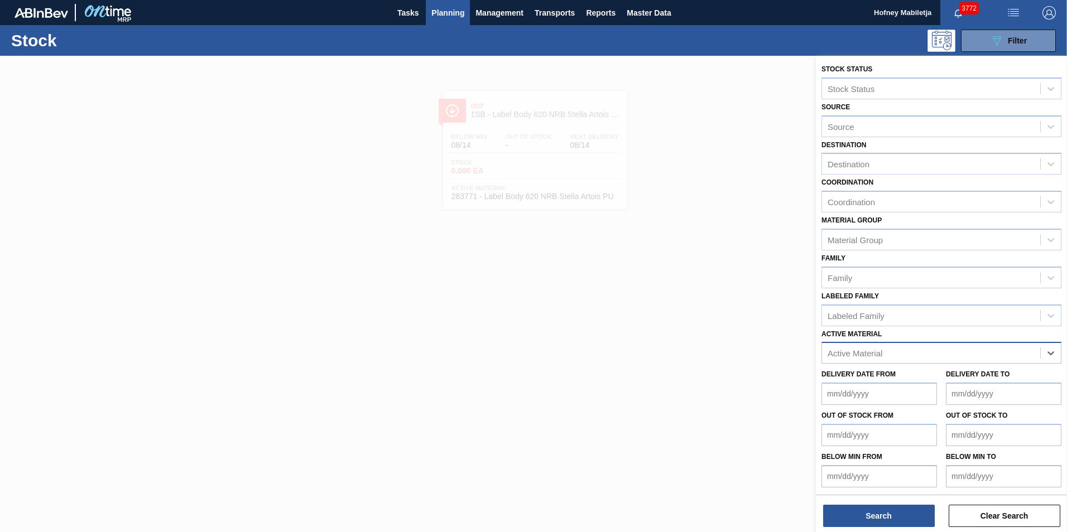
paste Material "283763"
type Material "283763"
click at [895, 379] on div "283763 - Label Back Stella Artois 620 PU" at bounding box center [942, 381] width 240 height 21
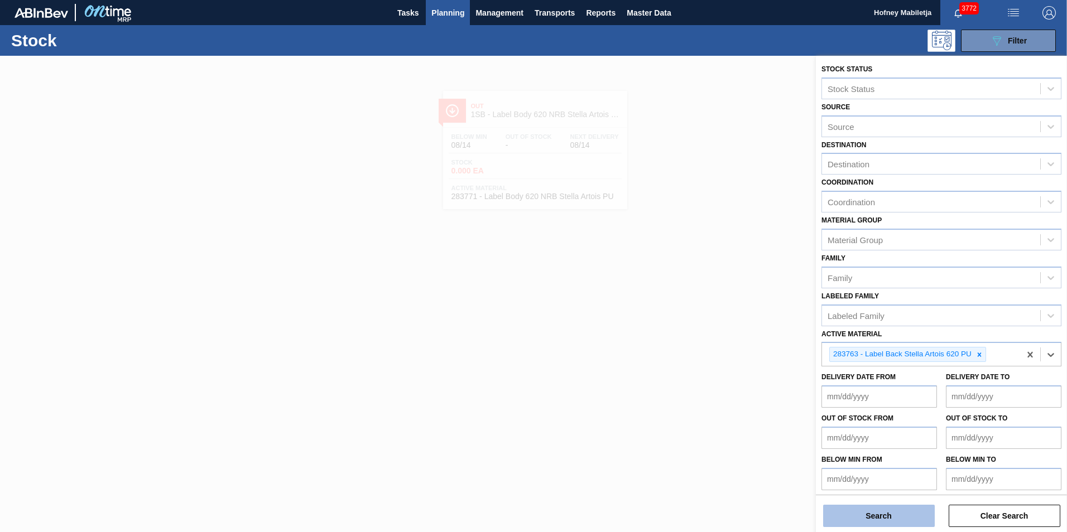
click at [904, 517] on button "Search" at bounding box center [879, 516] width 112 height 22
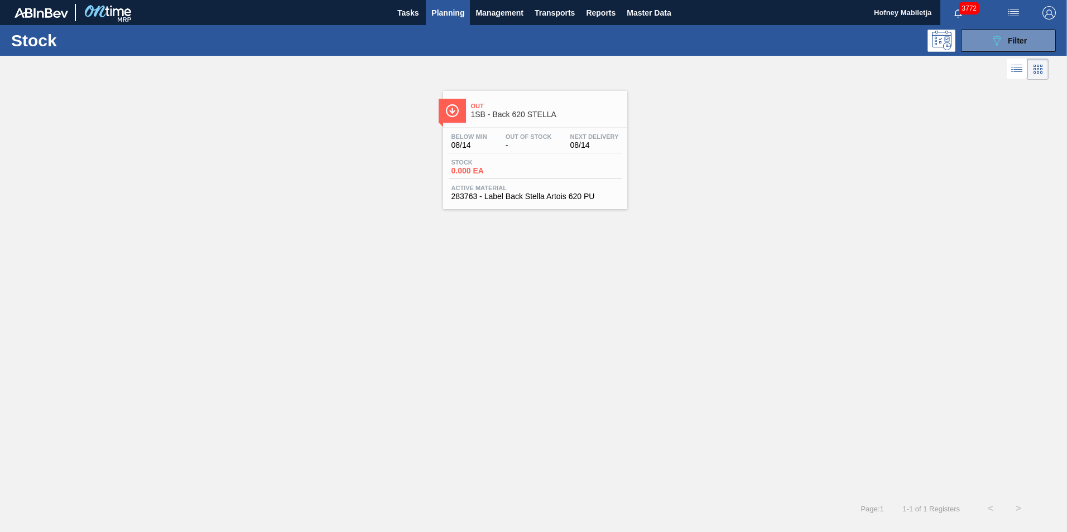
click at [531, 162] on div "Stock 0.000 EA" at bounding box center [491, 167] width 84 height 16
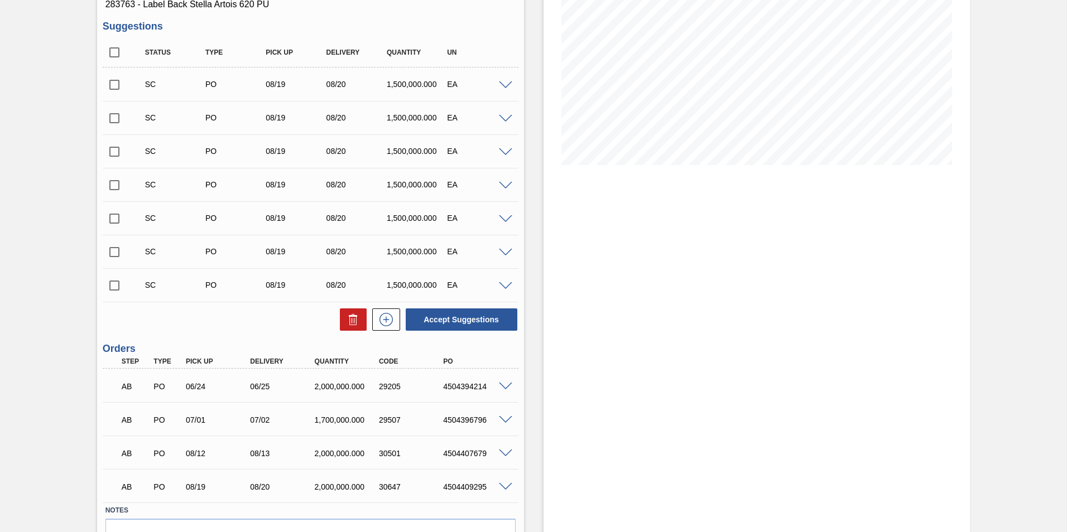
scroll to position [56, 0]
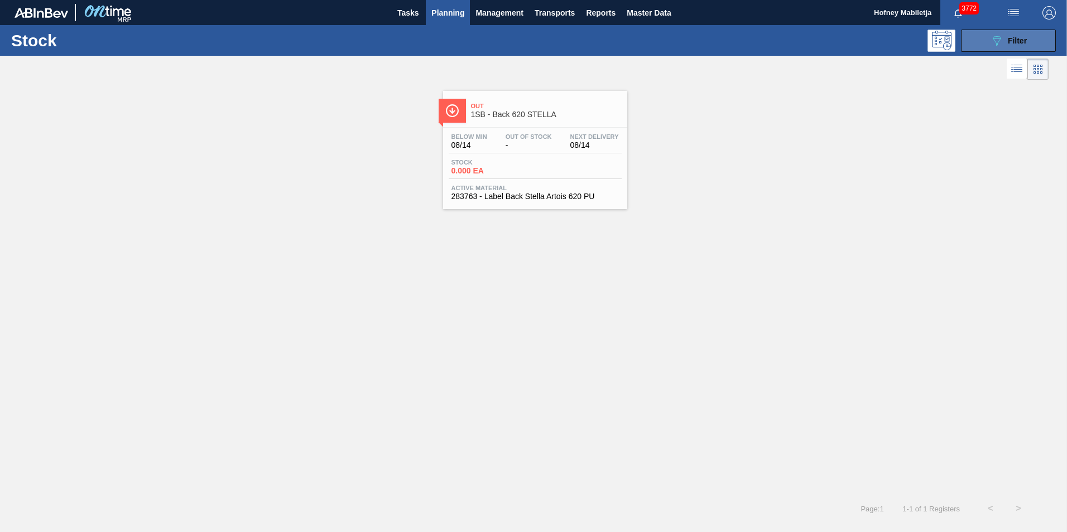
click at [1031, 36] on button "089F7B8B-B2A5-4AFE-B5C0-19BA573D28AC Filter" at bounding box center [1008, 41] width 95 height 22
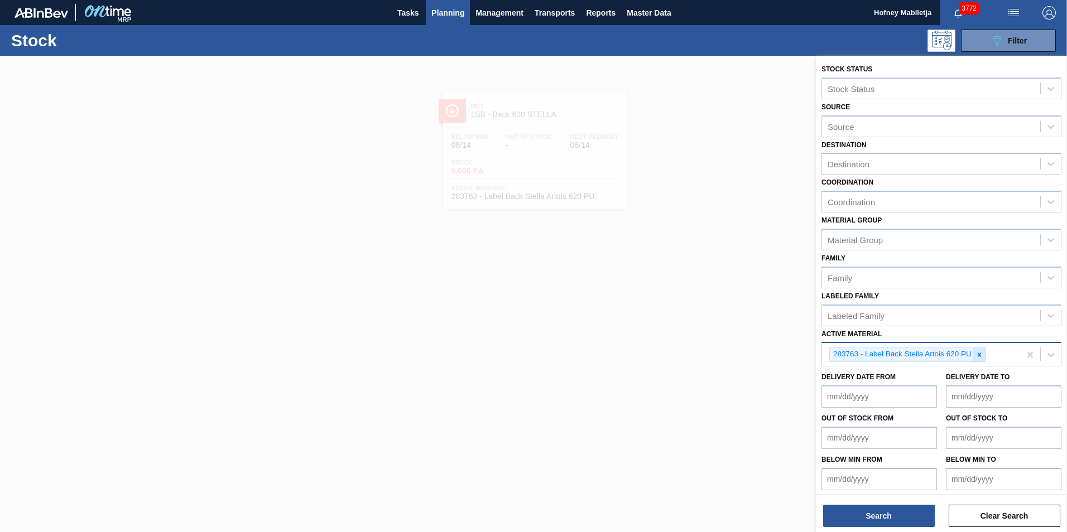
click at [976, 354] on icon at bounding box center [980, 355] width 8 height 8
paste Material "283770"
type Material "283770"
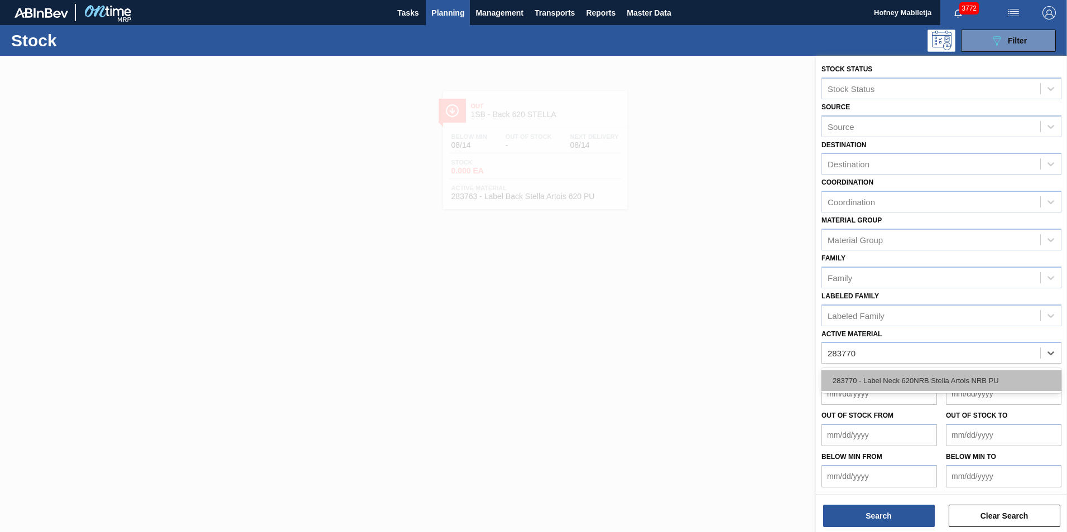
click at [918, 378] on div "283770 - Label Neck 620NRB Stella Artois NRB PU" at bounding box center [942, 381] width 240 height 21
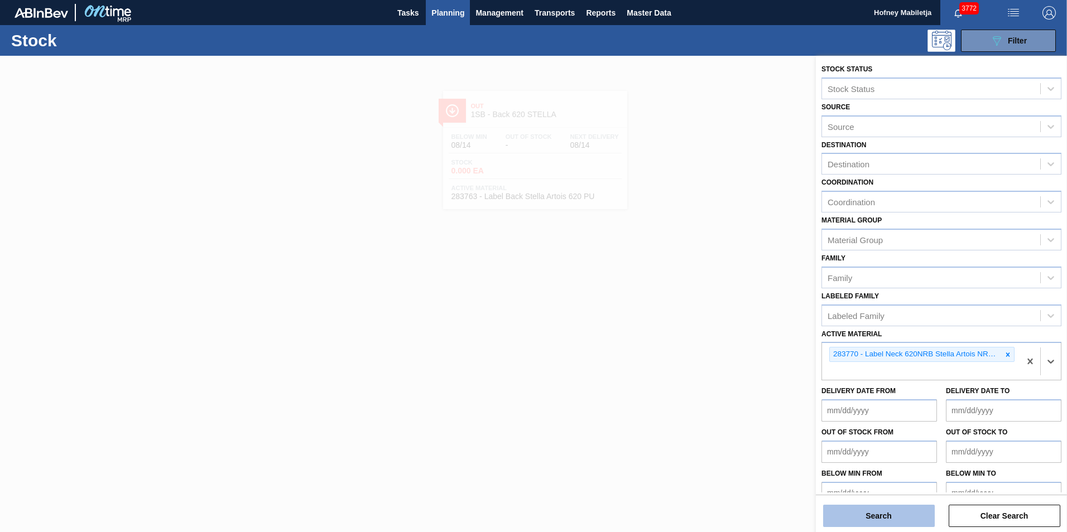
click at [900, 511] on button "Search" at bounding box center [879, 516] width 112 height 22
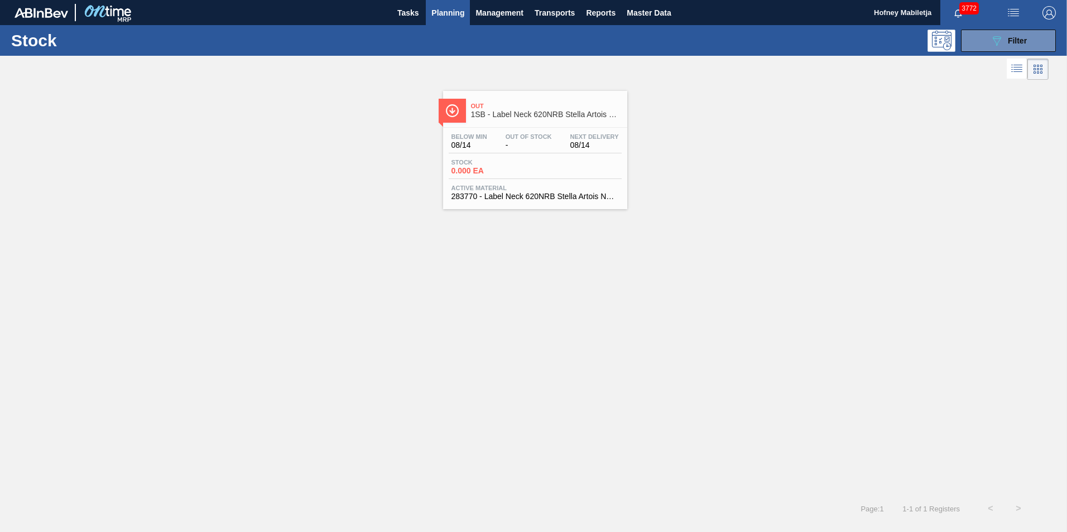
click at [531, 161] on div "Stock 0.000 EA" at bounding box center [491, 167] width 84 height 16
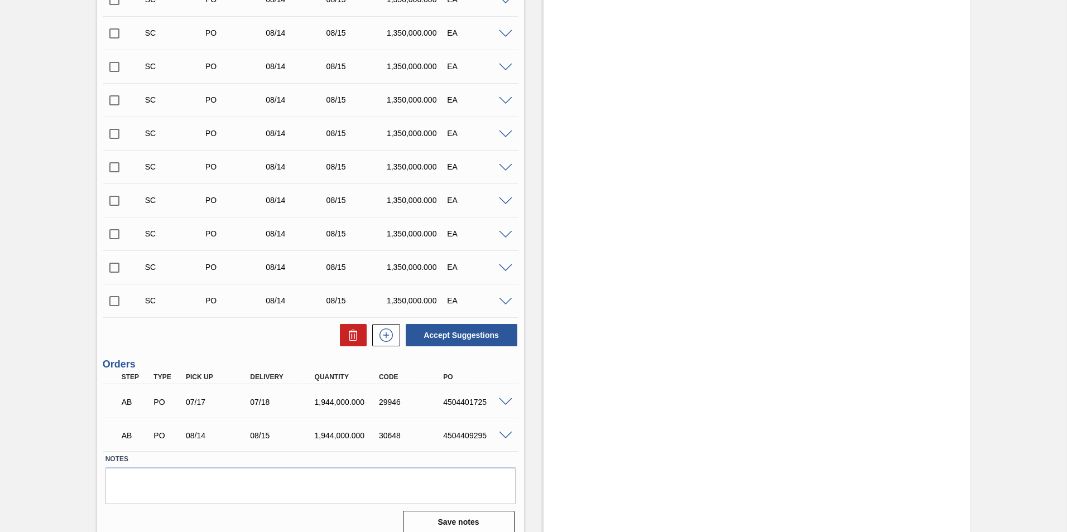
scroll to position [424, 0]
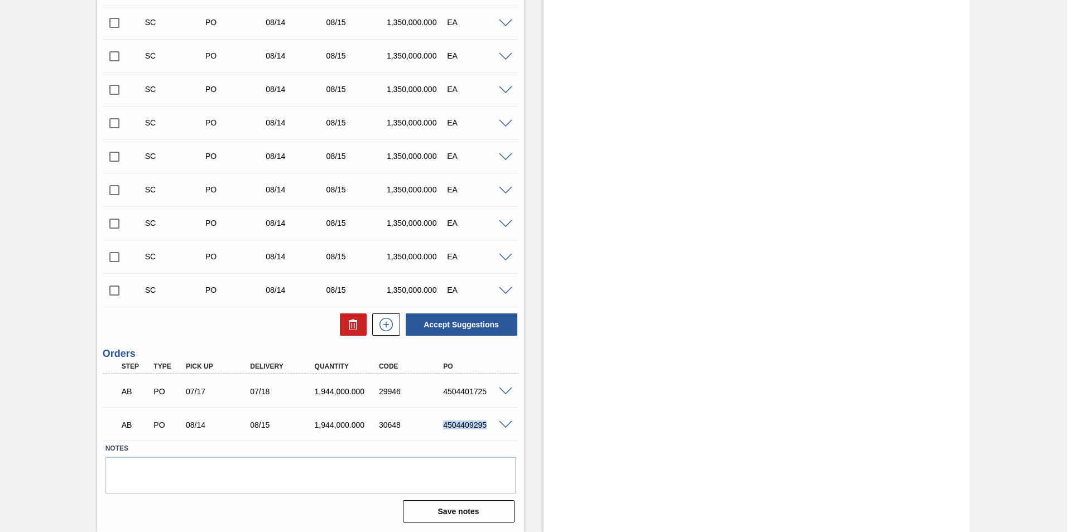
drag, startPoint x: 486, startPoint y: 425, endPoint x: 435, endPoint y: 429, distance: 50.9
click at [436, 429] on div "4504409295" at bounding box center [468, 425] width 64 height 9
copy div "4504409295"
